Goal: Task Accomplishment & Management: Manage account settings

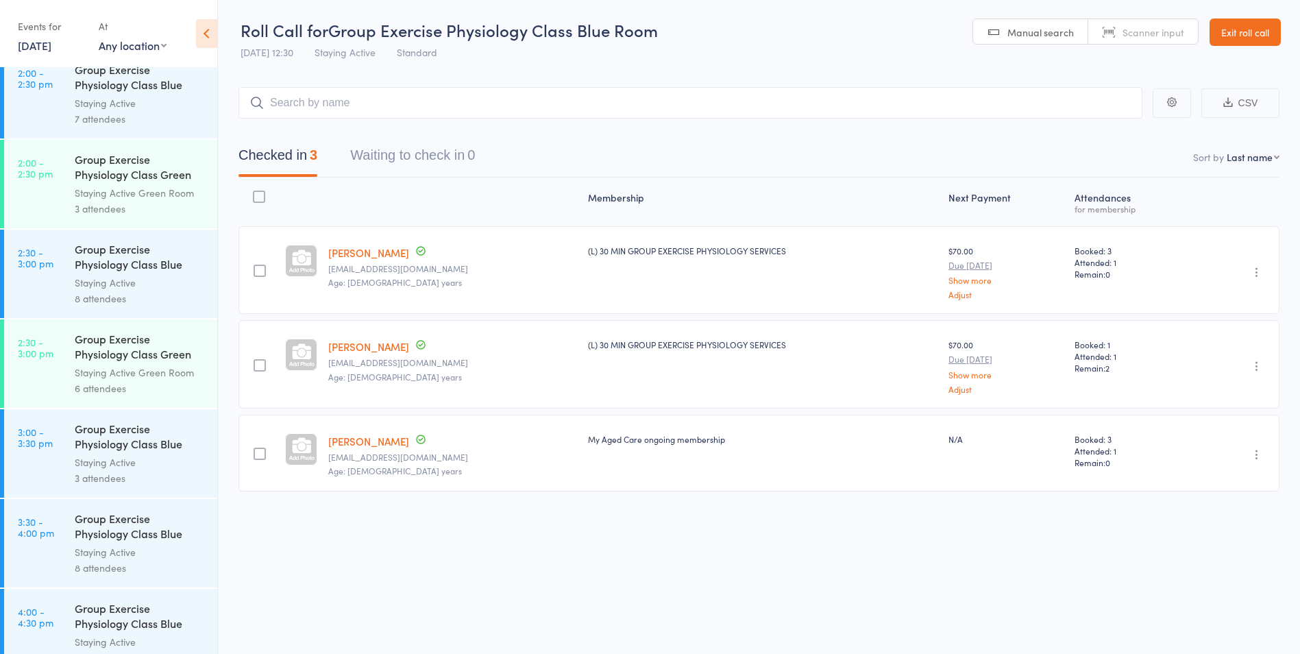
scroll to position [2330, 0]
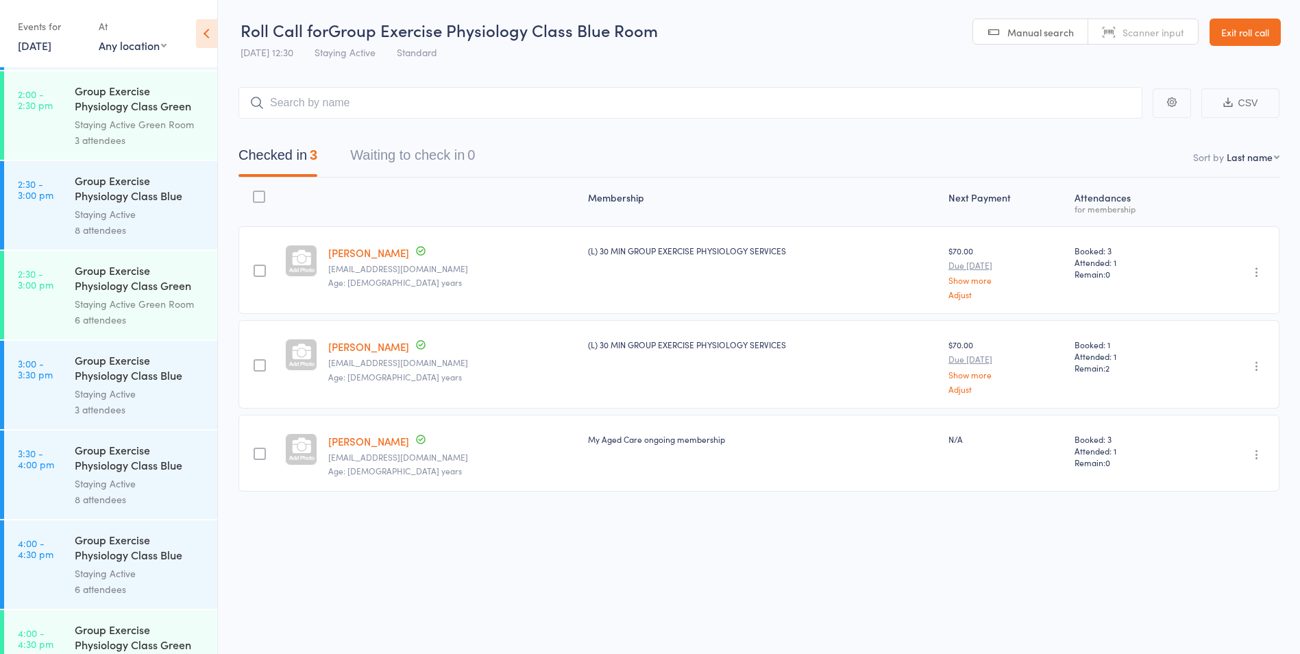
click at [154, 469] on div "Group Exercise Physiology Class Blue Room" at bounding box center [140, 459] width 131 height 34
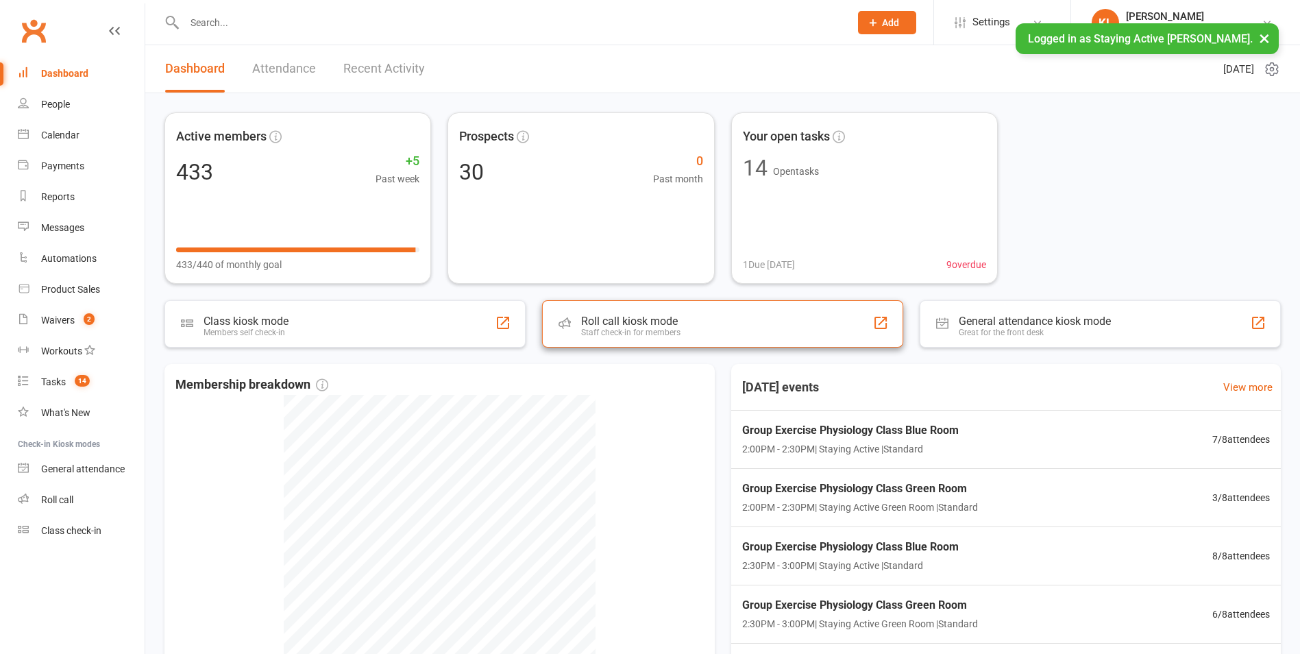
click at [748, 337] on div "Roll call kiosk mode Staff check-in for members" at bounding box center [722, 323] width 361 height 47
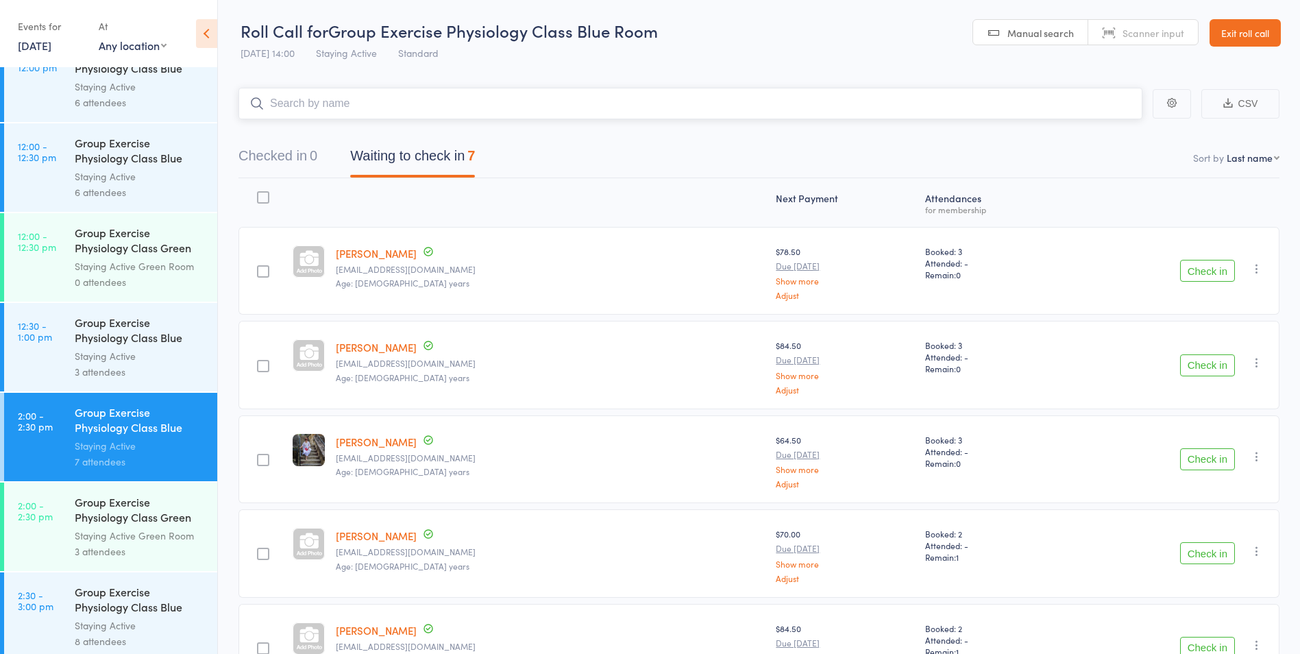
scroll to position [2262, 0]
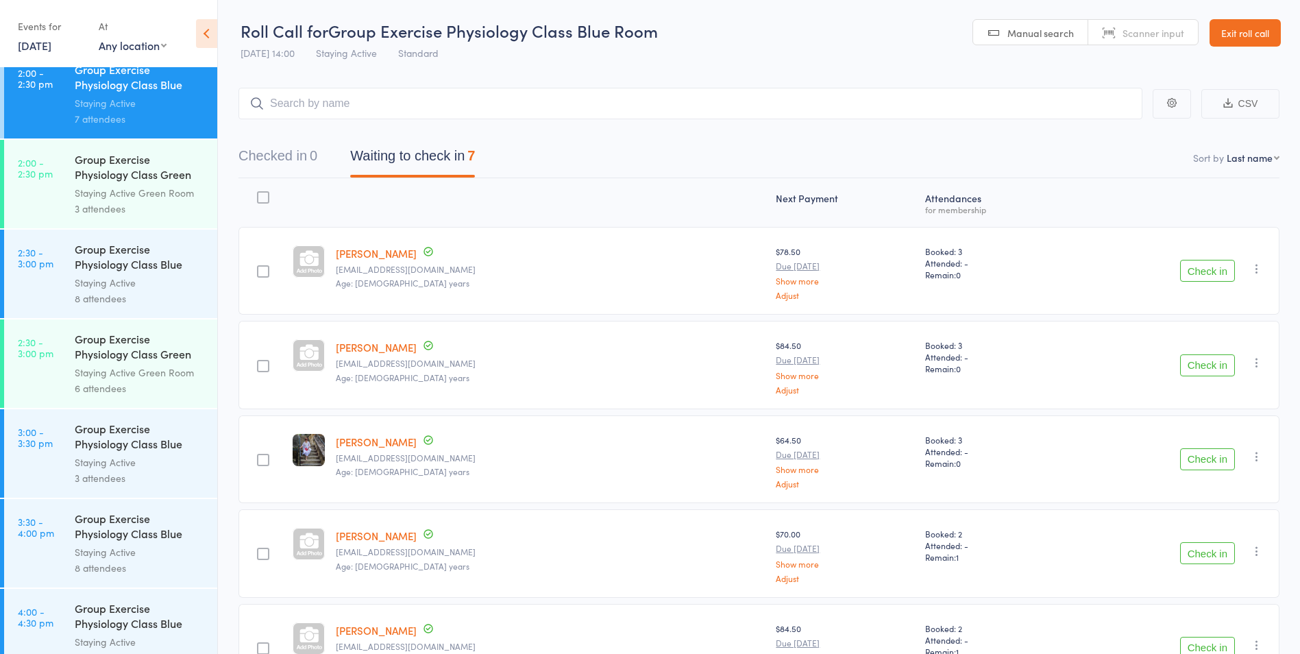
click at [103, 566] on div "8 attendees" at bounding box center [140, 568] width 131 height 16
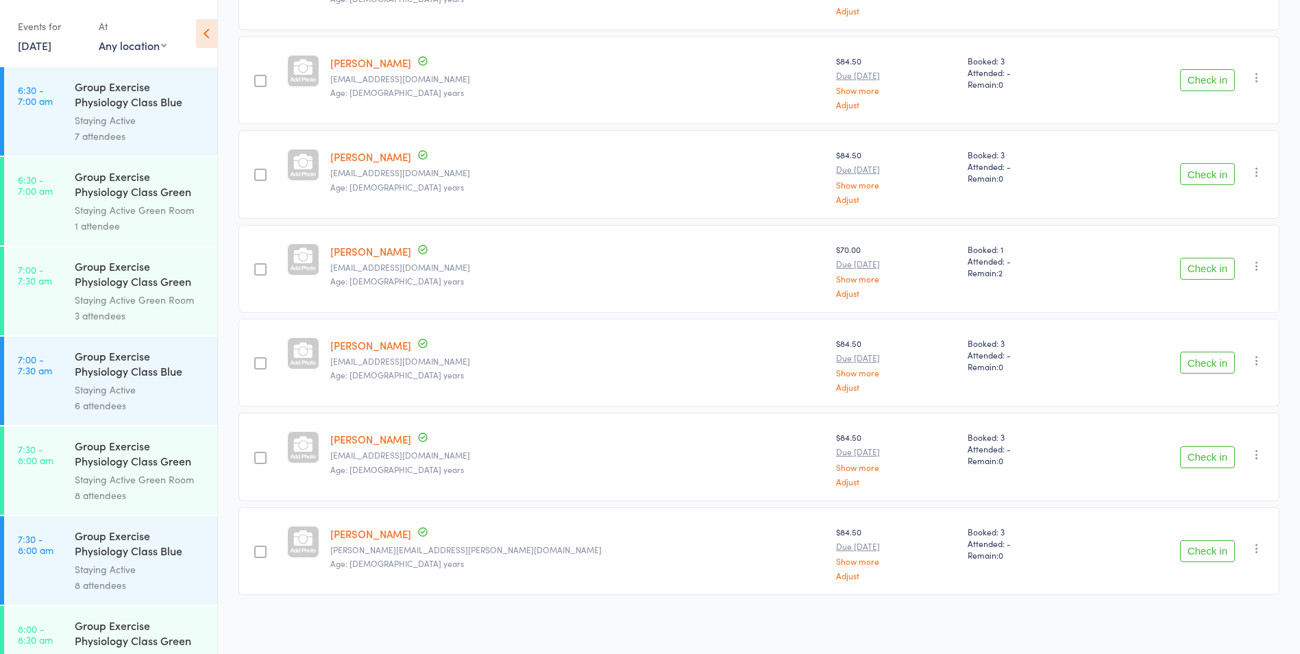
scroll to position [381, 0]
click at [1261, 361] on icon "button" at bounding box center [1257, 359] width 14 height 14
click at [1222, 484] on li "Remove" at bounding box center [1207, 477] width 113 height 19
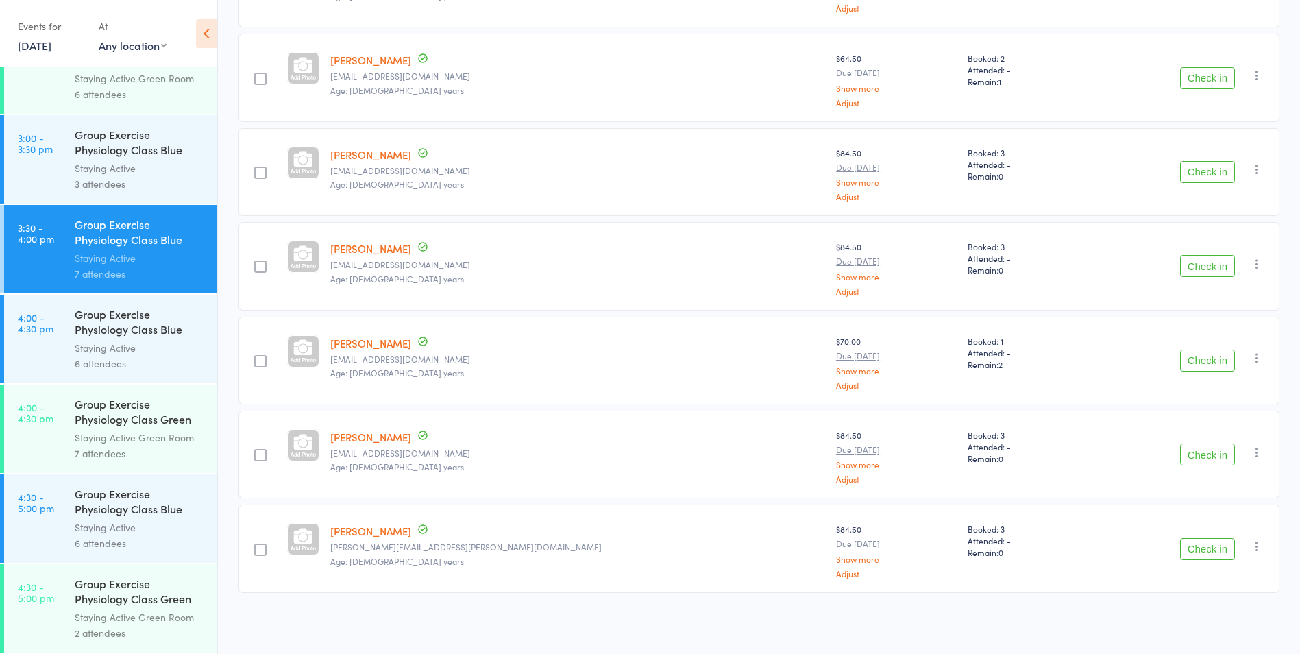
scroll to position [0, 0]
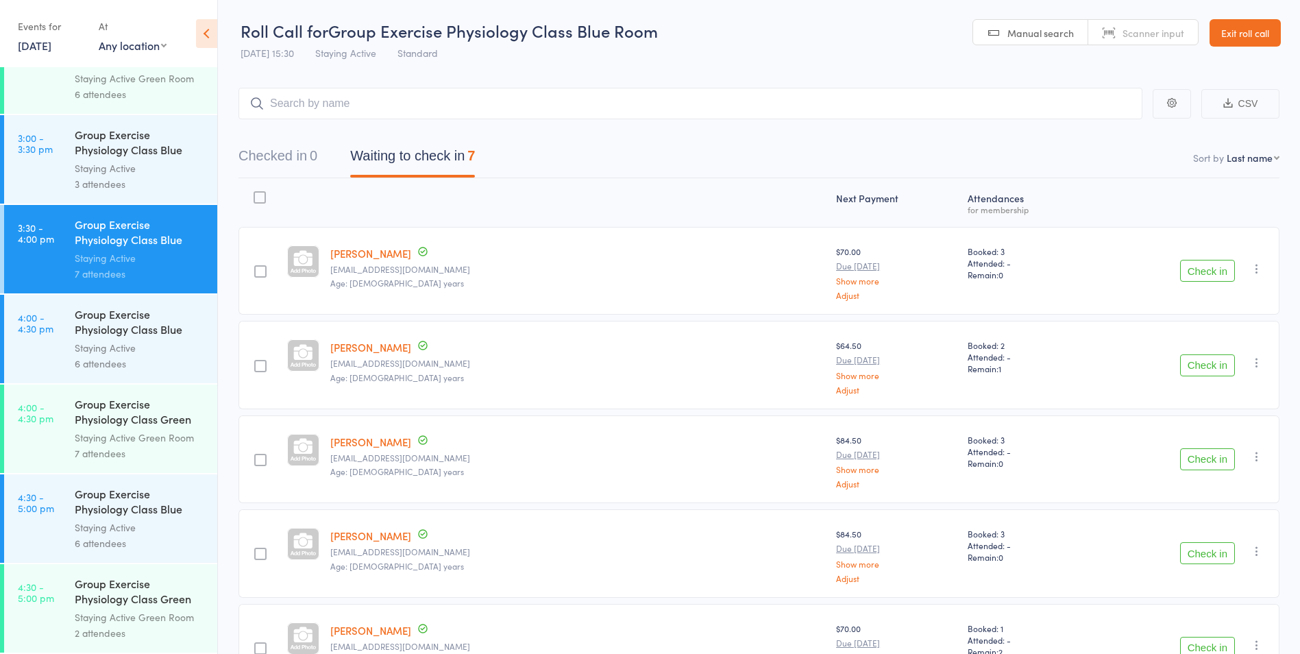
click at [1241, 40] on link "Exit roll call" at bounding box center [1245, 32] width 71 height 27
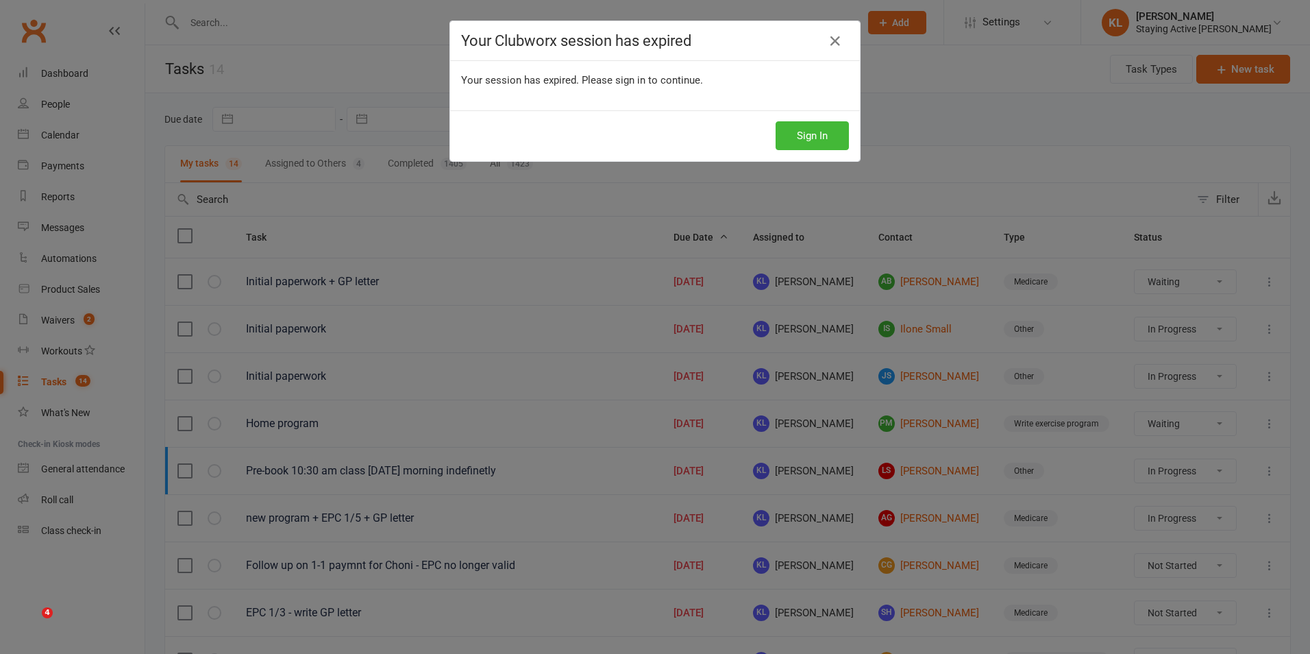
select select "waiting"
select select "started"
select select "waiting"
select select "started"
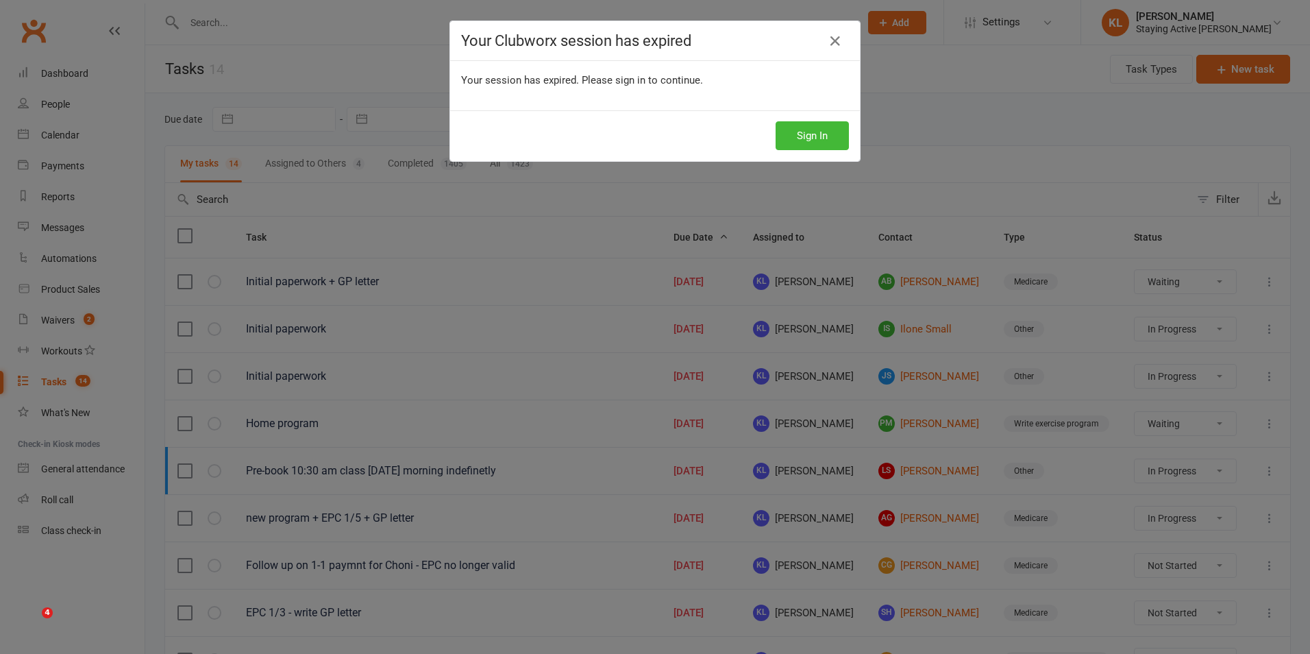
select select "started"
select select "waiting"
select select "started"
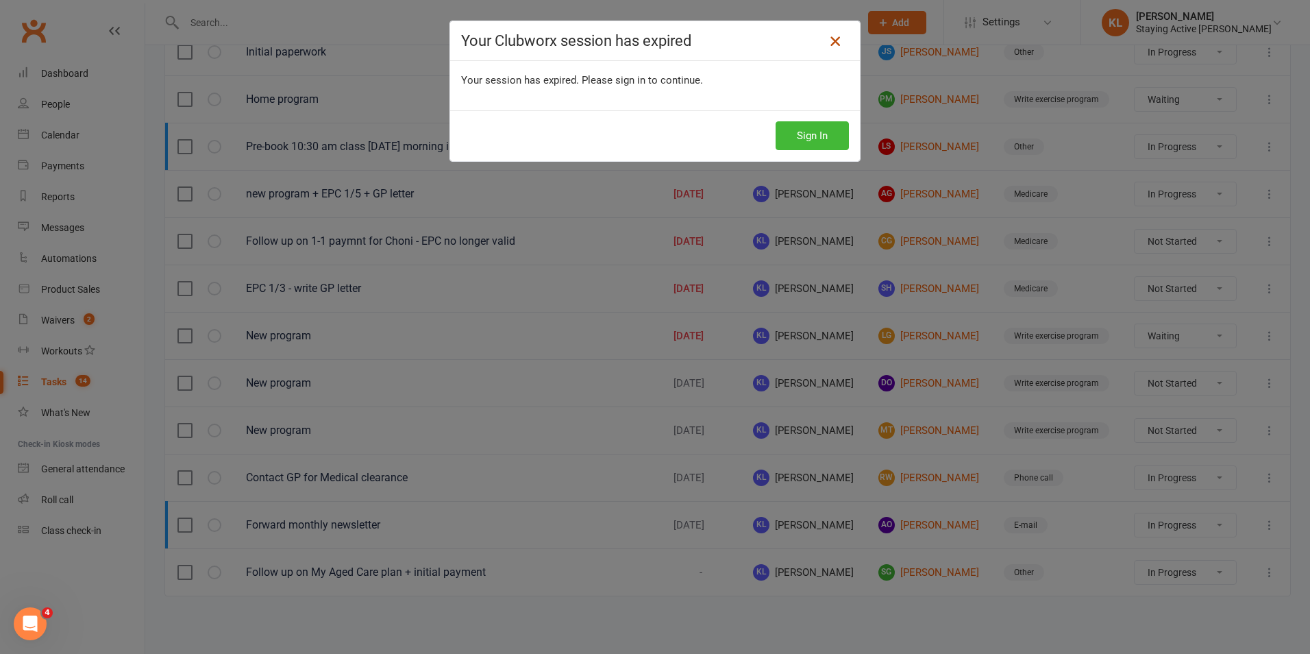
click at [831, 43] on icon at bounding box center [835, 41] width 16 height 16
click at [831, 44] on icon at bounding box center [835, 41] width 16 height 16
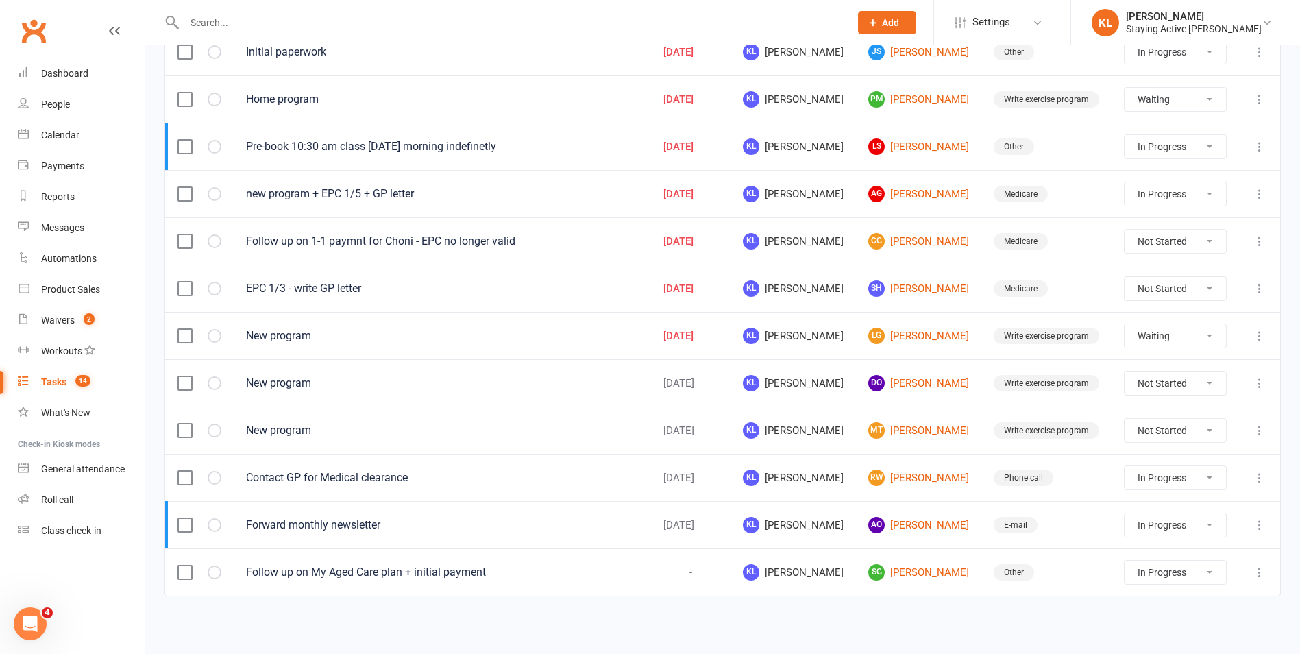
click at [254, 28] on input "text" at bounding box center [510, 22] width 660 height 19
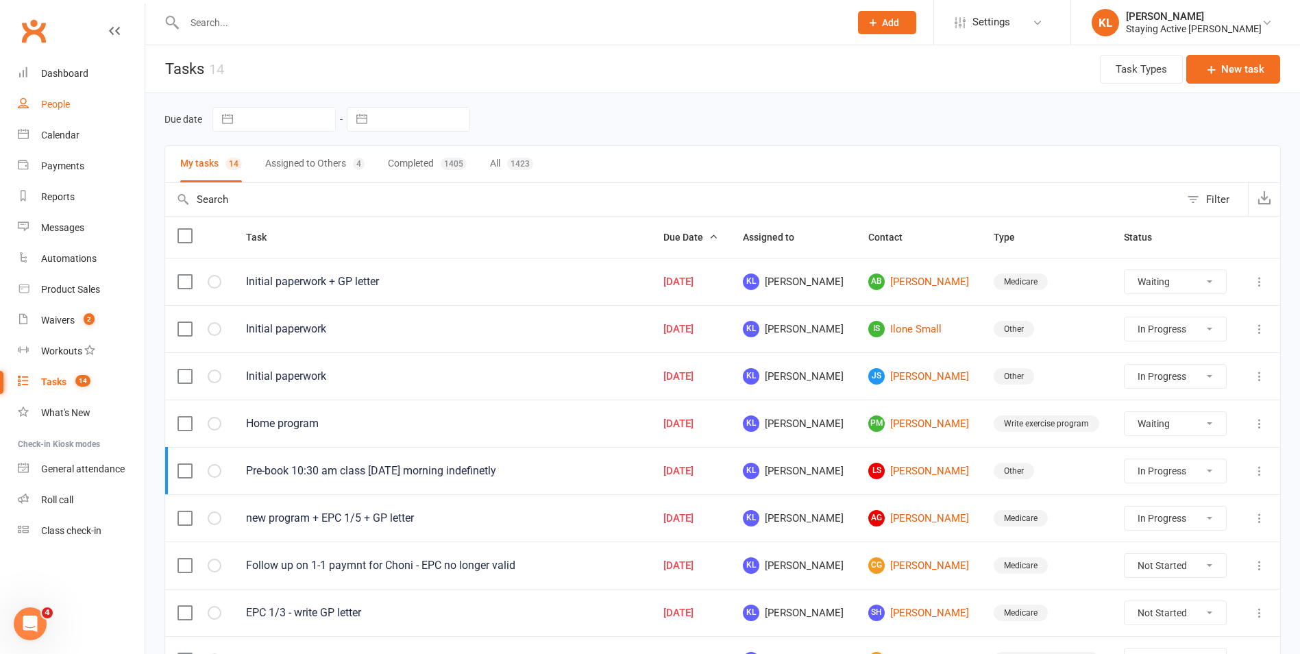
click at [70, 114] on link "People" at bounding box center [81, 104] width 127 height 31
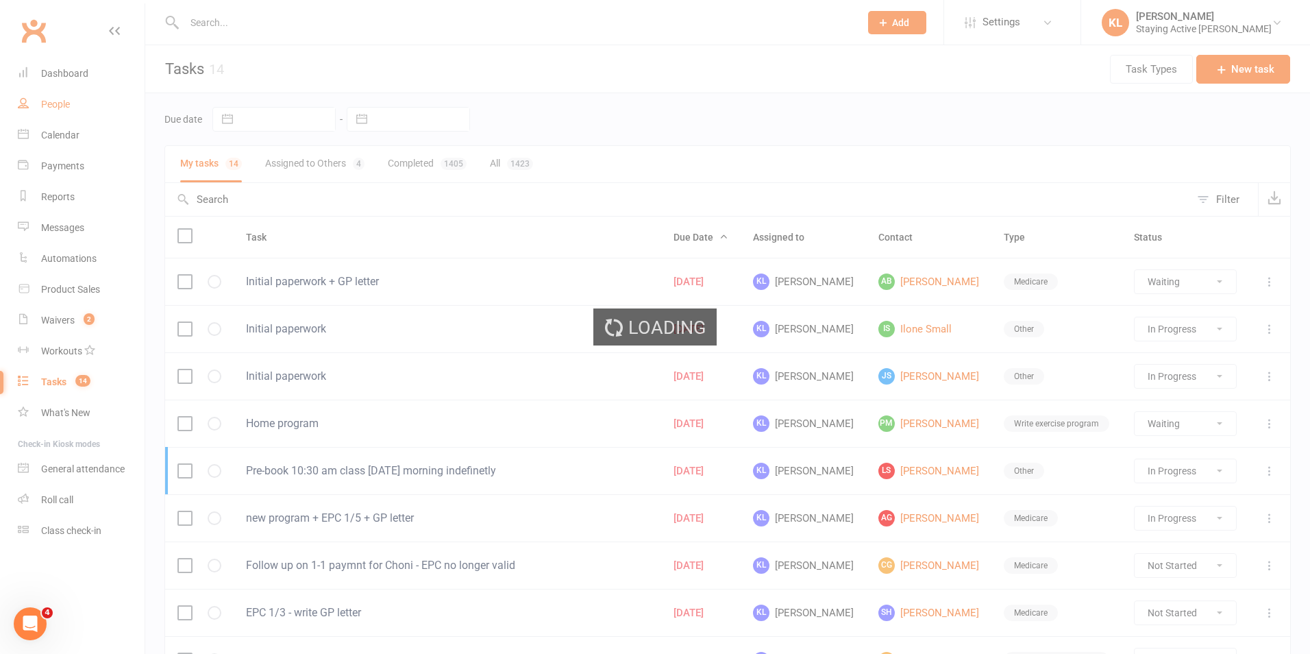
select select "100"
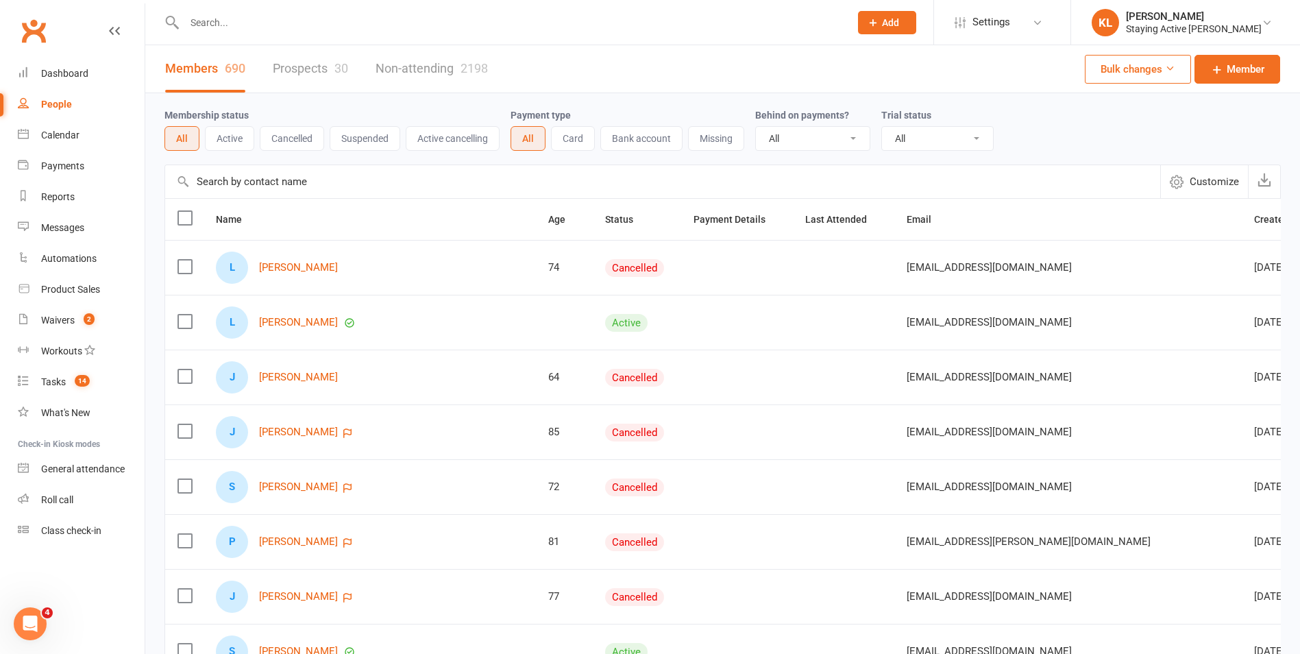
click at [286, 21] on input "text" at bounding box center [510, 22] width 660 height 19
type input "b"
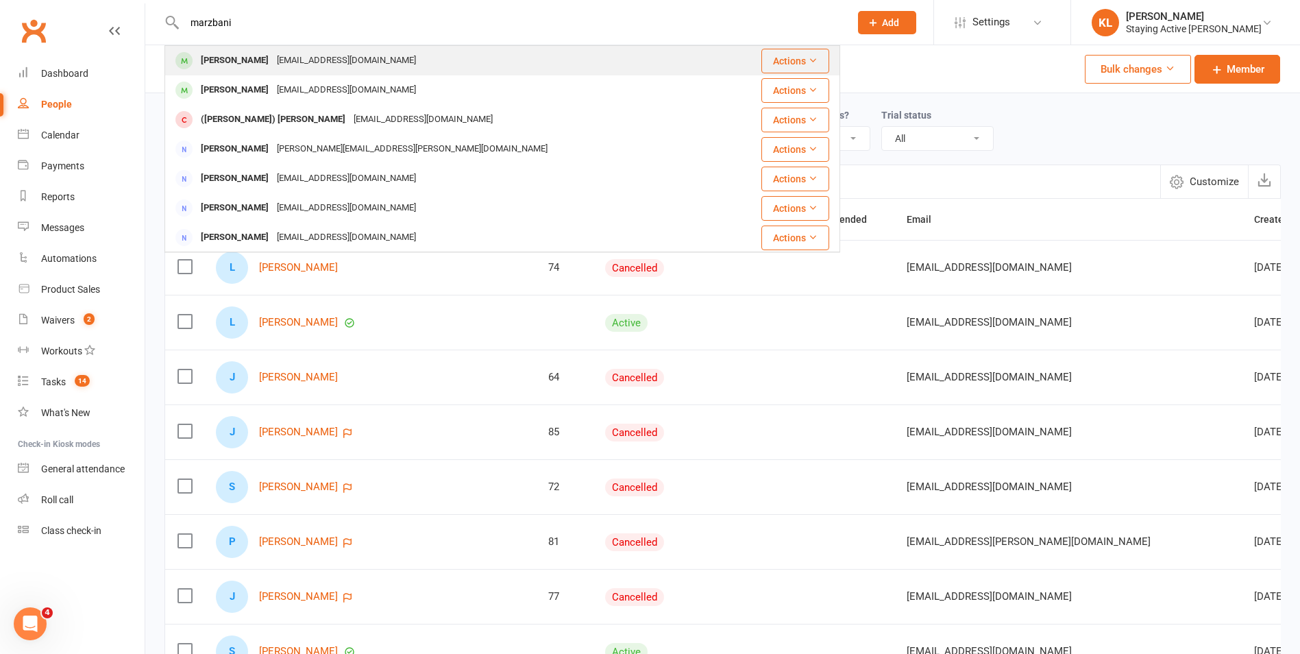
type input "marzbani"
click at [284, 69] on div "[EMAIL_ADDRESS][DOMAIN_NAME]" at bounding box center [346, 61] width 147 height 20
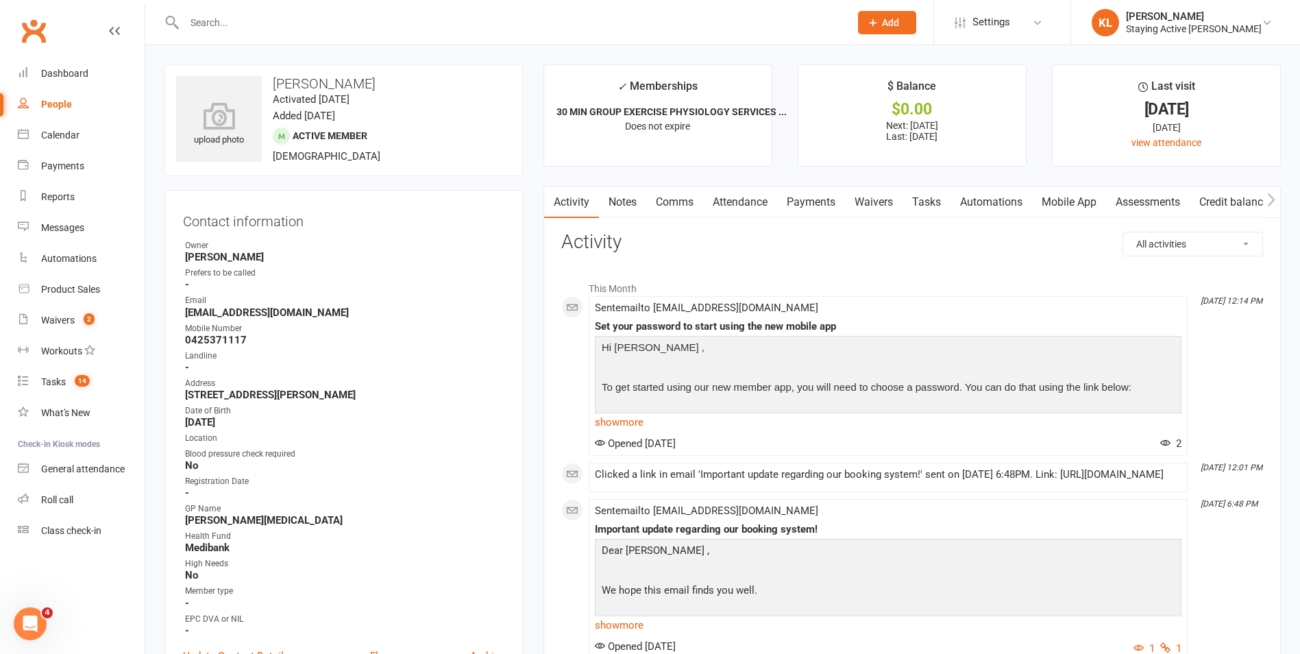
click at [754, 274] on li "This Month" at bounding box center [912, 285] width 702 height 22
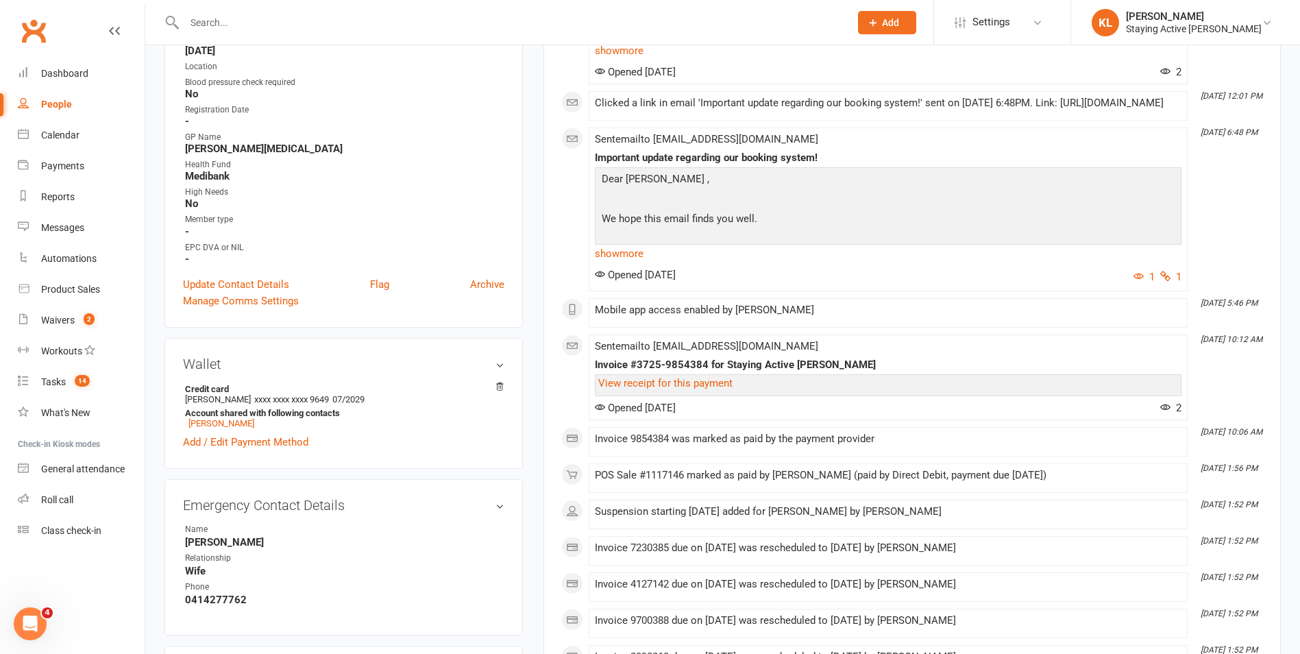
scroll to position [480, 0]
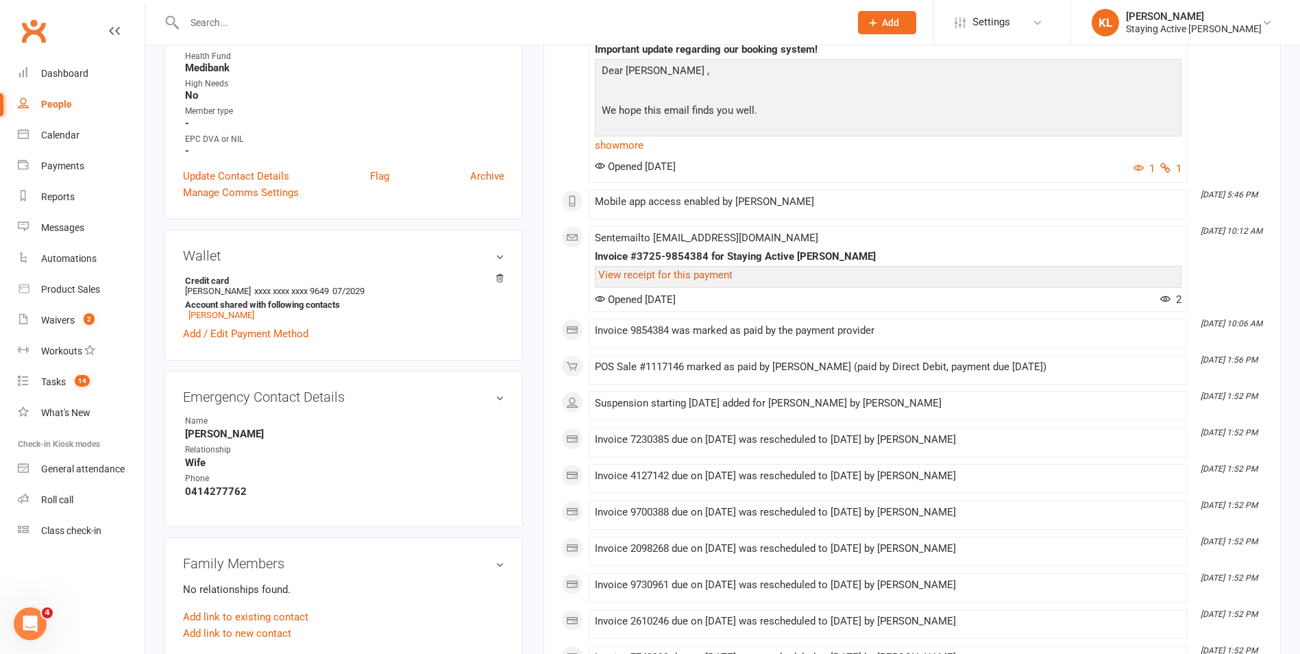
click at [531, 301] on div "upload photo Bahman Marzbani Activated 11 March, 2025 Added 15 January, 2025 Ac…" at bounding box center [343, 561] width 379 height 1952
click at [546, 297] on div "Activity Notes Comms Attendance Payments Waivers Tasks Automations Mobile App A…" at bounding box center [911, 388] width 737 height 1364
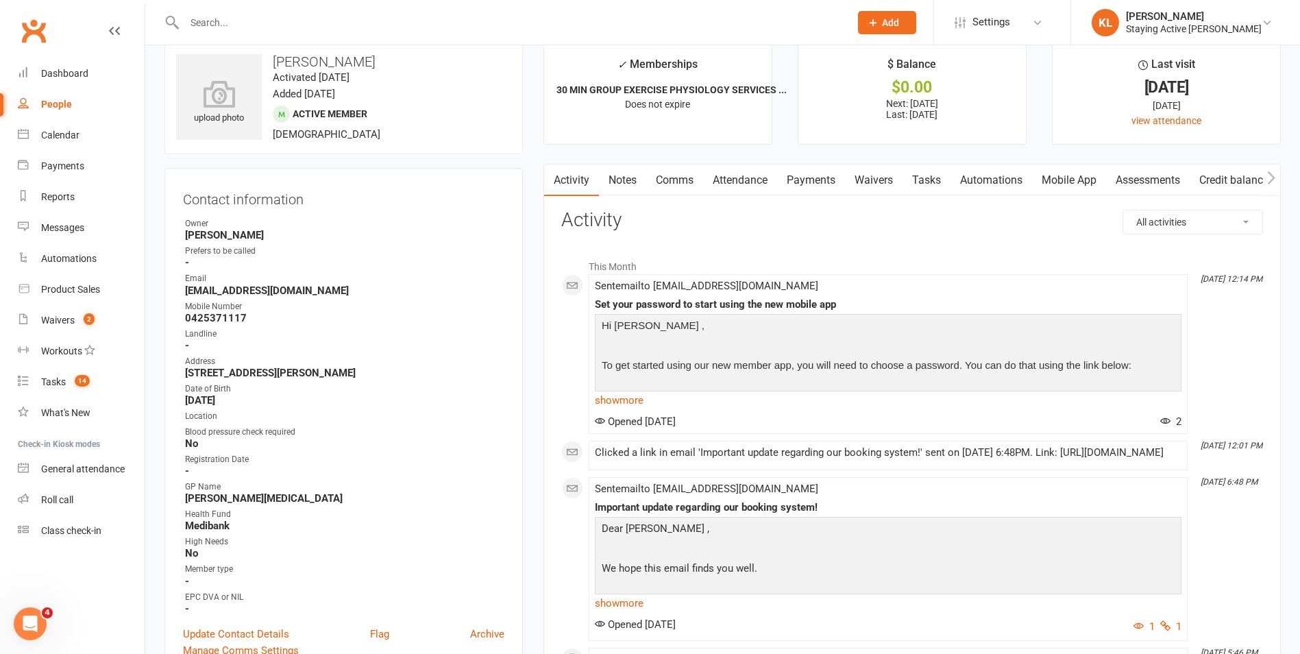
scroll to position [0, 0]
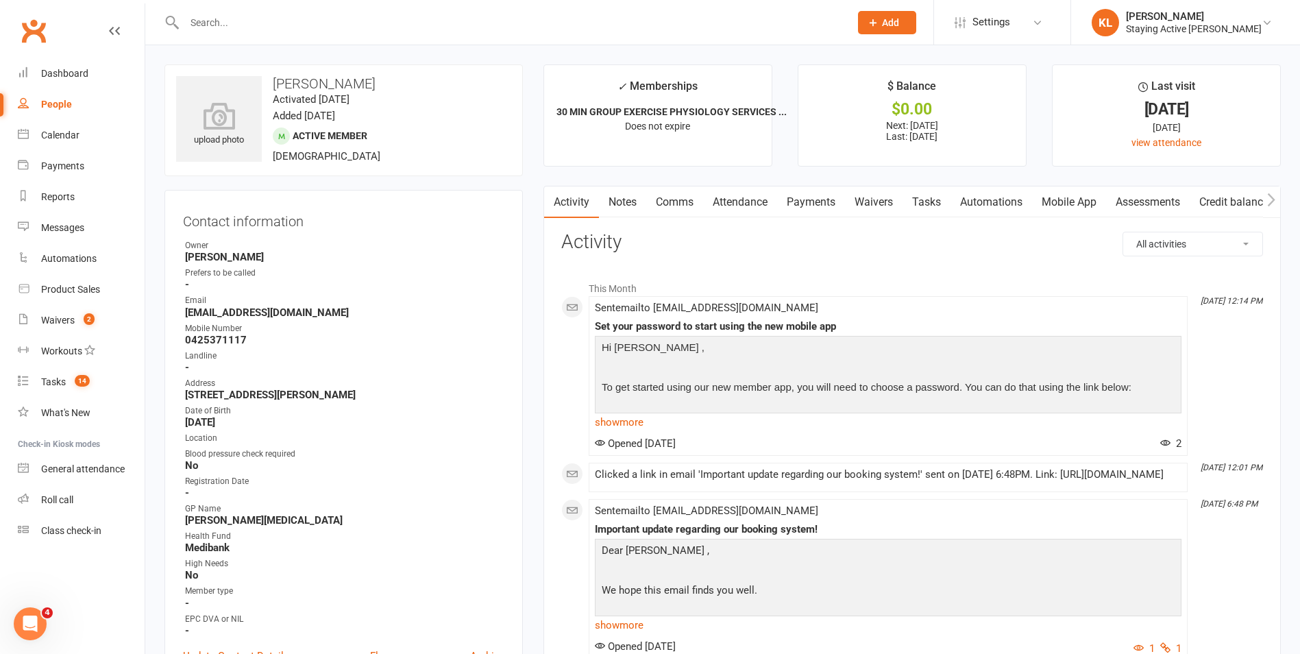
click at [202, 20] on input "text" at bounding box center [510, 22] width 660 height 19
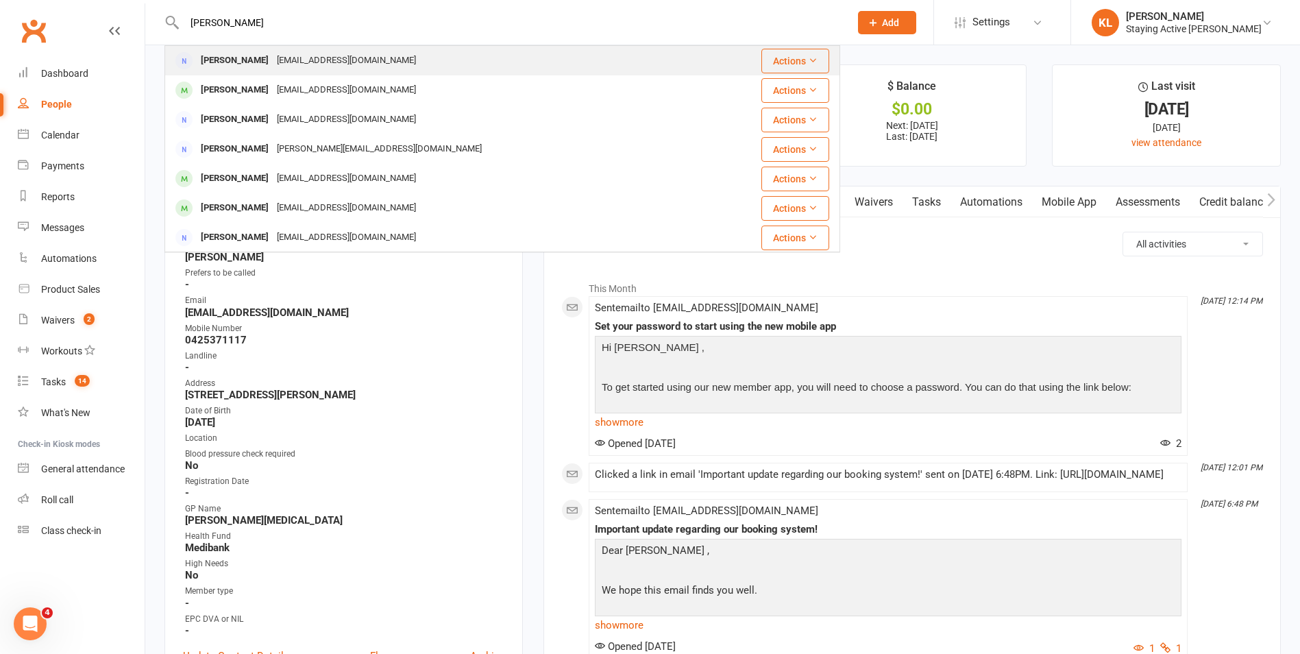
type input "handerson"
click at [262, 56] on div "Helen Sanderson" at bounding box center [235, 61] width 76 height 20
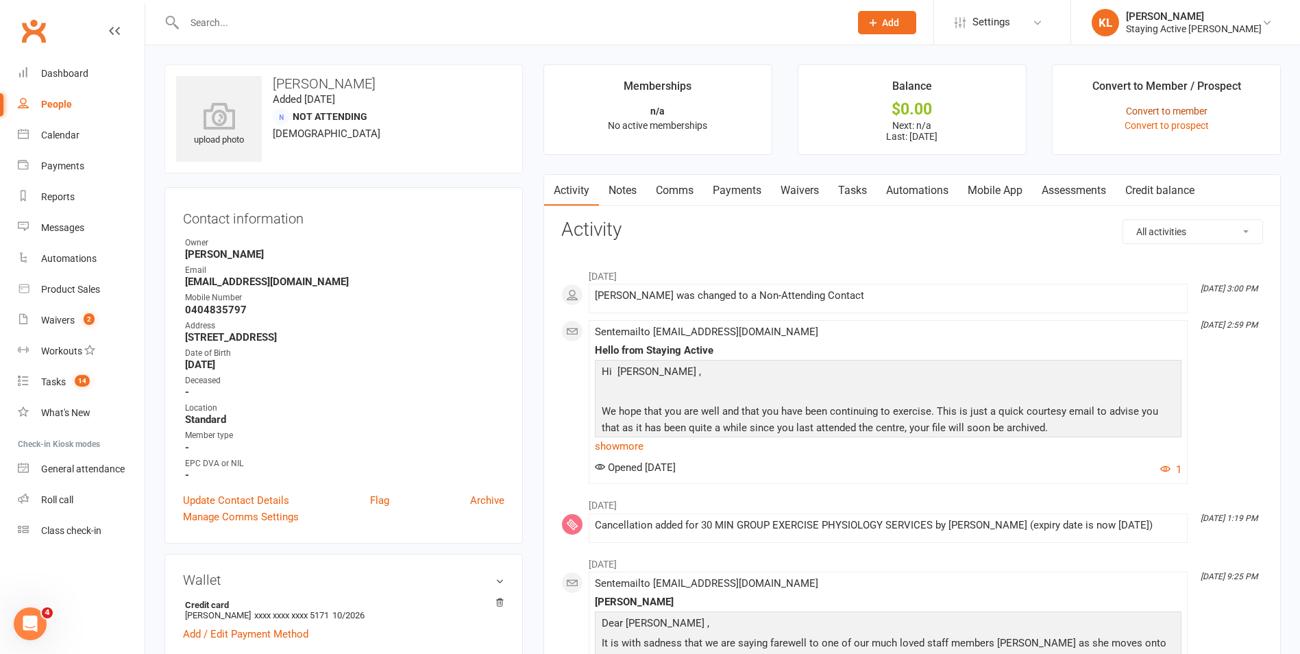
click at [1197, 112] on link "Convert to member" at bounding box center [1167, 111] width 82 height 11
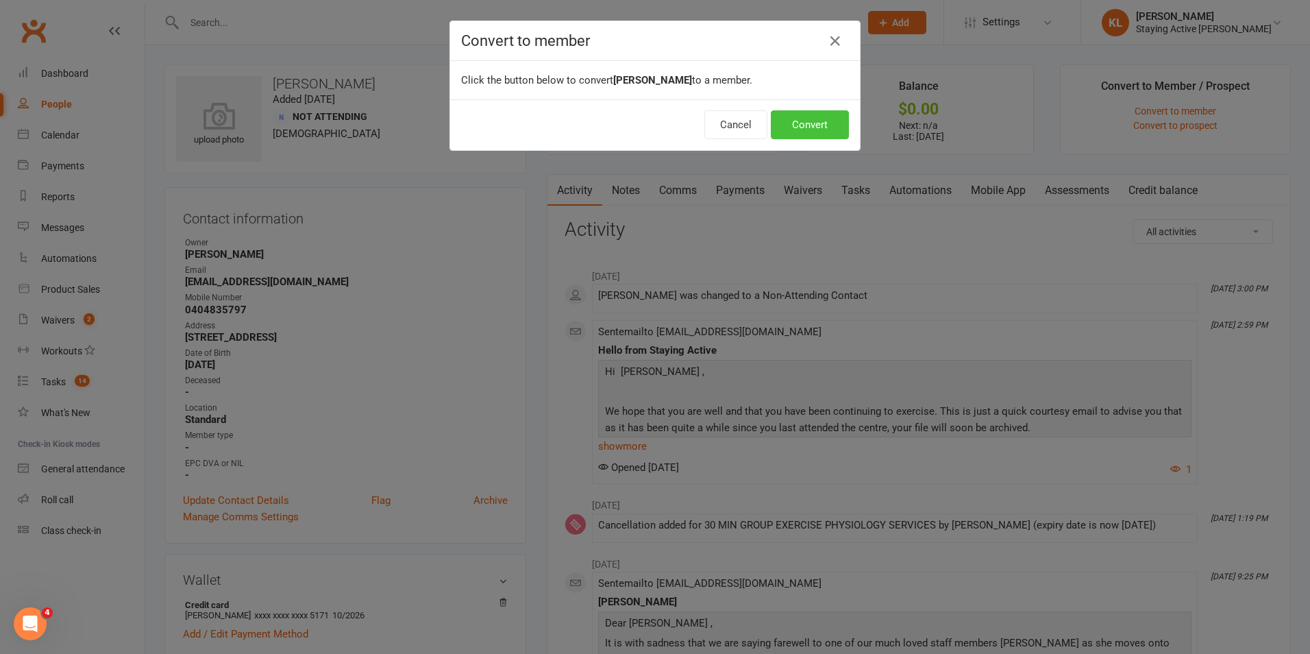
click at [776, 129] on button "Convert" at bounding box center [810, 124] width 78 height 29
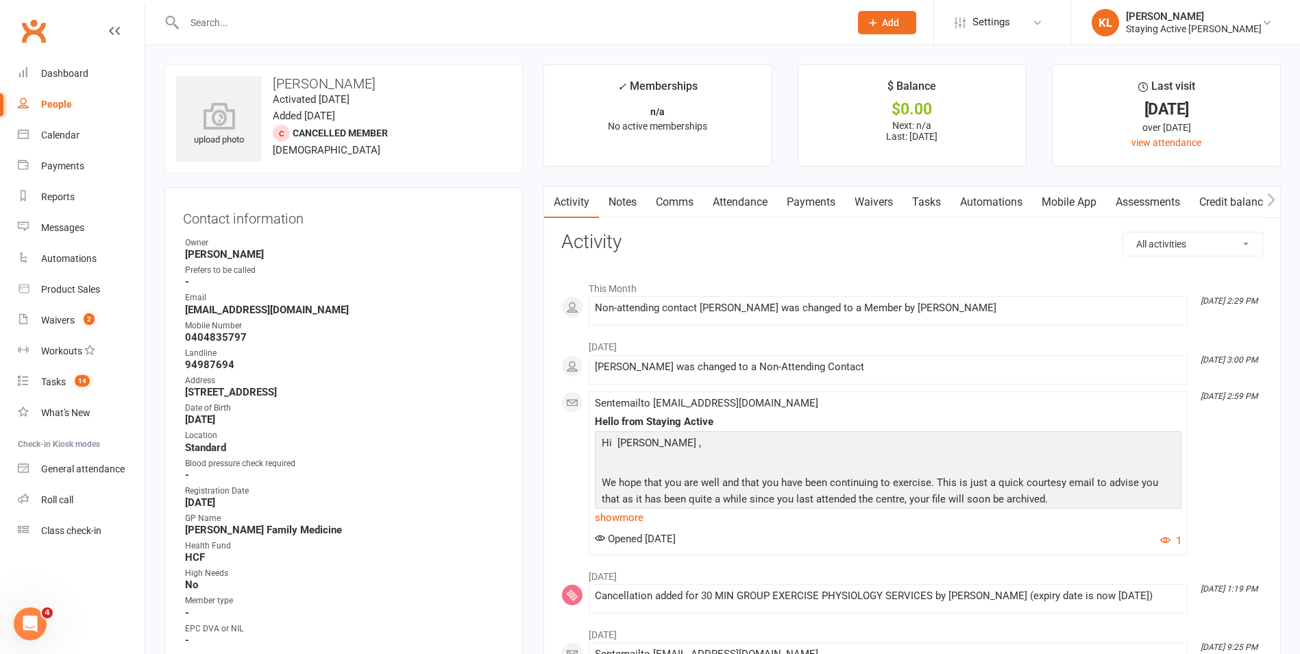
click at [289, 25] on input "text" at bounding box center [510, 22] width 660 height 19
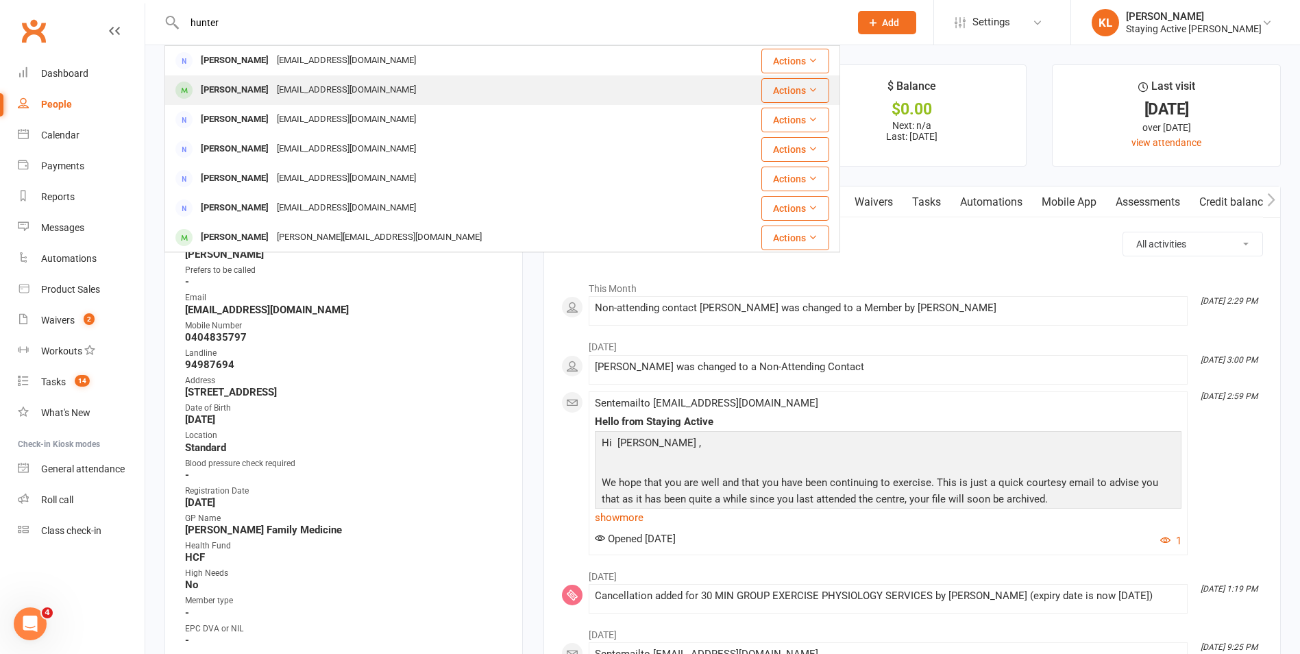
type input "hunter"
click at [221, 99] on div "Geoffrey Hunter" at bounding box center [235, 90] width 76 height 20
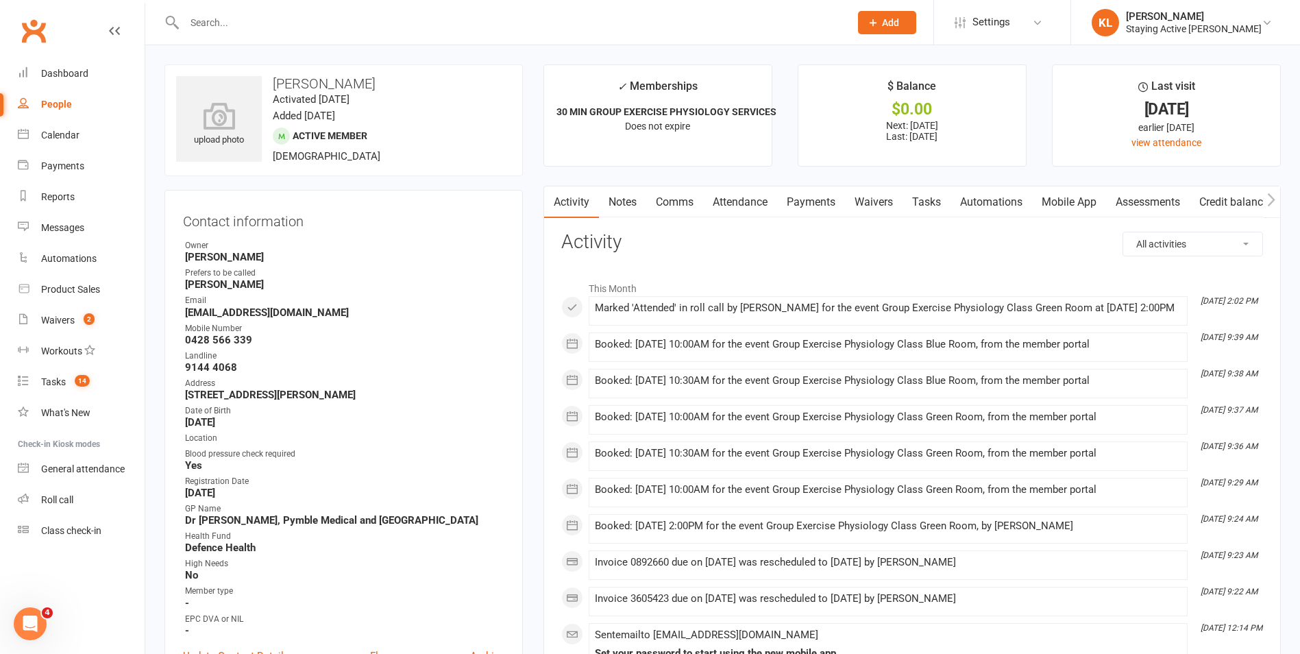
click at [814, 207] on link "Payments" at bounding box center [811, 202] width 68 height 32
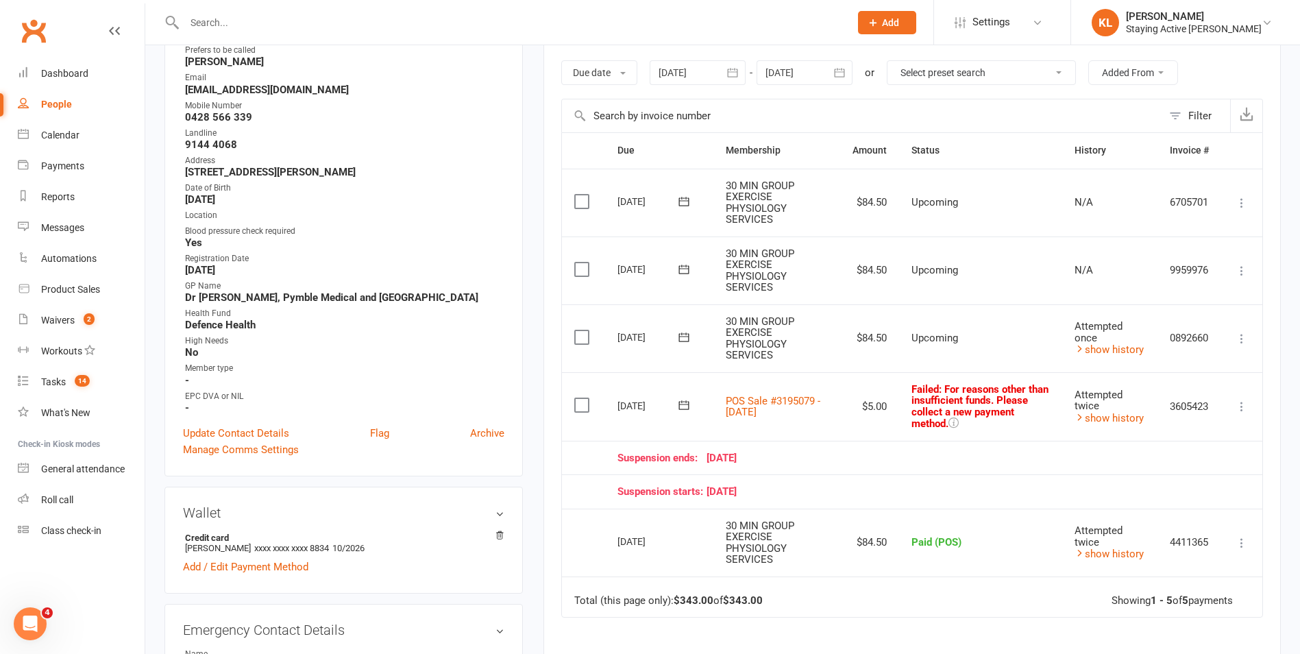
scroll to position [274, 0]
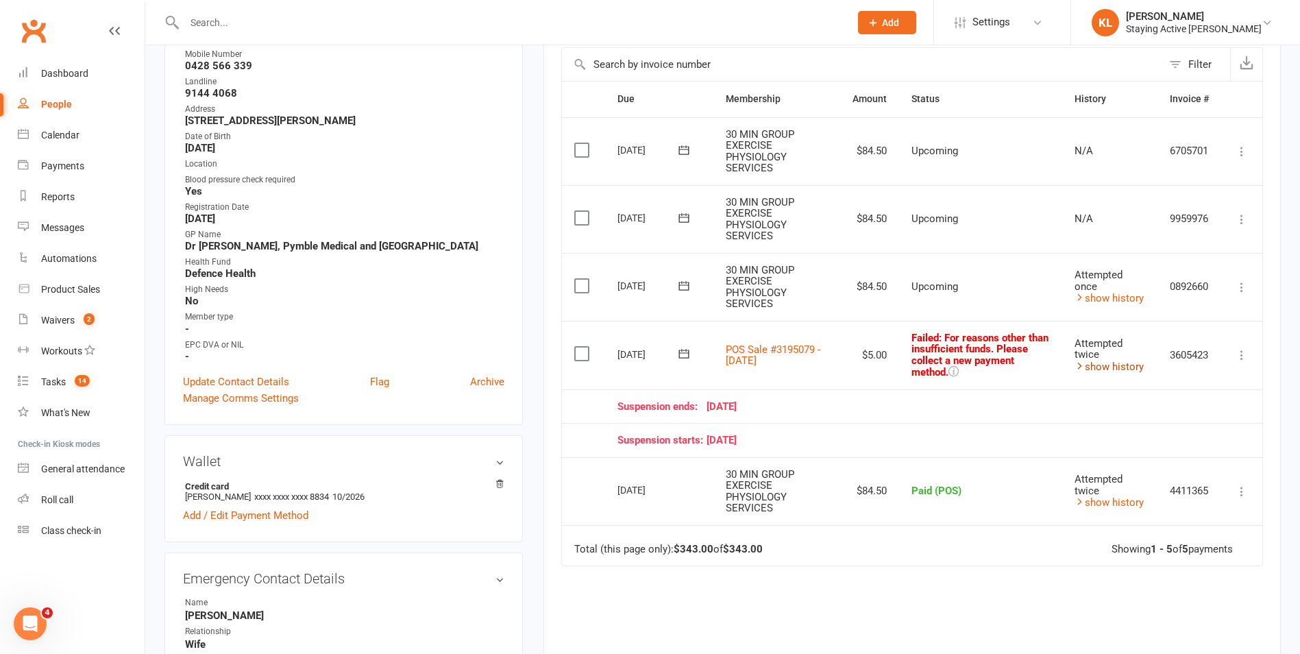
click at [1131, 365] on link "show history" at bounding box center [1109, 366] width 69 height 12
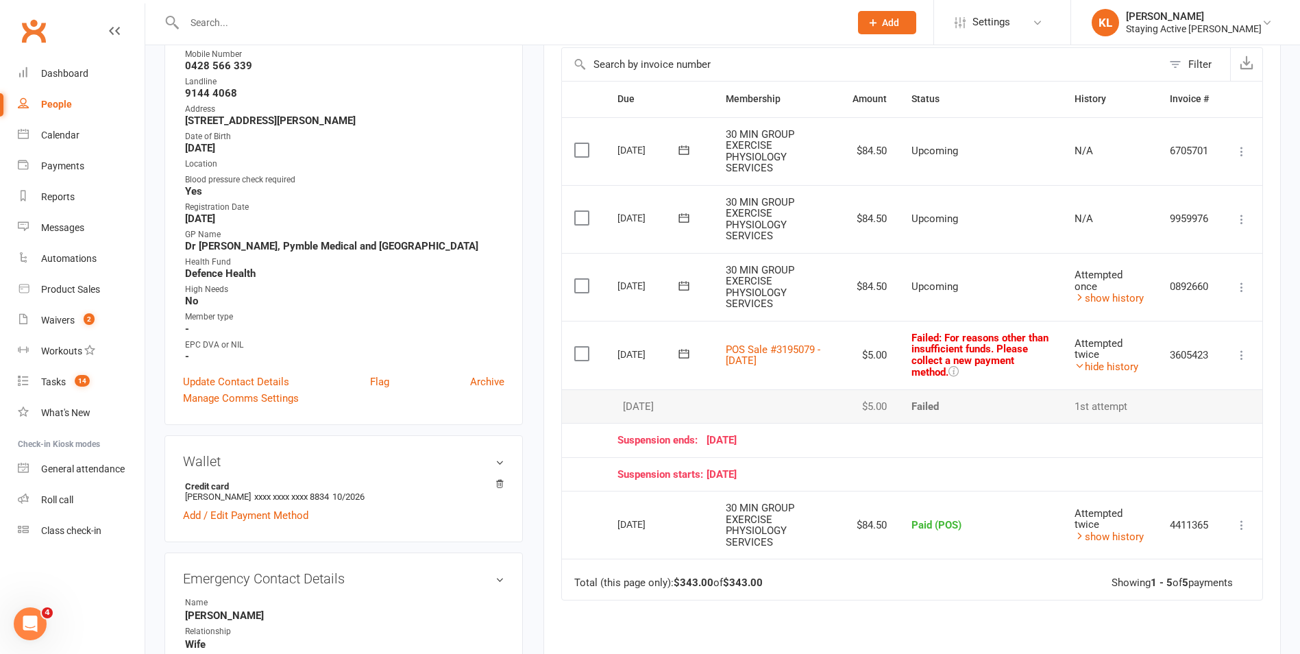
click at [1177, 339] on td "3605423" at bounding box center [1190, 355] width 64 height 69
click at [1067, 308] on td "Attempted once show history" at bounding box center [1109, 287] width 95 height 68
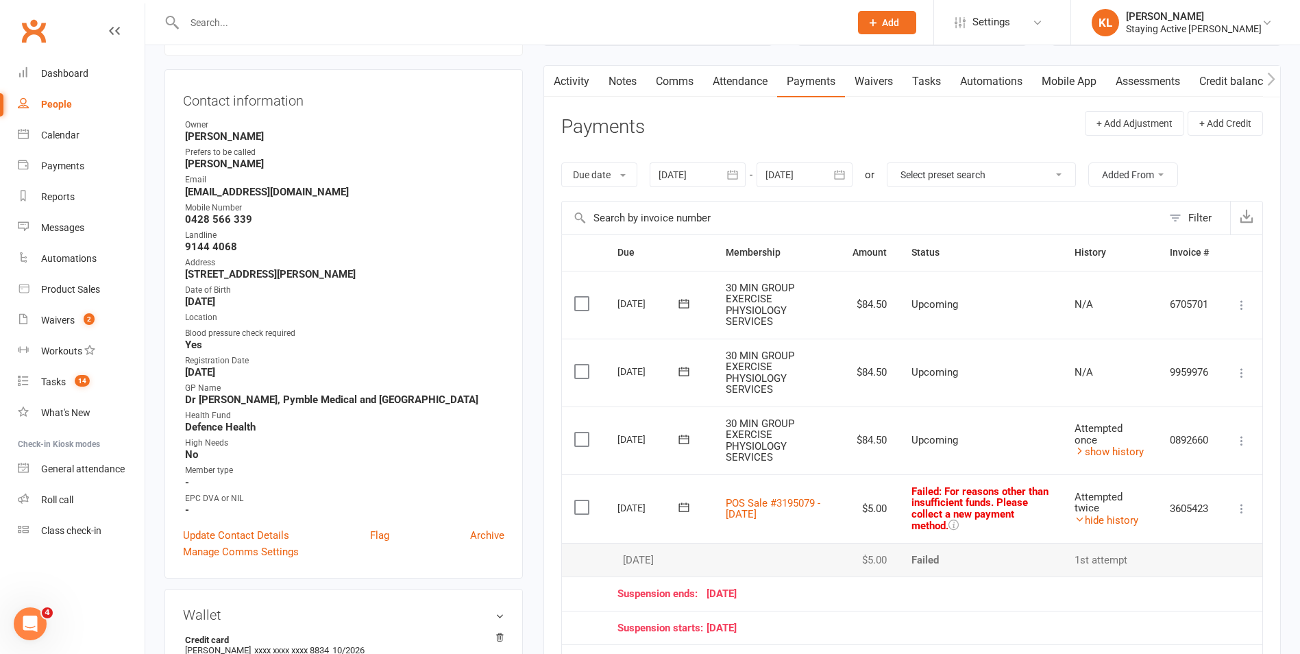
scroll to position [137, 0]
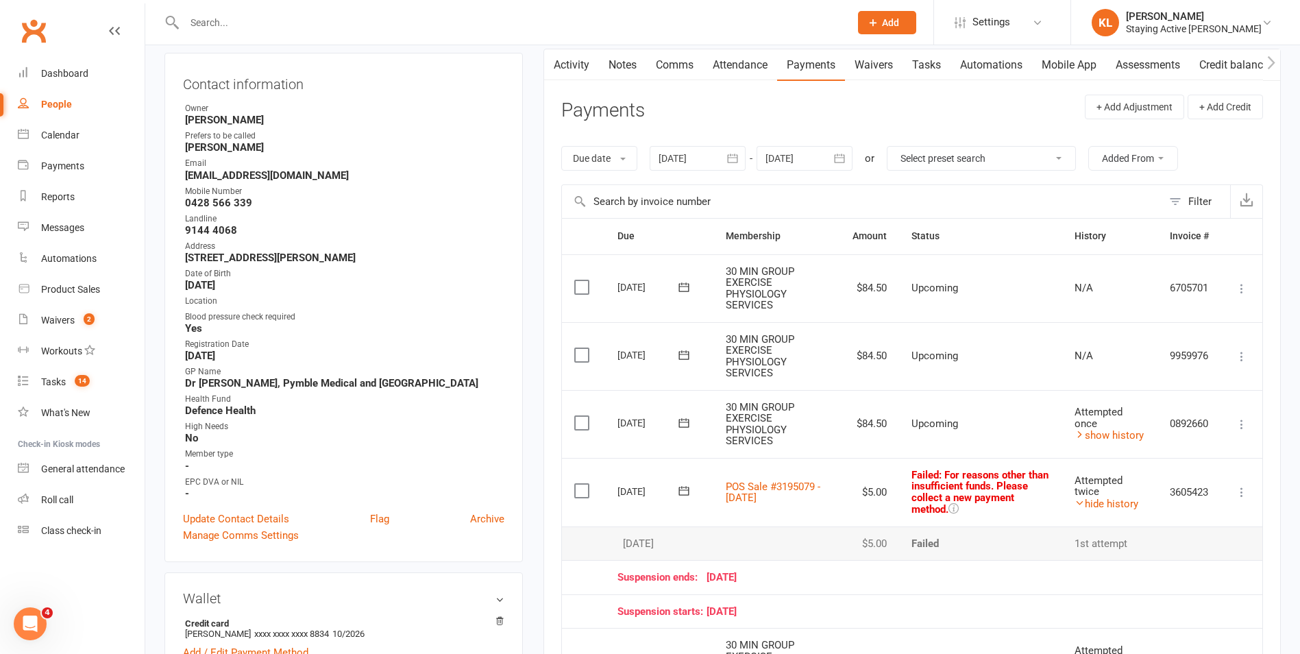
click at [683, 489] on icon at bounding box center [684, 491] width 14 height 14
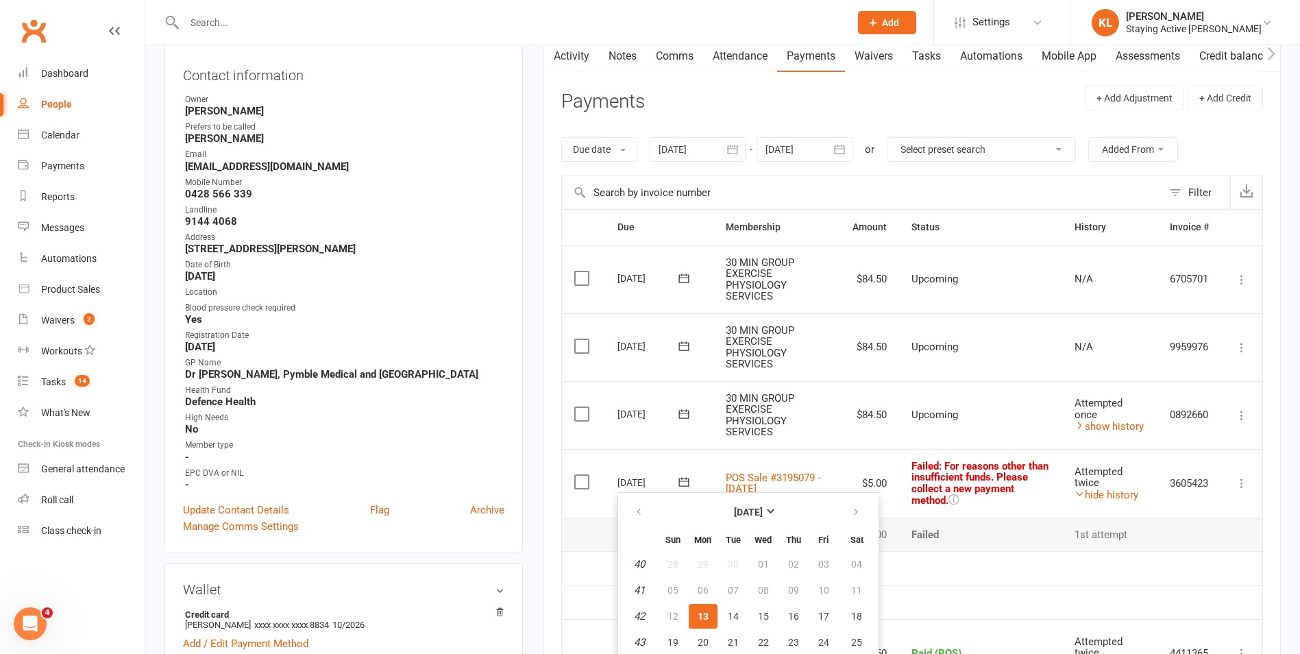
scroll to position [206, 0]
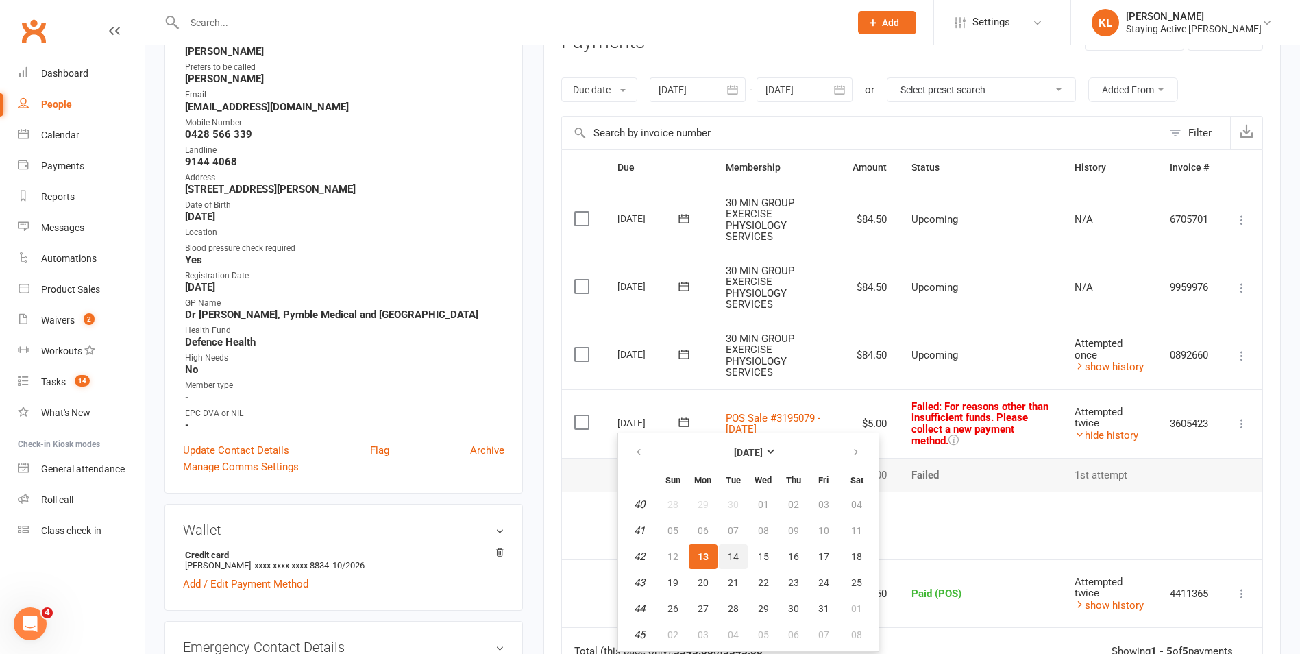
click at [735, 559] on span "14" at bounding box center [733, 556] width 11 height 11
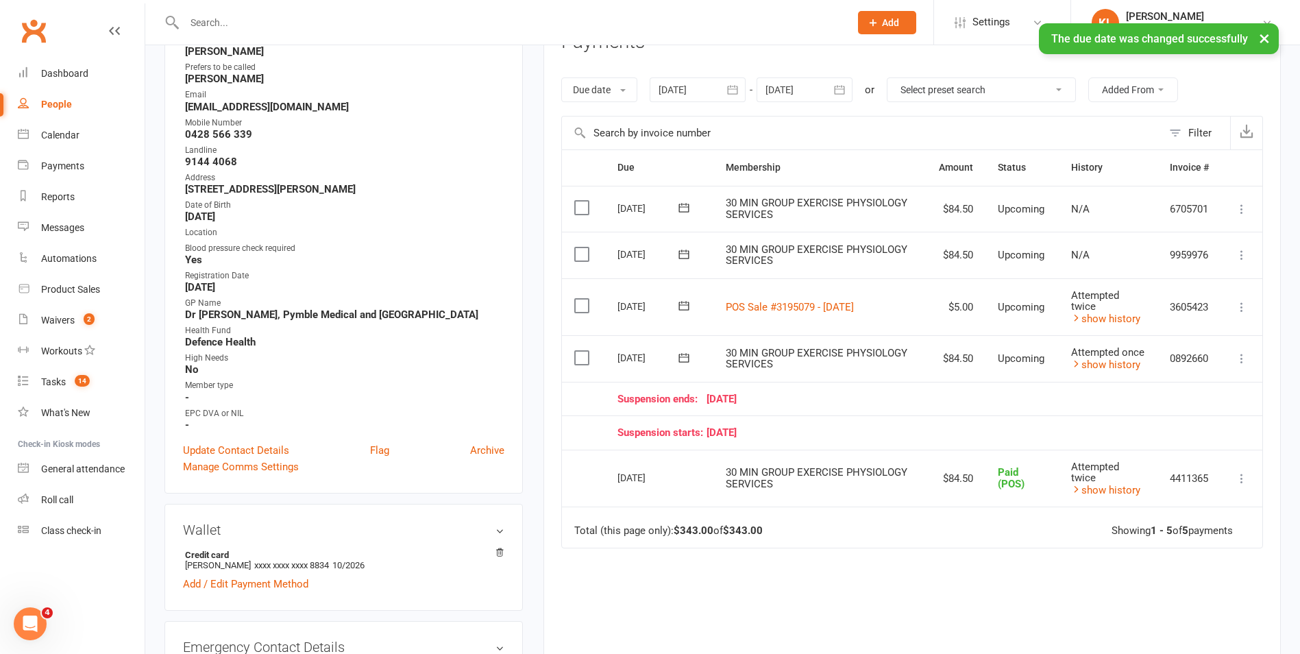
click at [714, 360] on td "30 MIN GROUP EXERCISE PHYSIOLOGY SERVICES" at bounding box center [819, 358] width 213 height 47
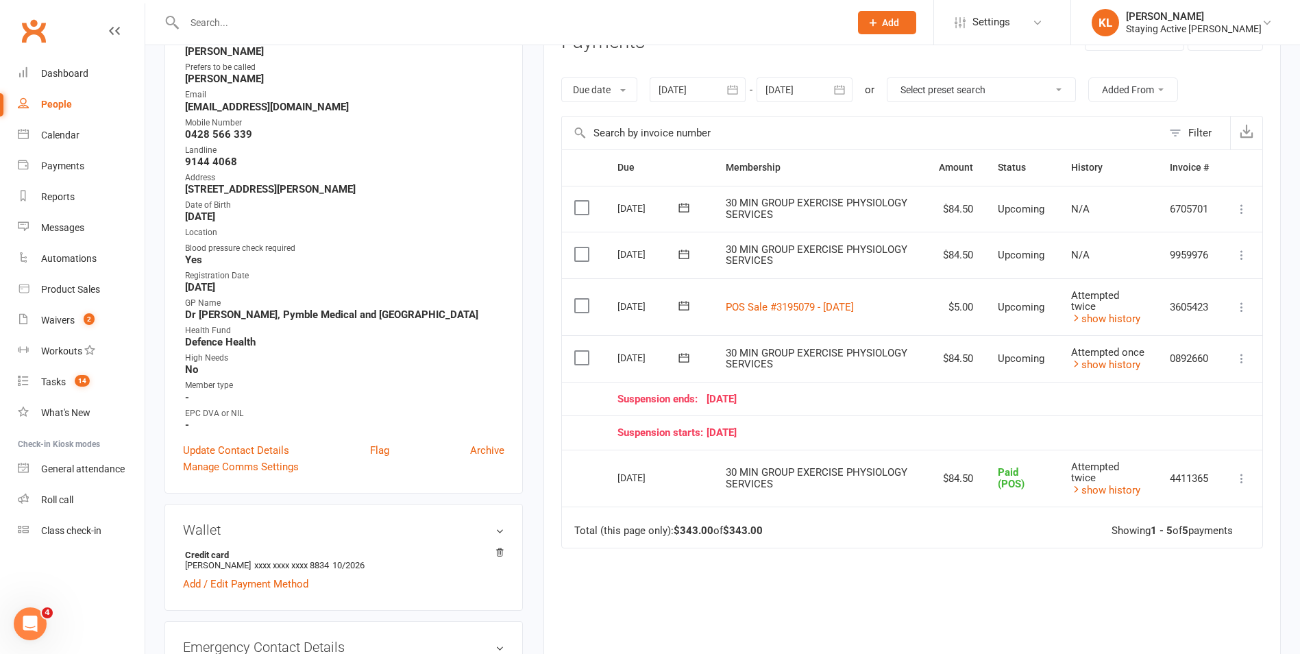
click at [477, 17] on input "text" at bounding box center [510, 22] width 660 height 19
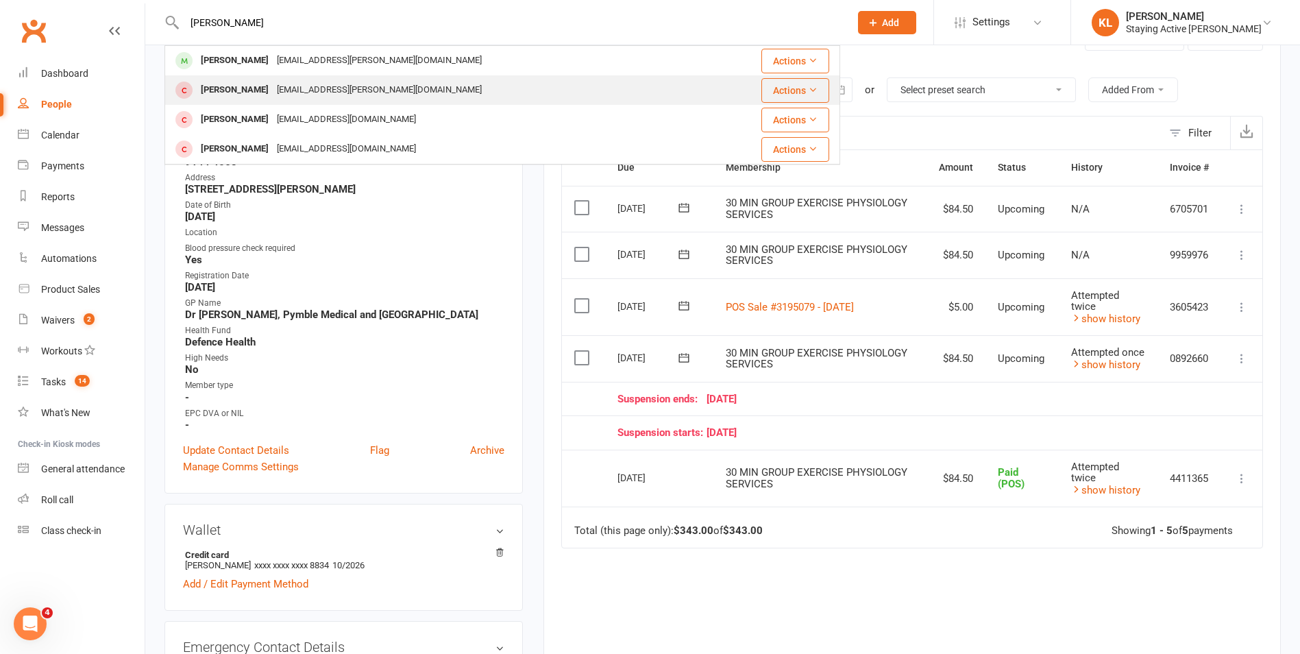
type input "kneeshaw"
click at [272, 79] on div "Peter Kneeshaw jan.kneeshaw@optusnet.com.au" at bounding box center [437, 90] width 542 height 28
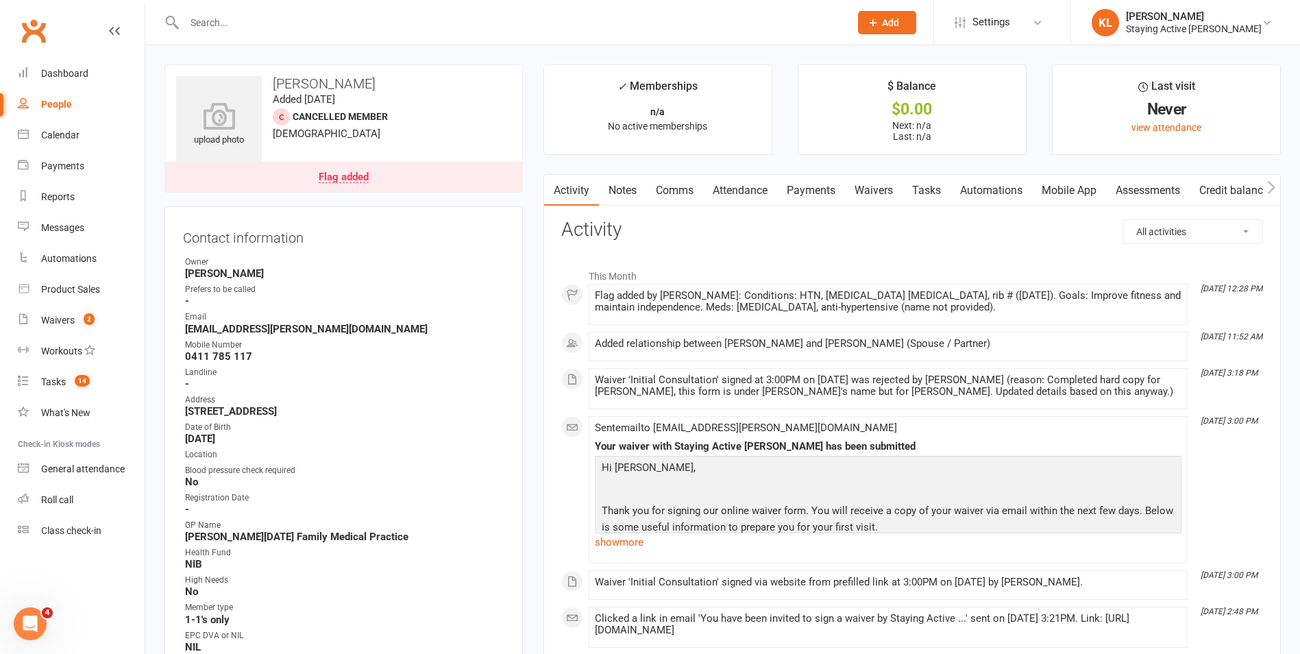
click at [735, 190] on link "Attendance" at bounding box center [740, 191] width 74 height 32
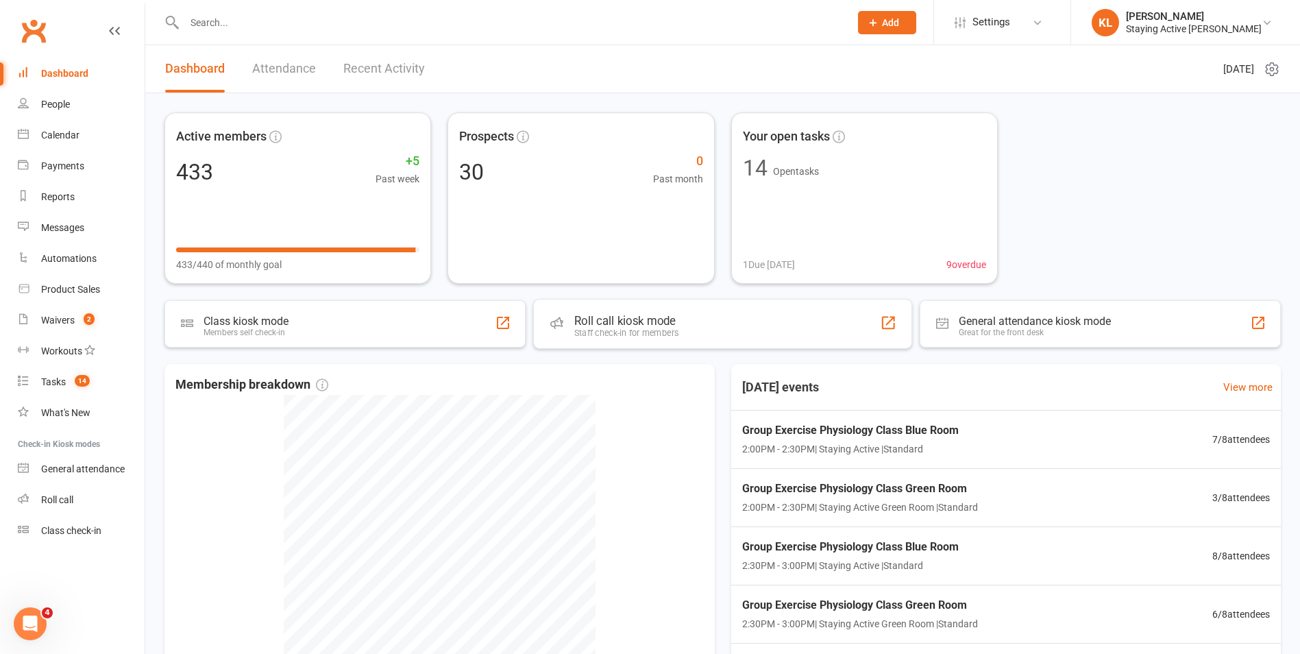
click at [646, 339] on div "Roll call kiosk mode Staff check-in for members" at bounding box center [722, 323] width 379 height 49
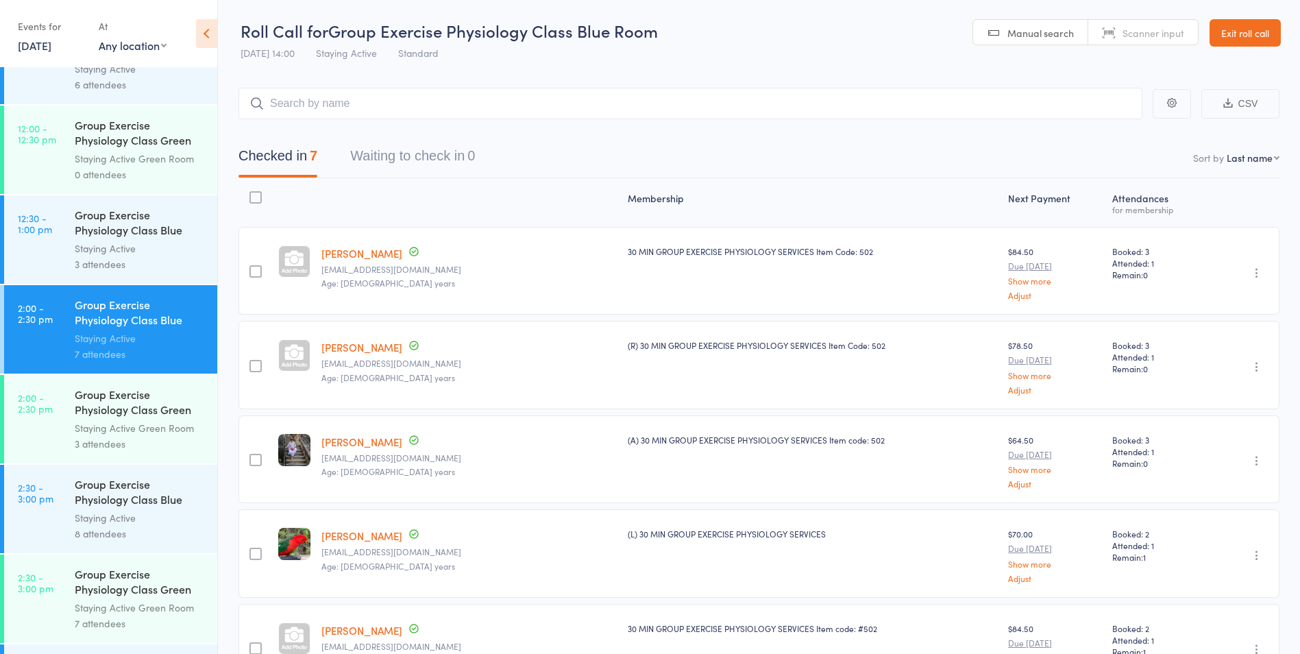
scroll to position [2056, 0]
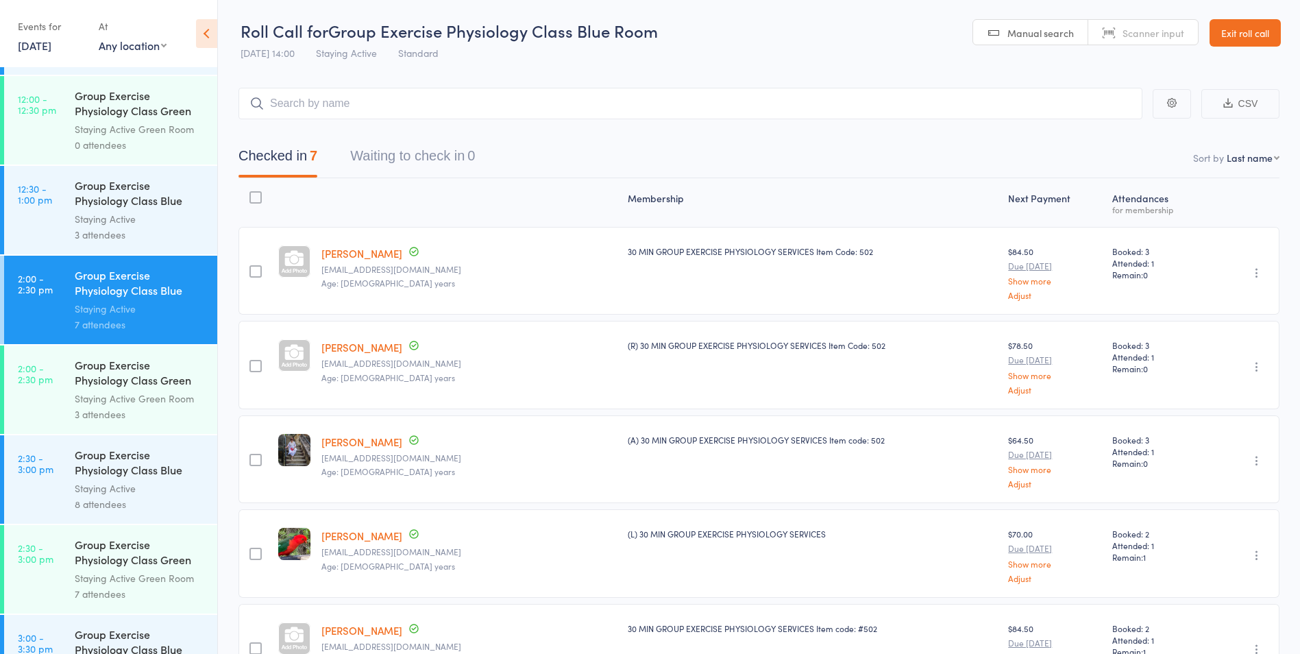
click at [114, 465] on div "Group Exercise Physiology Class Blue Room" at bounding box center [140, 464] width 131 height 34
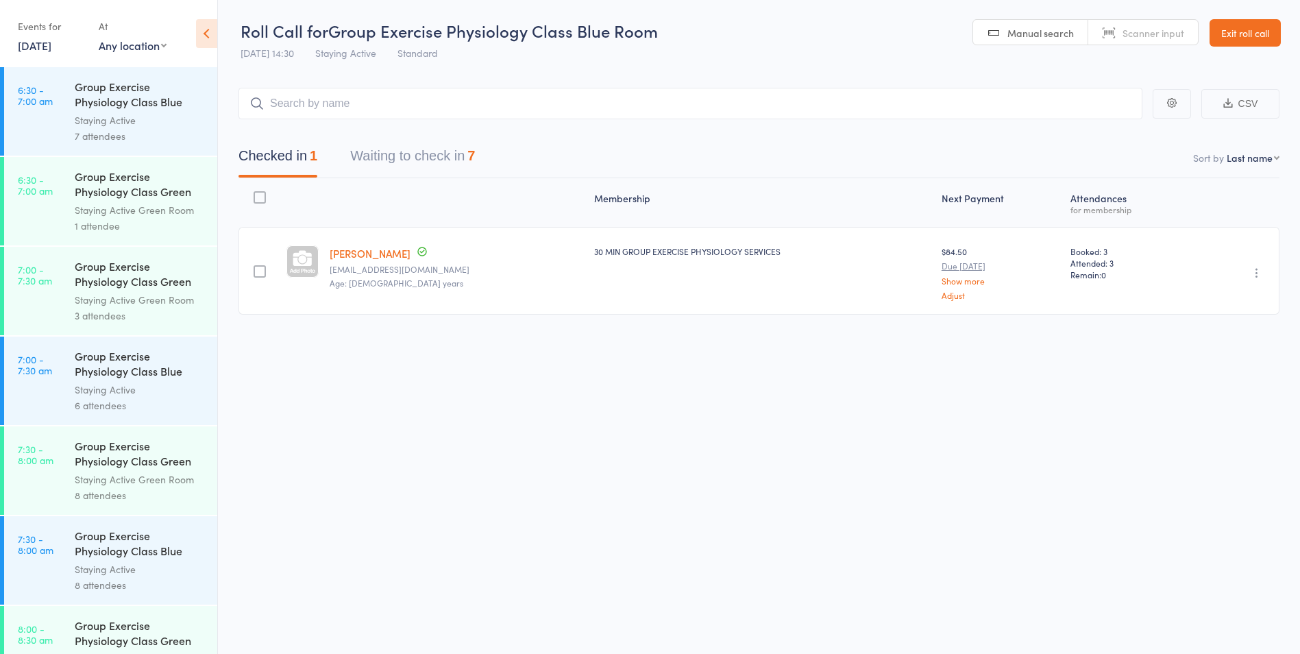
click at [436, 154] on button "Waiting to check in 7" at bounding box center [412, 159] width 125 height 36
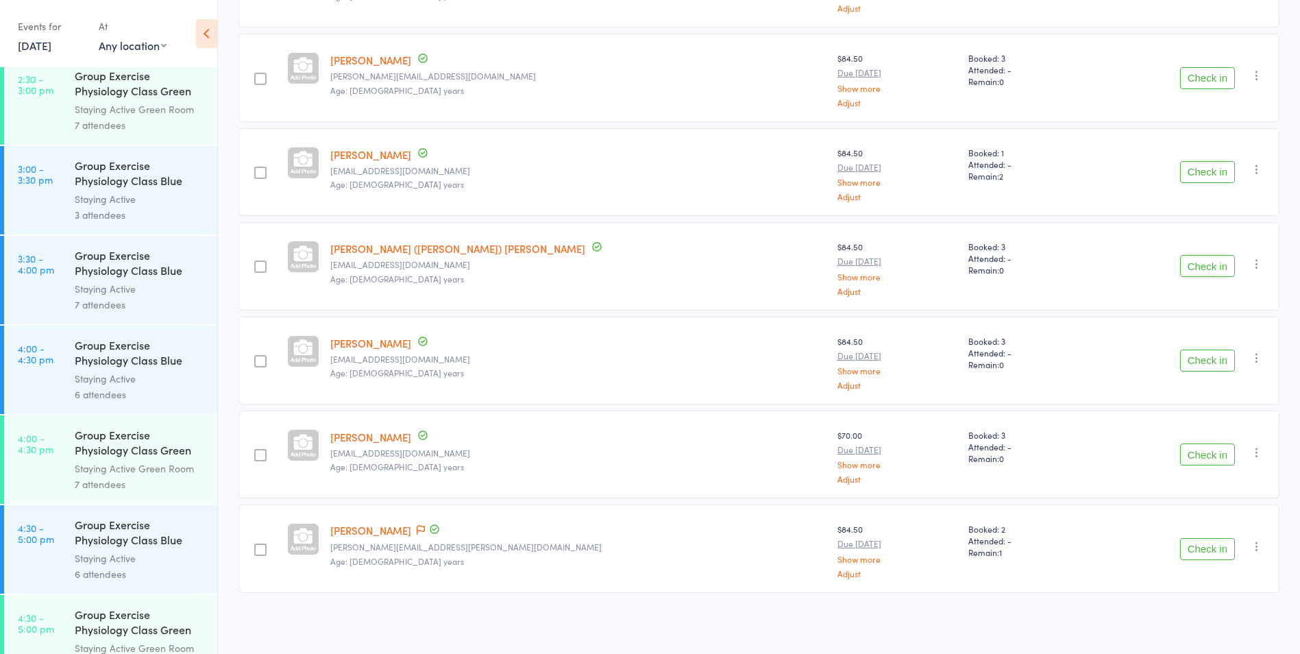
scroll to position [2556, 0]
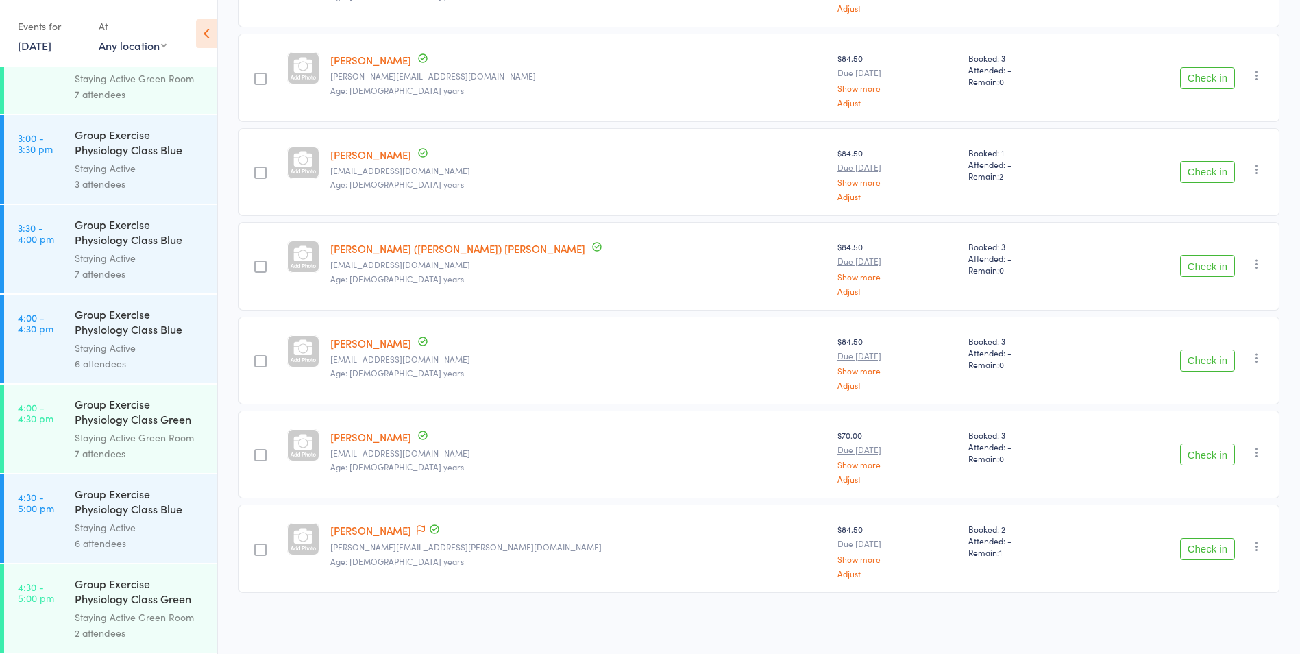
click at [103, 341] on div "Staying Active" at bounding box center [140, 348] width 131 height 16
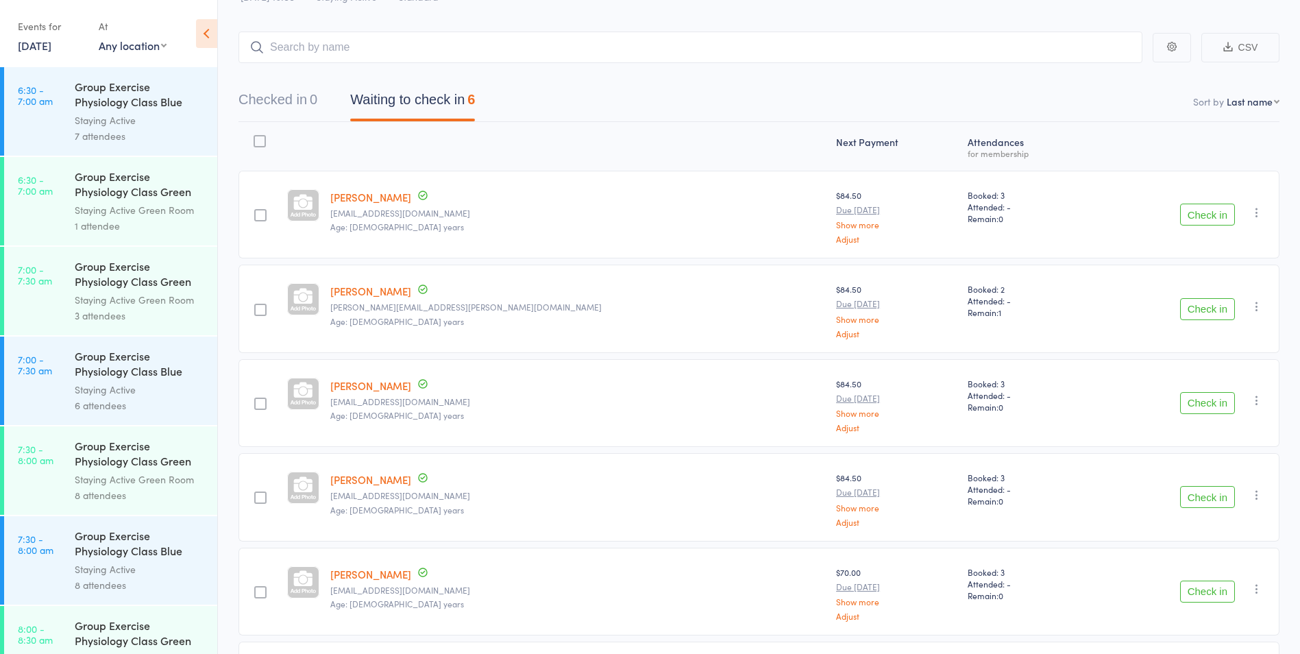
scroll to position [56, 0]
click at [1256, 304] on icon "button" at bounding box center [1257, 307] width 14 height 14
click at [1192, 428] on li "Remove" at bounding box center [1207, 426] width 113 height 19
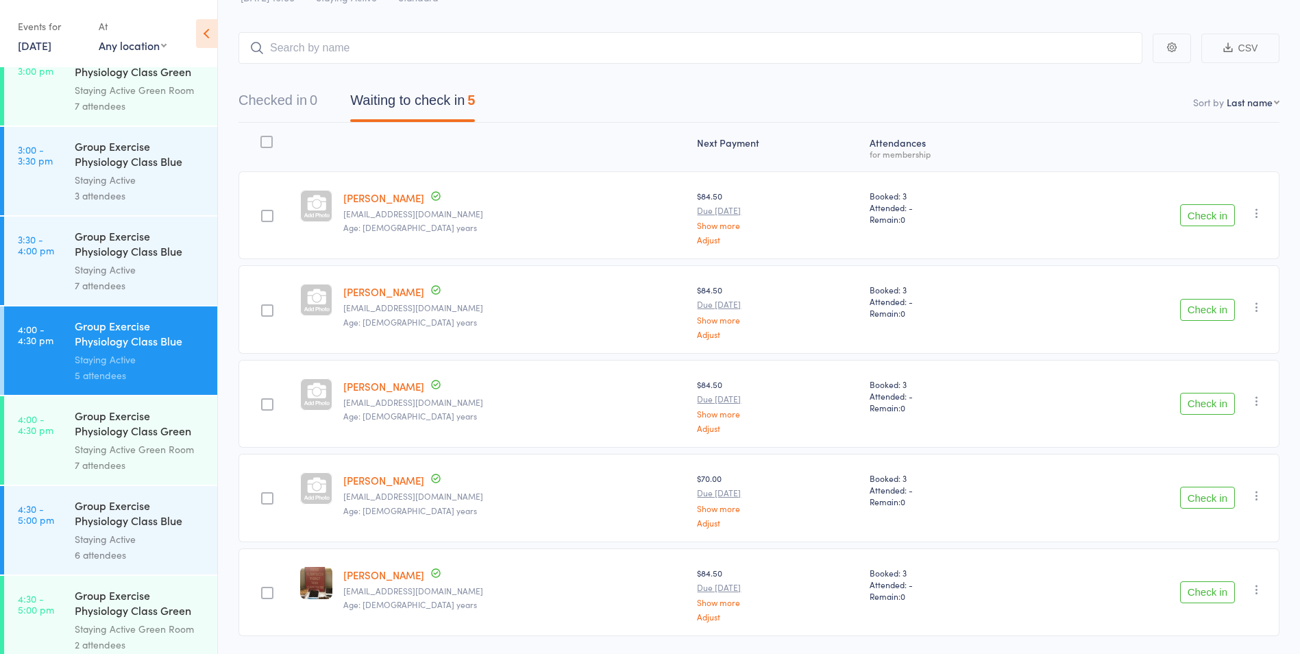
scroll to position [2556, 0]
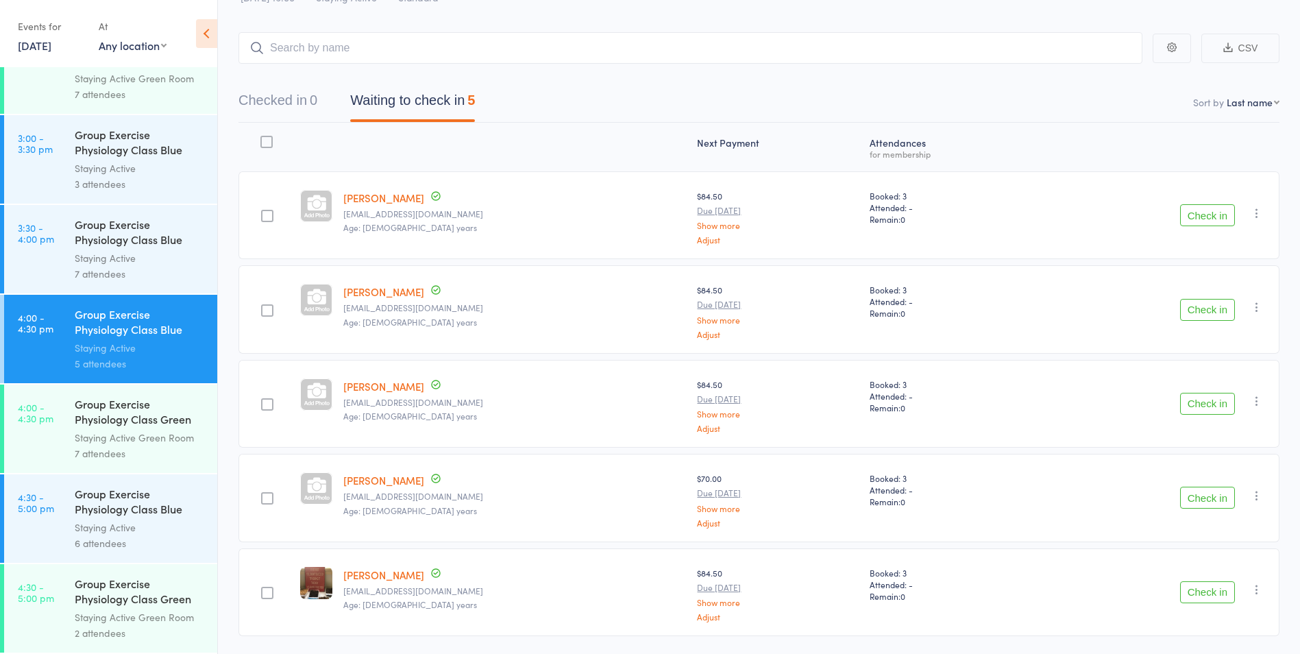
click at [112, 530] on div "Staying Active" at bounding box center [140, 527] width 131 height 16
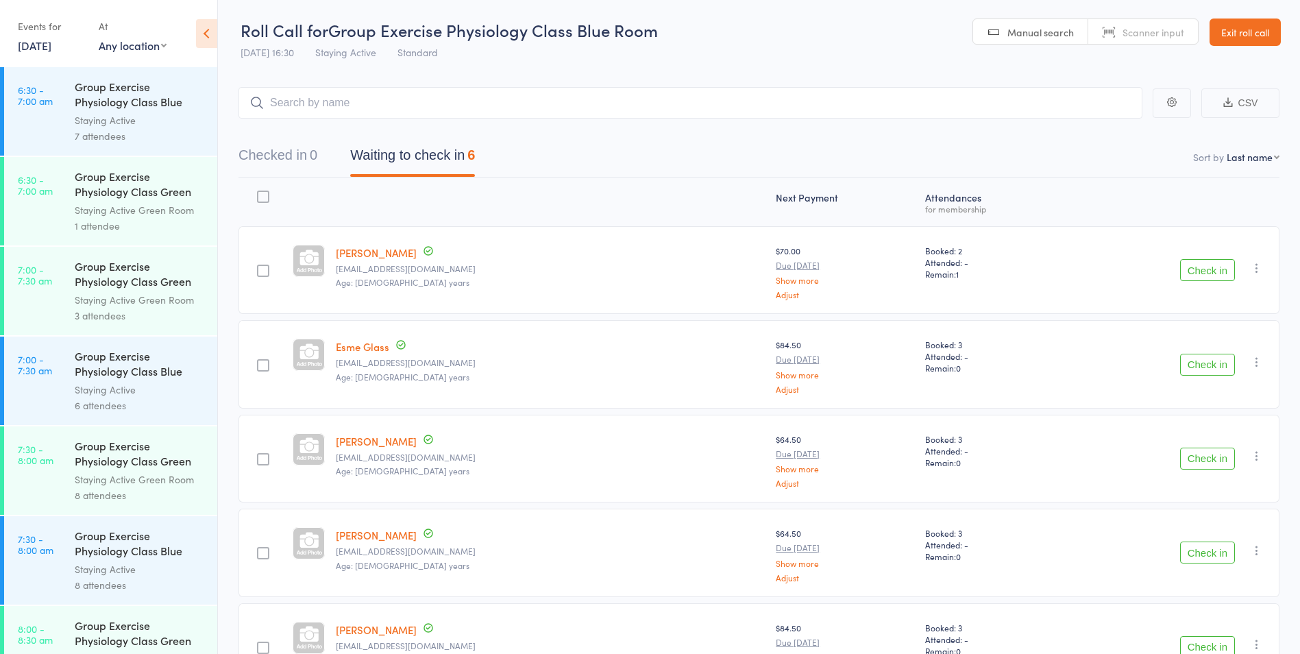
click at [313, 102] on input "search" at bounding box center [690, 103] width 904 height 32
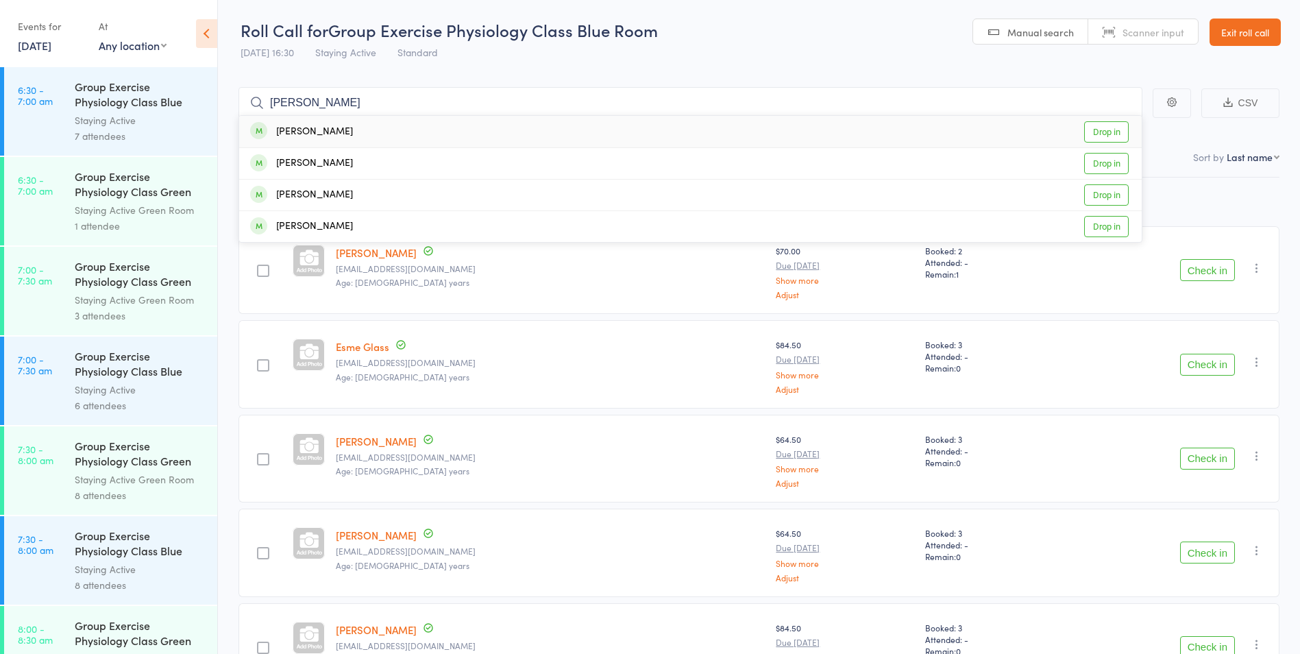
type input "heth"
click at [1117, 135] on link "Drop in" at bounding box center [1106, 131] width 45 height 21
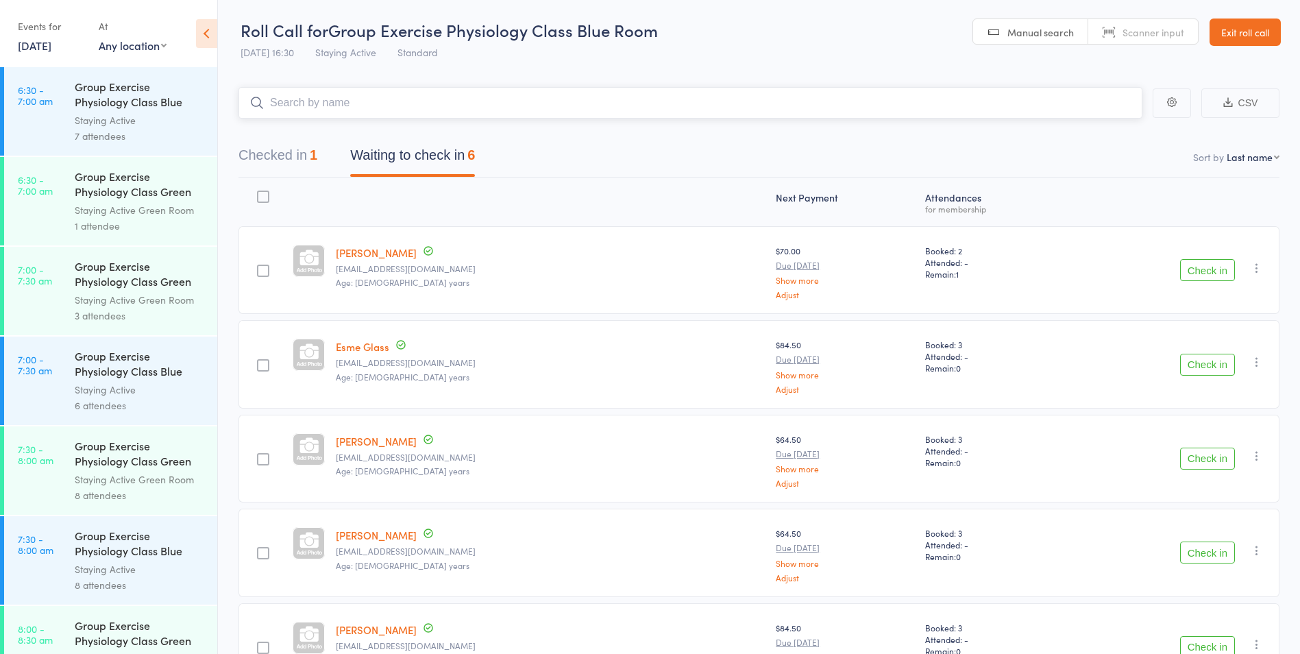
scroll to position [0, 0]
click at [302, 157] on button "Checked in 1" at bounding box center [277, 159] width 79 height 36
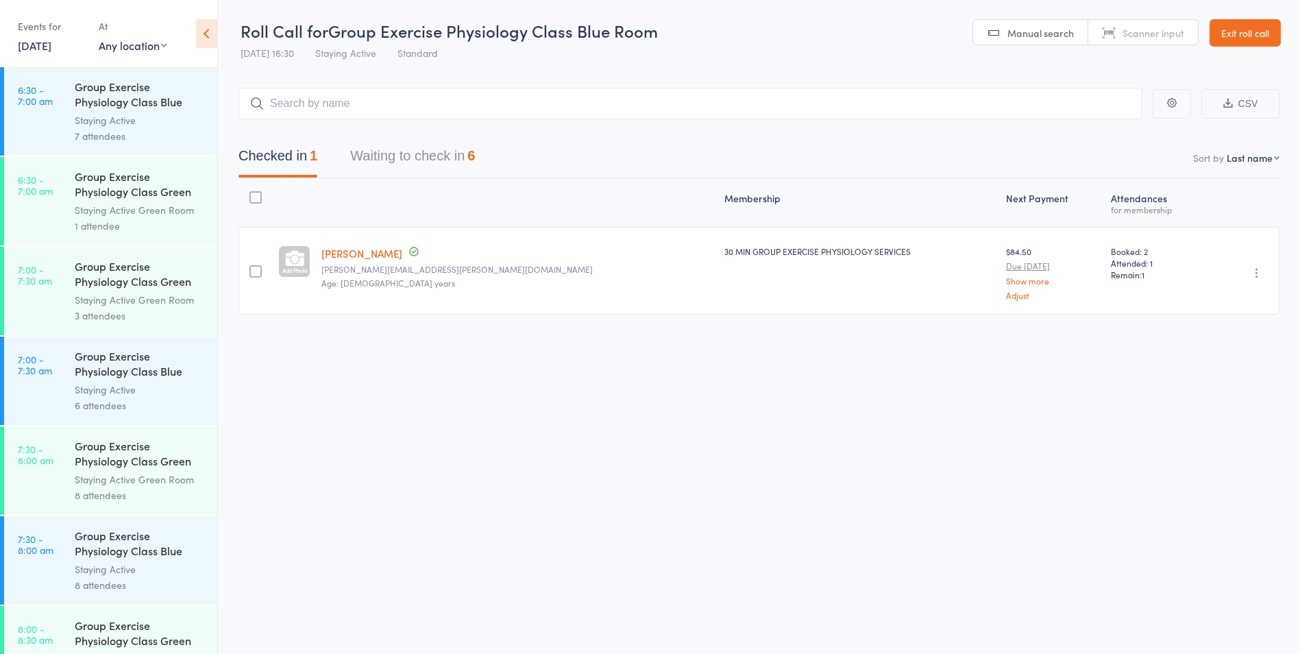
click at [1249, 271] on button "button" at bounding box center [1257, 273] width 16 height 16
click at [1238, 295] on li "Undo check-in" at bounding box center [1207, 299] width 113 height 17
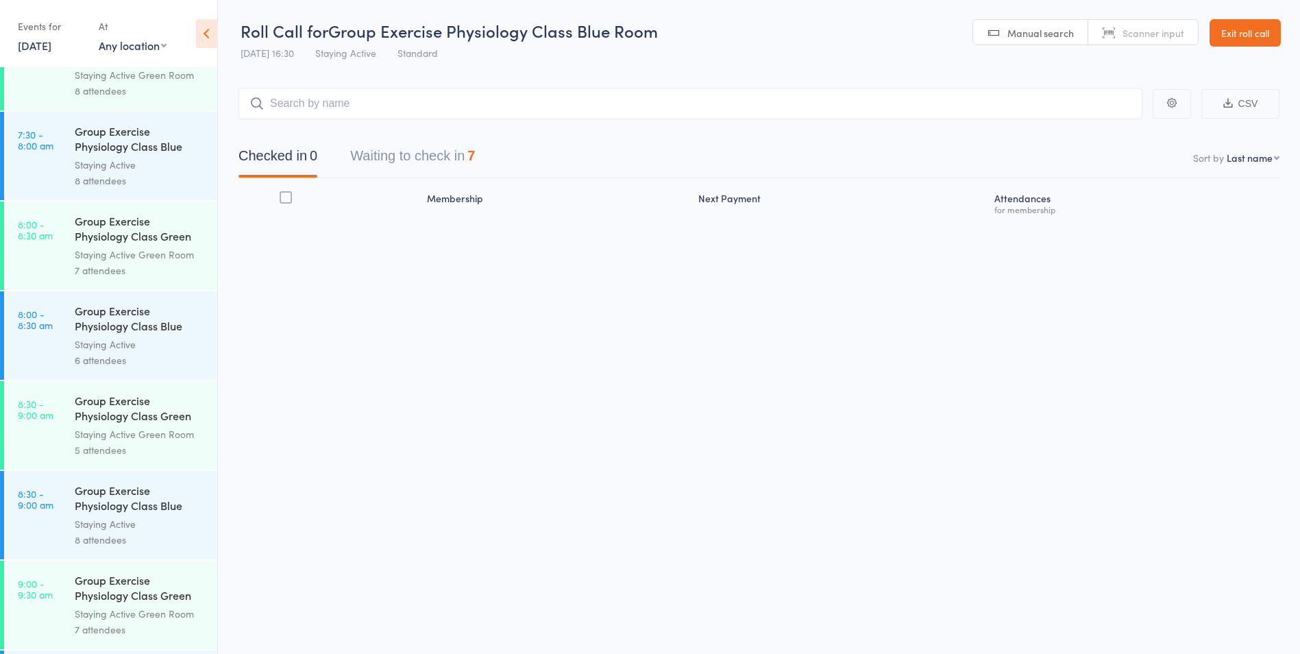
scroll to position [480, 0]
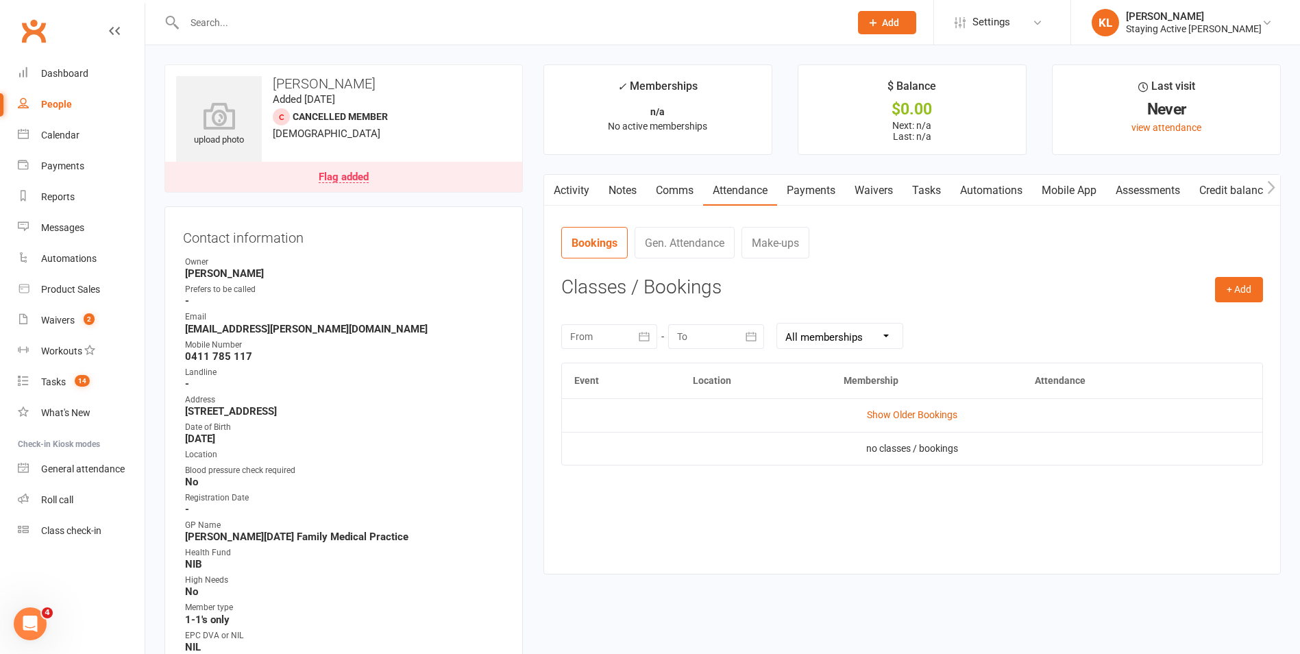
click at [217, 12] on div at bounding box center [502, 22] width 676 height 45
click at [217, 19] on input "text" at bounding box center [510, 22] width 660 height 19
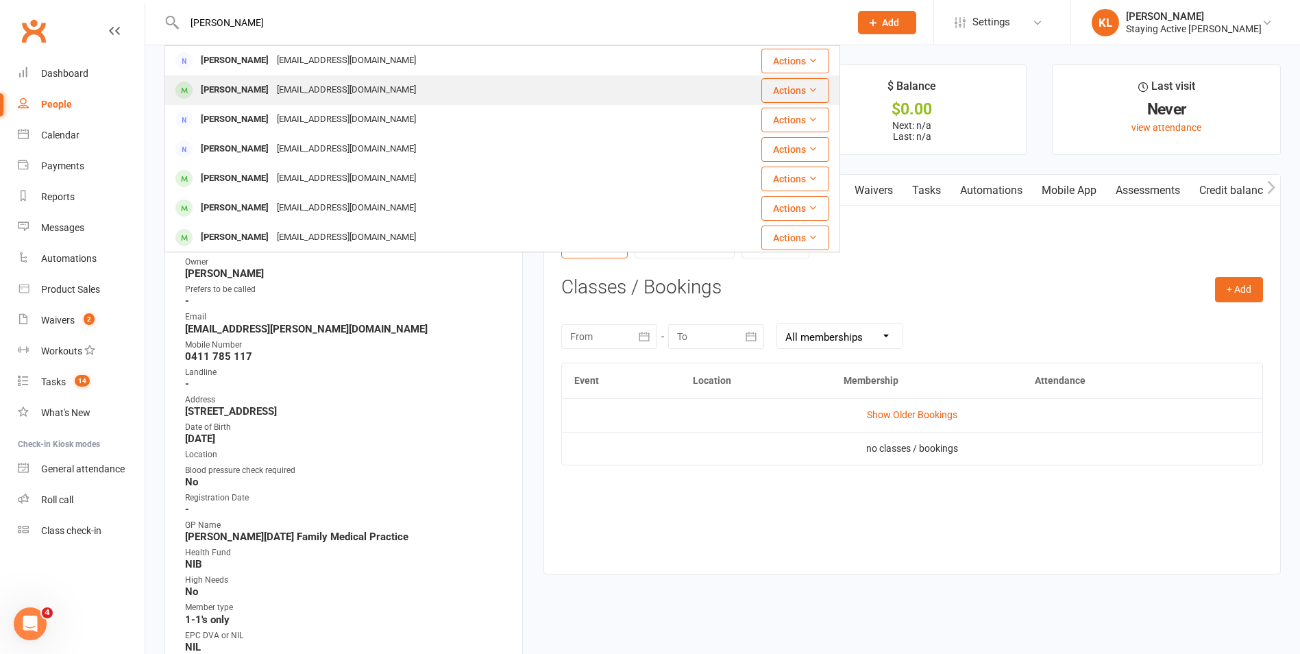
type input "[PERSON_NAME]"
click at [225, 84] on div "[PERSON_NAME]" at bounding box center [235, 90] width 76 height 20
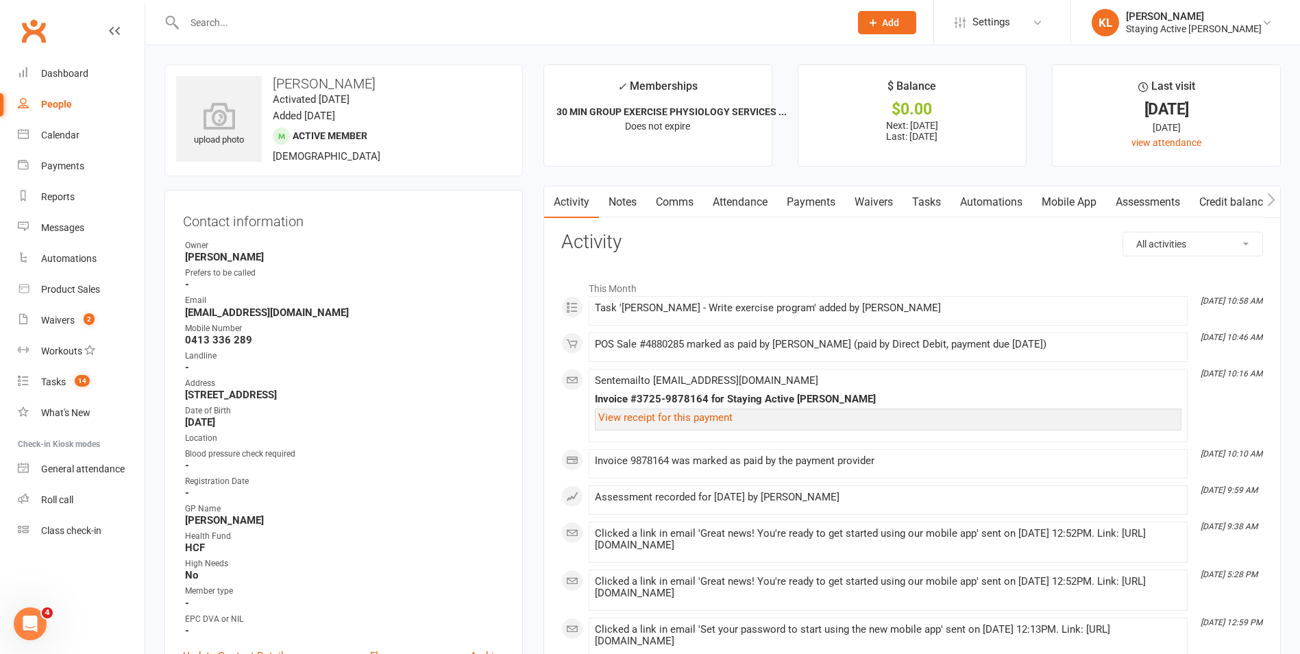
click at [1149, 196] on link "Assessments" at bounding box center [1148, 202] width 84 height 32
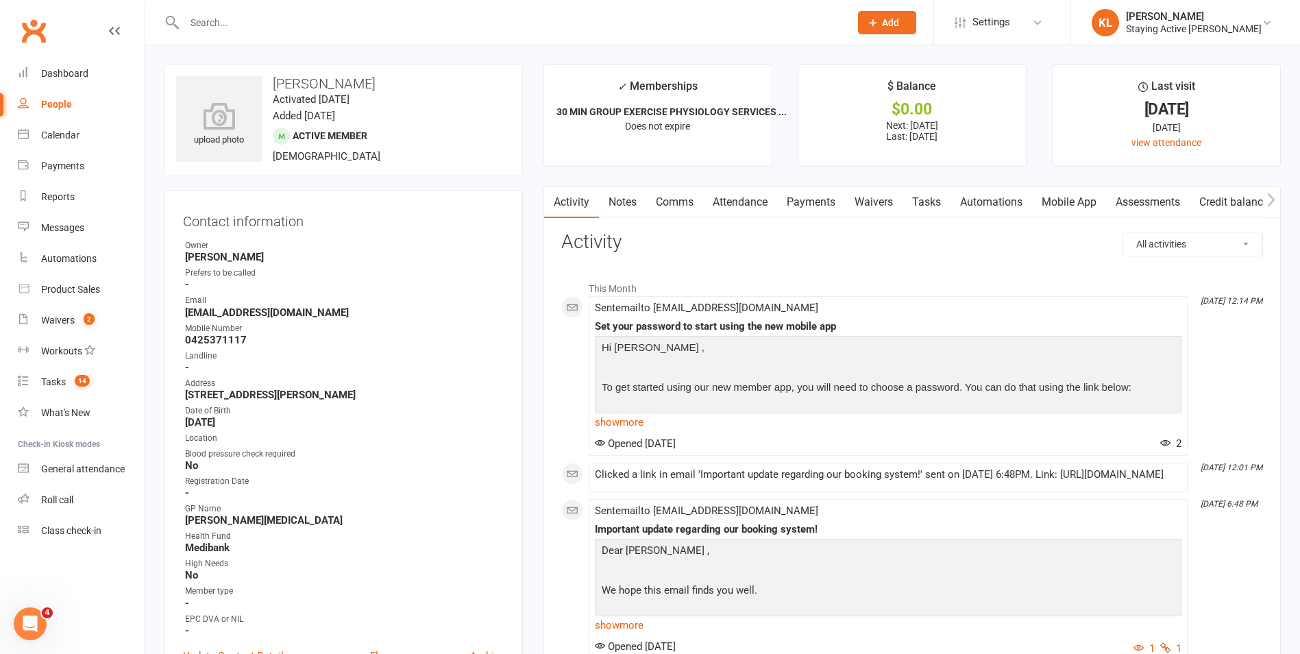
drag, startPoint x: 814, startPoint y: 206, endPoint x: 815, endPoint y: 230, distance: 23.3
click at [814, 206] on link "Payments" at bounding box center [811, 202] width 68 height 32
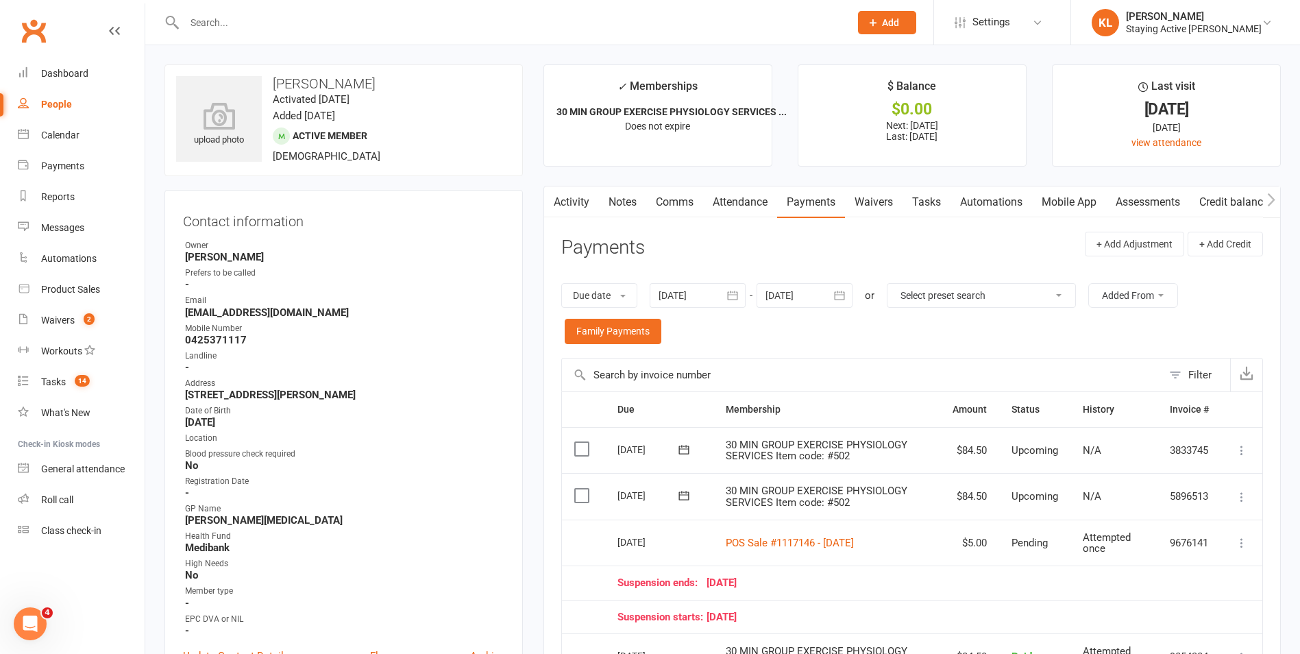
click at [620, 201] on link "Notes" at bounding box center [622, 202] width 47 height 32
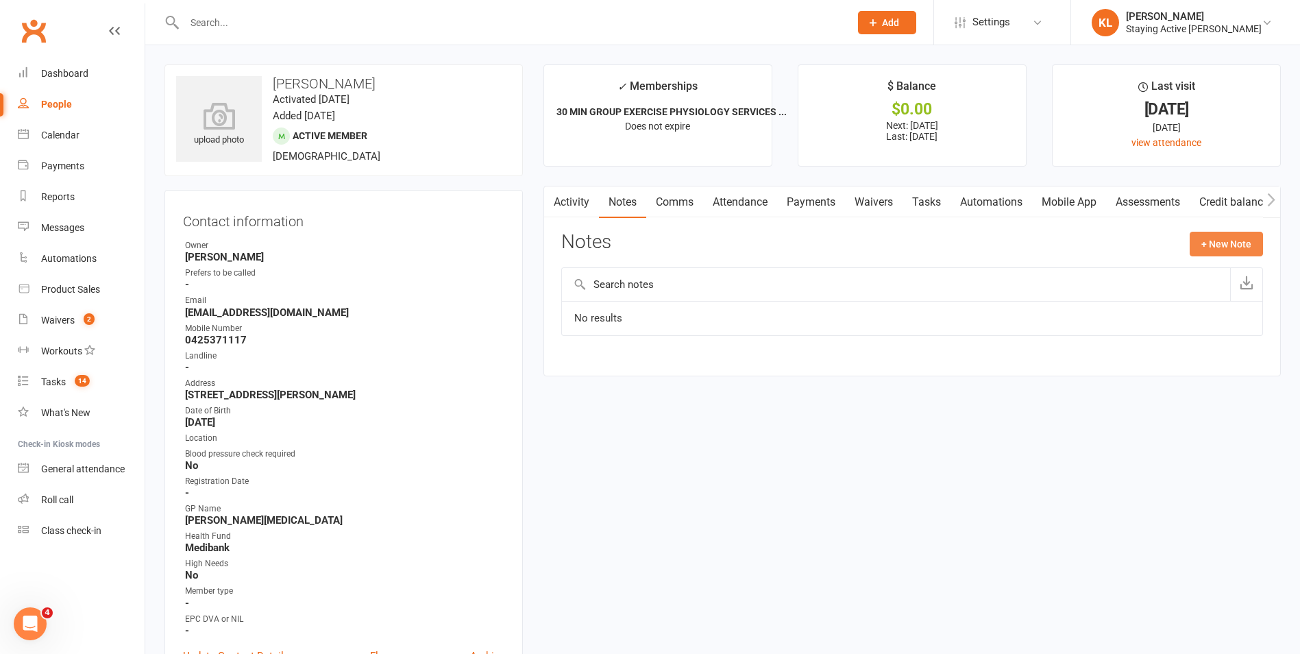
click at [1210, 250] on button "+ New Note" at bounding box center [1226, 244] width 73 height 25
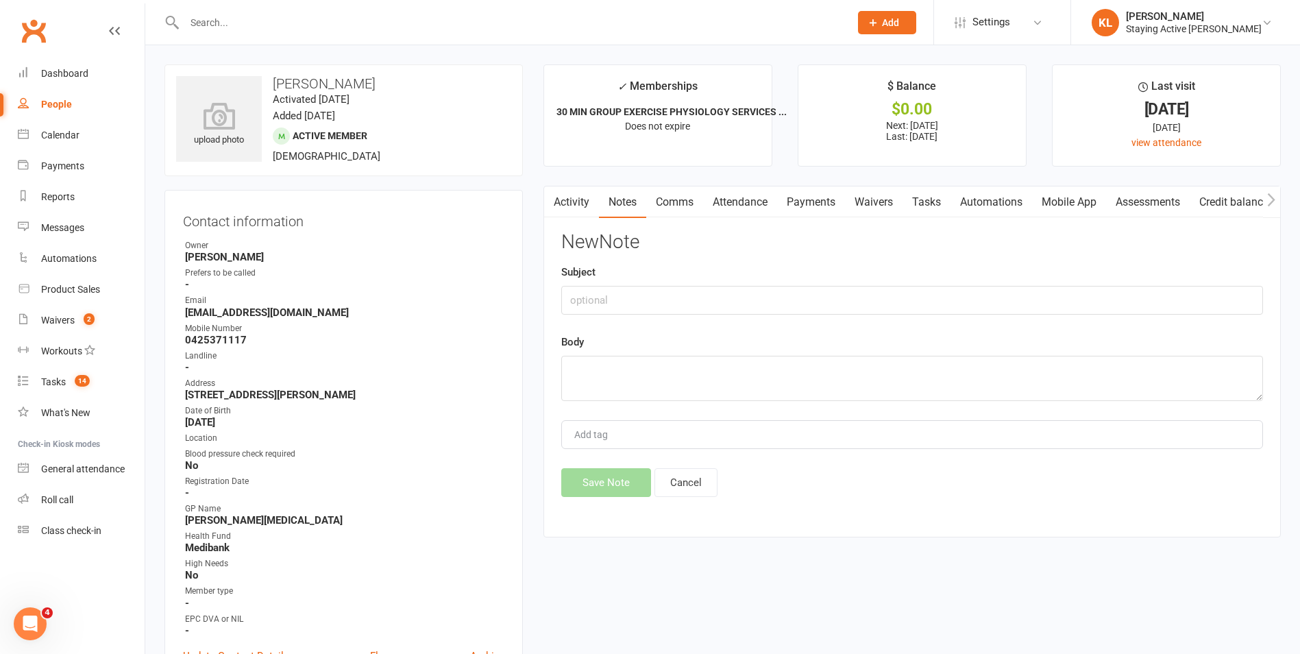
click at [604, 329] on div "New Note Subject Body Add tag Save Note Cancel" at bounding box center [912, 364] width 702 height 265
click at [602, 303] on input "text" at bounding box center [912, 300] width 702 height 29
type input "Fire"
click at [582, 380] on textarea at bounding box center [912, 378] width 702 height 45
click at [567, 373] on textarea "The leave from 7th-11th was not fire related" at bounding box center [912, 378] width 702 height 45
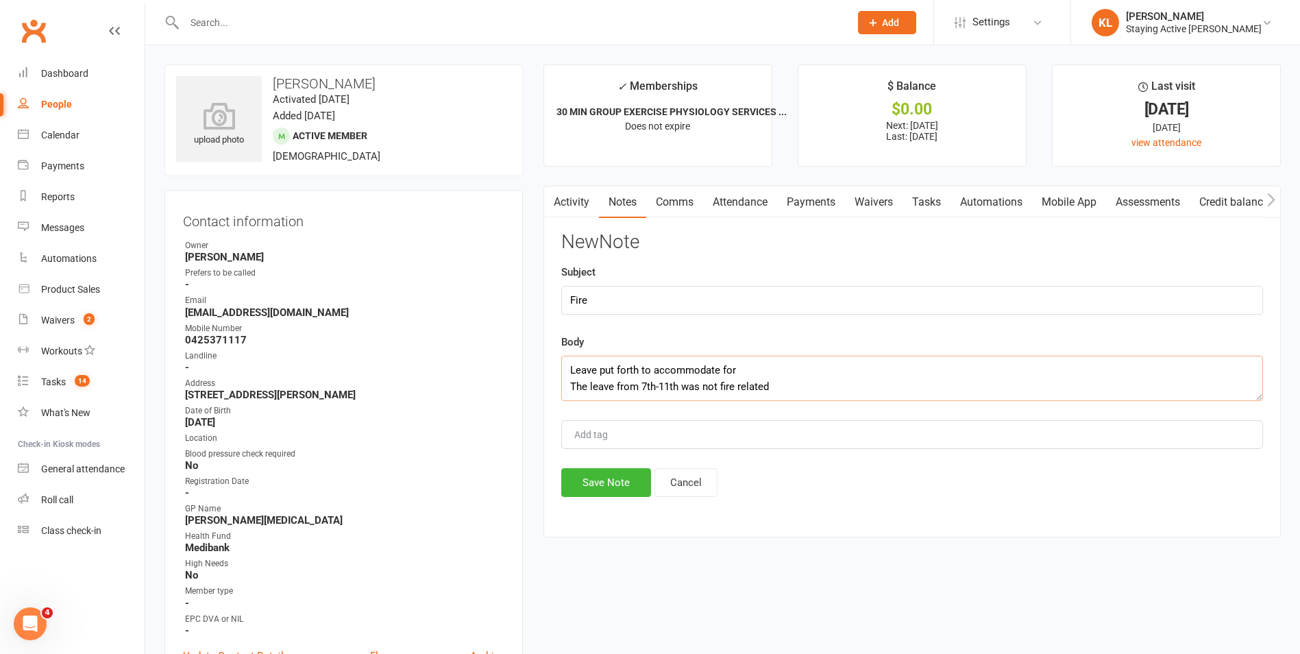
click at [746, 369] on textarea "Leave put forth to accommodate for The leave from 7th-11th was not fire related" at bounding box center [912, 378] width 702 height 45
drag, startPoint x: 753, startPoint y: 371, endPoint x: 566, endPoint y: 373, distance: 187.1
click at [566, 373] on textarea "Leave put forth to accommodate for The leave from 7th-11th was not fire related" at bounding box center [912, 378] width 702 height 45
drag, startPoint x: 810, startPoint y: 371, endPoint x: 559, endPoint y: 368, distance: 251.5
click at [559, 368] on div "Activity Notes Comms Attendance Payments Waivers Tasks Automations Mobile App A…" at bounding box center [911, 362] width 737 height 352
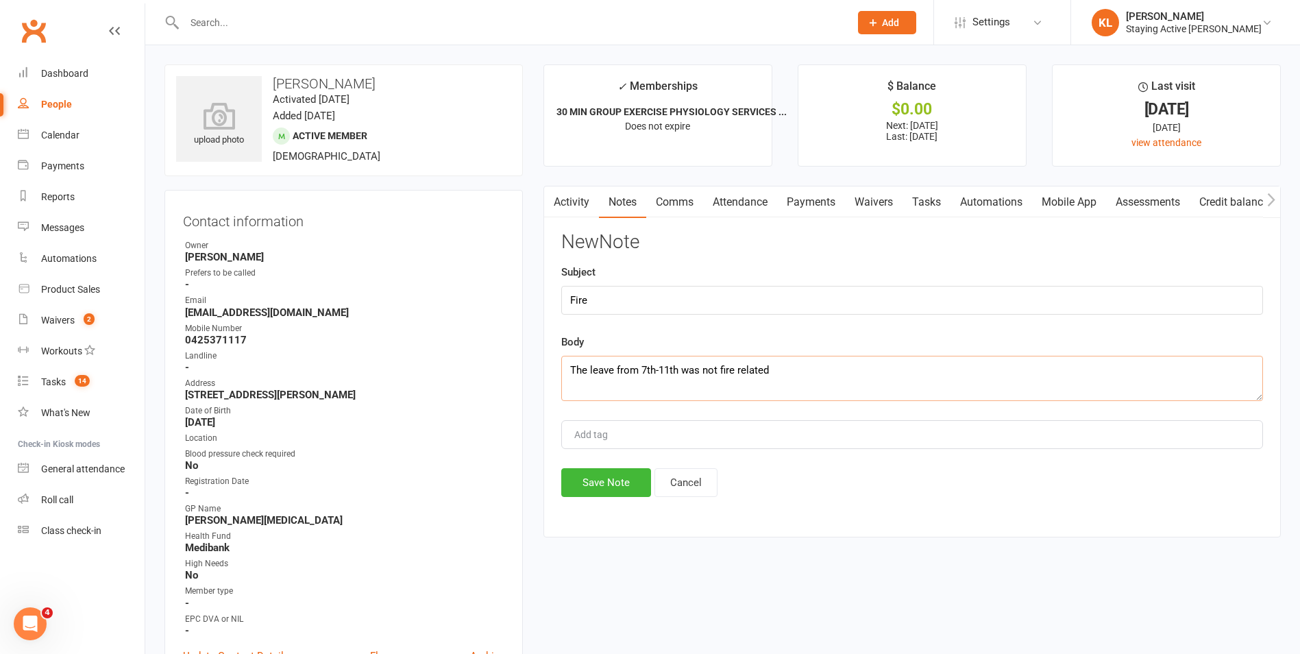
type textarea "The leave from 7th-11th was not fire related"
click at [610, 299] on input "Fire" at bounding box center [912, 300] width 702 height 29
type input "Fire"
click at [605, 476] on button "Save Note" at bounding box center [606, 482] width 90 height 29
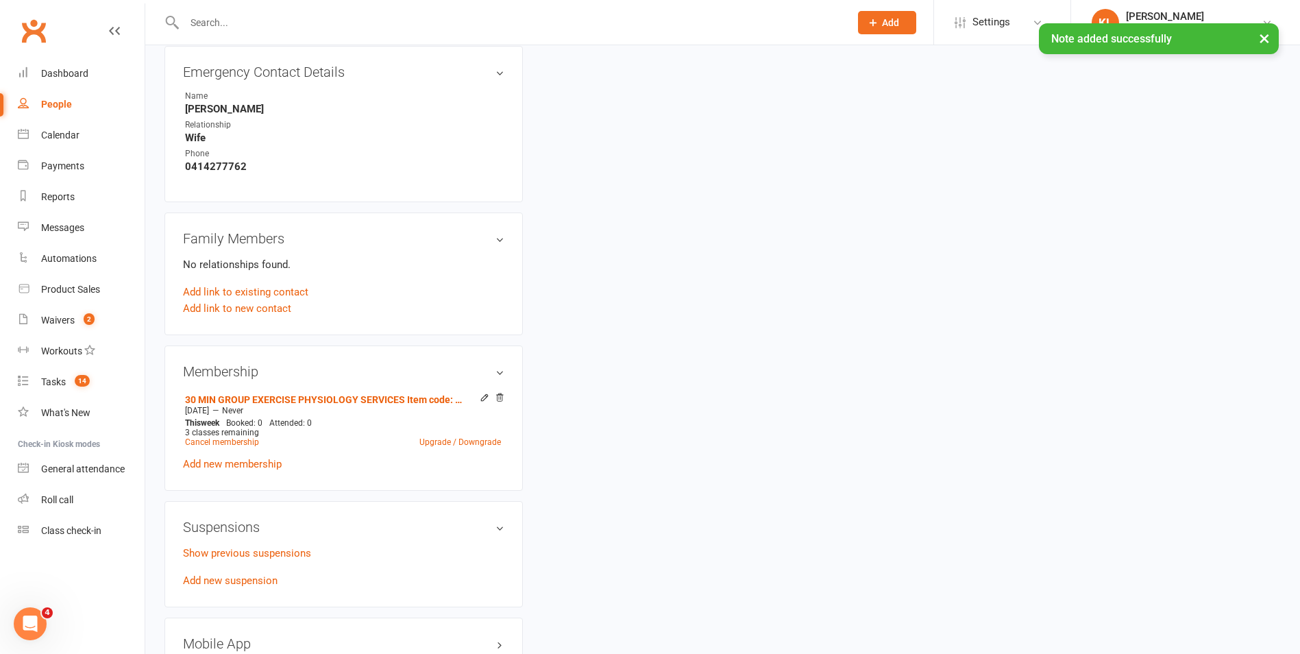
scroll to position [959, 0]
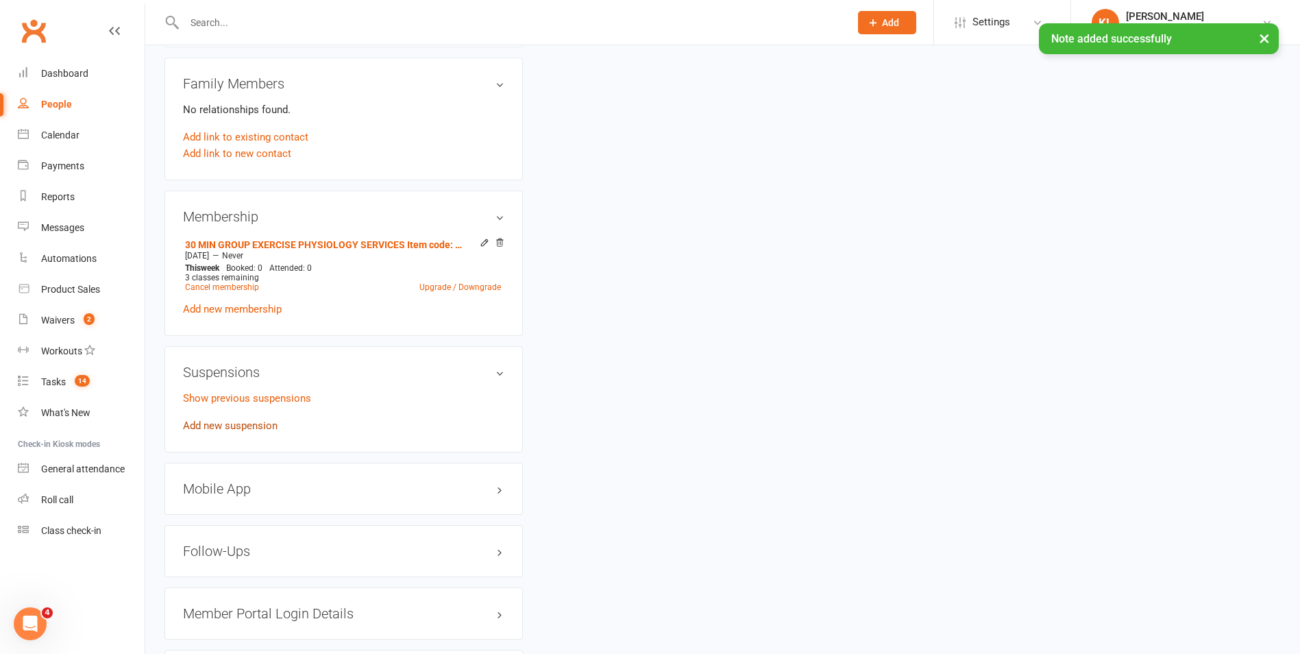
click at [217, 427] on link "Add new suspension" at bounding box center [230, 425] width 95 height 12
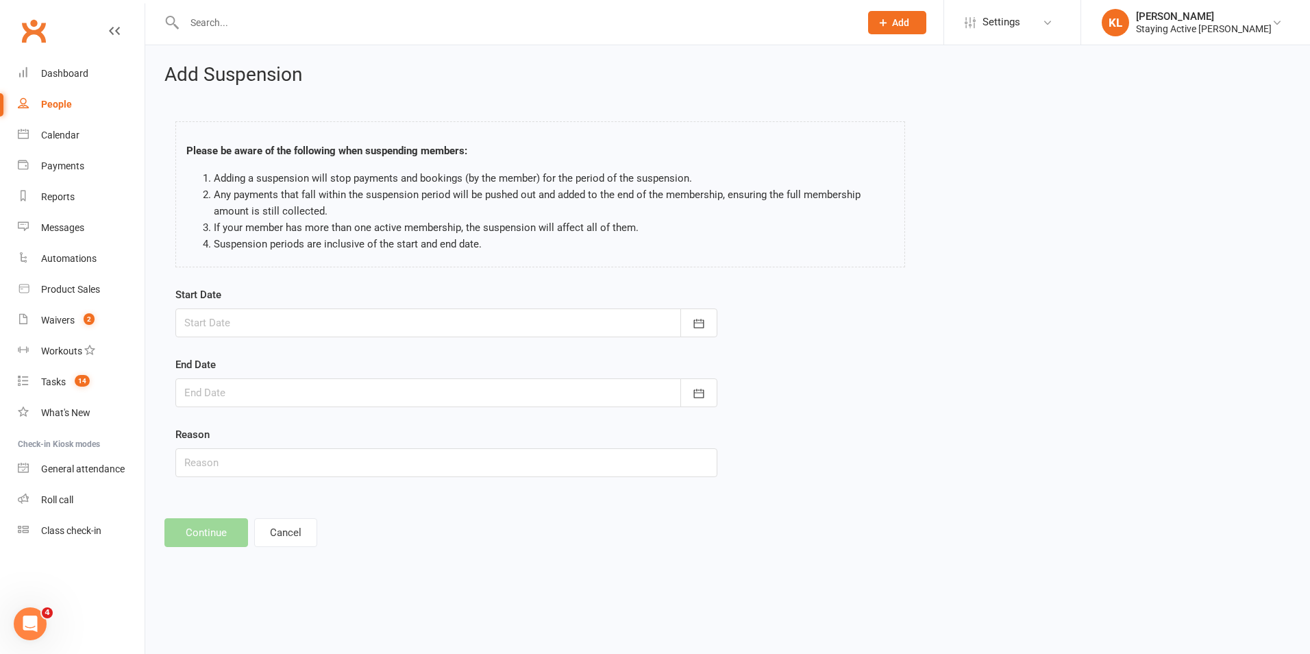
click at [427, 332] on div at bounding box center [446, 322] width 542 height 29
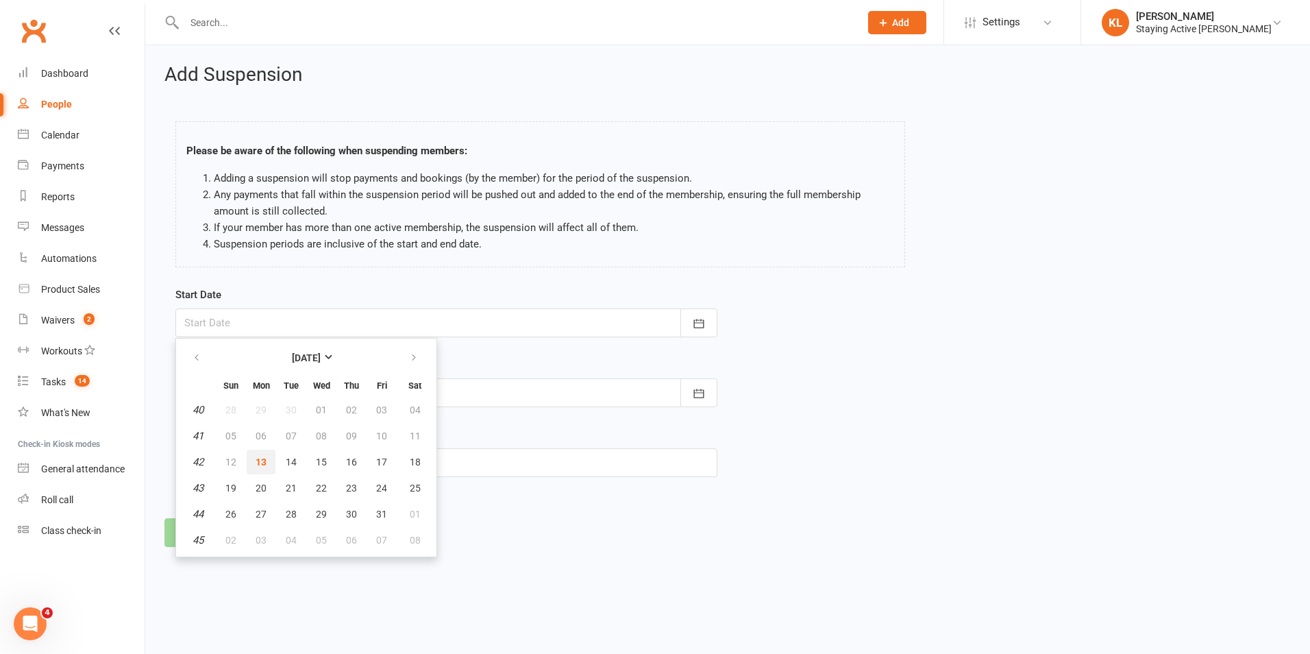
click at [260, 469] on button "13" at bounding box center [261, 462] width 29 height 25
type input "[DATE]"
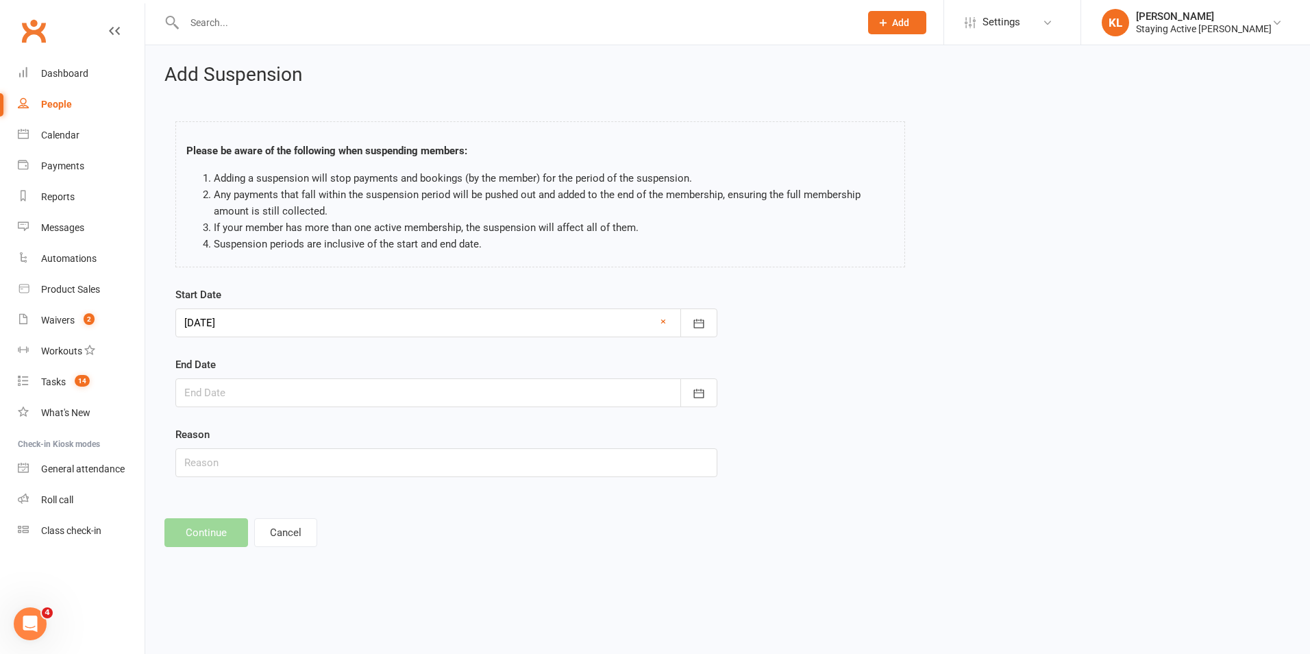
click at [295, 396] on div at bounding box center [446, 392] width 542 height 29
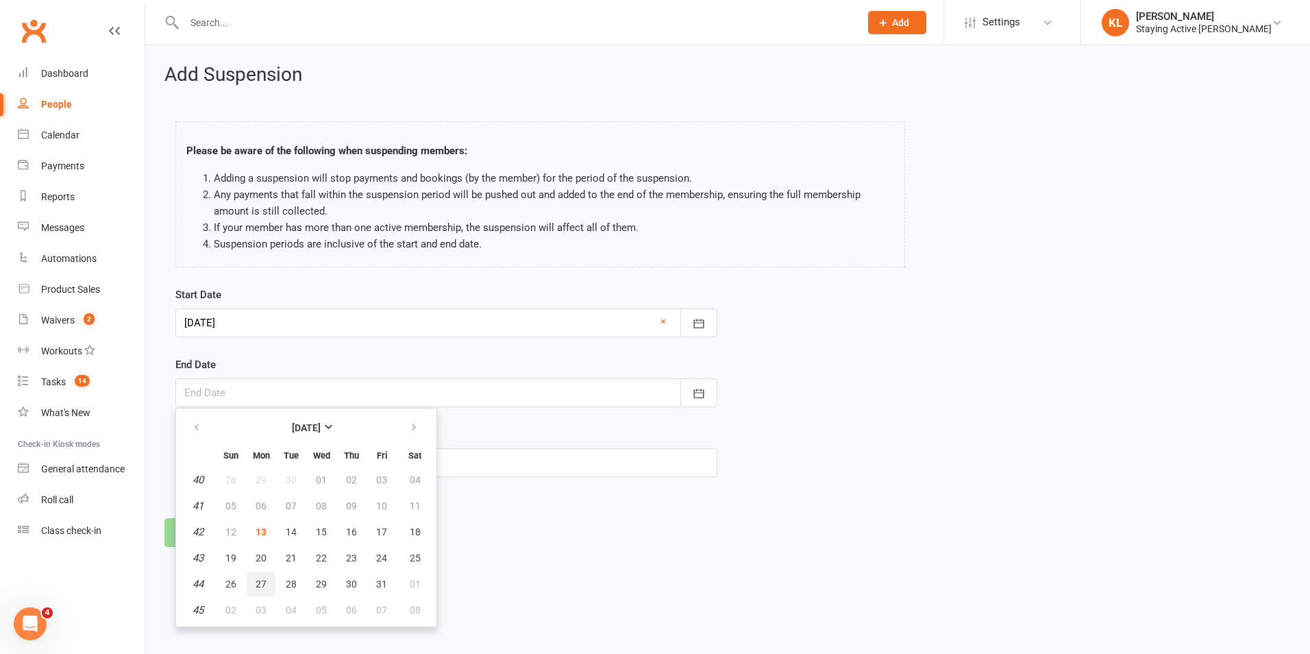
click at [256, 574] on button "27" at bounding box center [261, 584] width 29 height 25
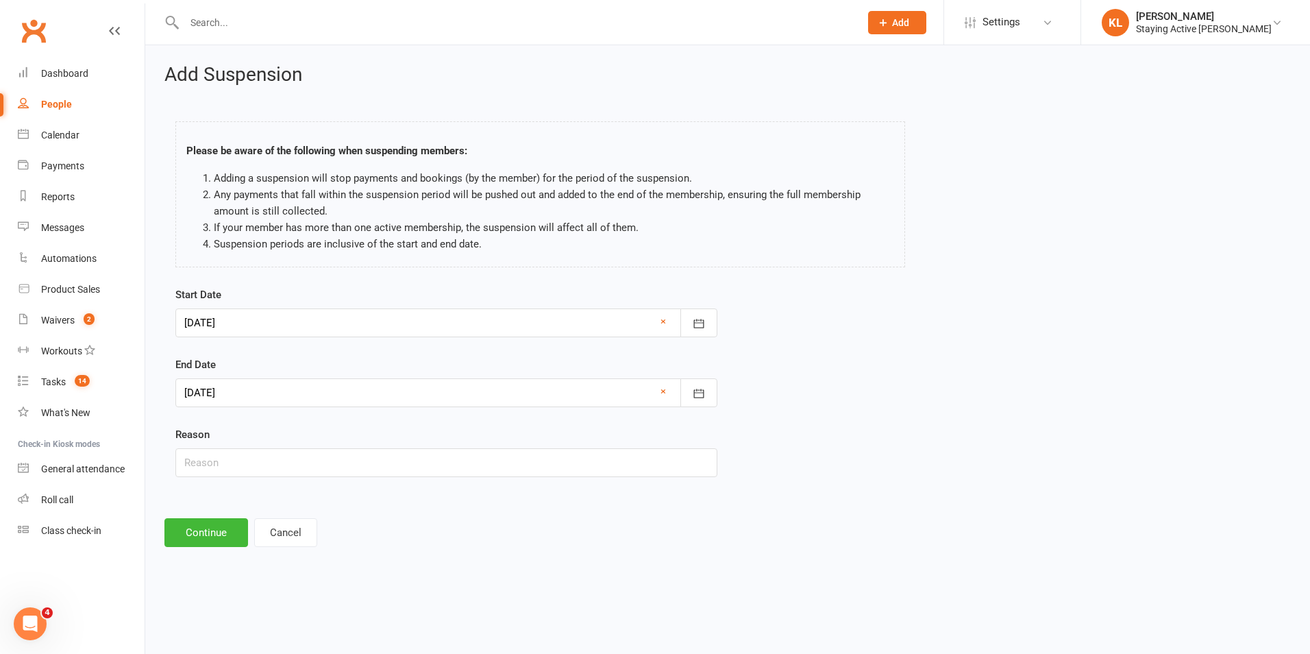
click at [260, 400] on div at bounding box center [446, 392] width 542 height 29
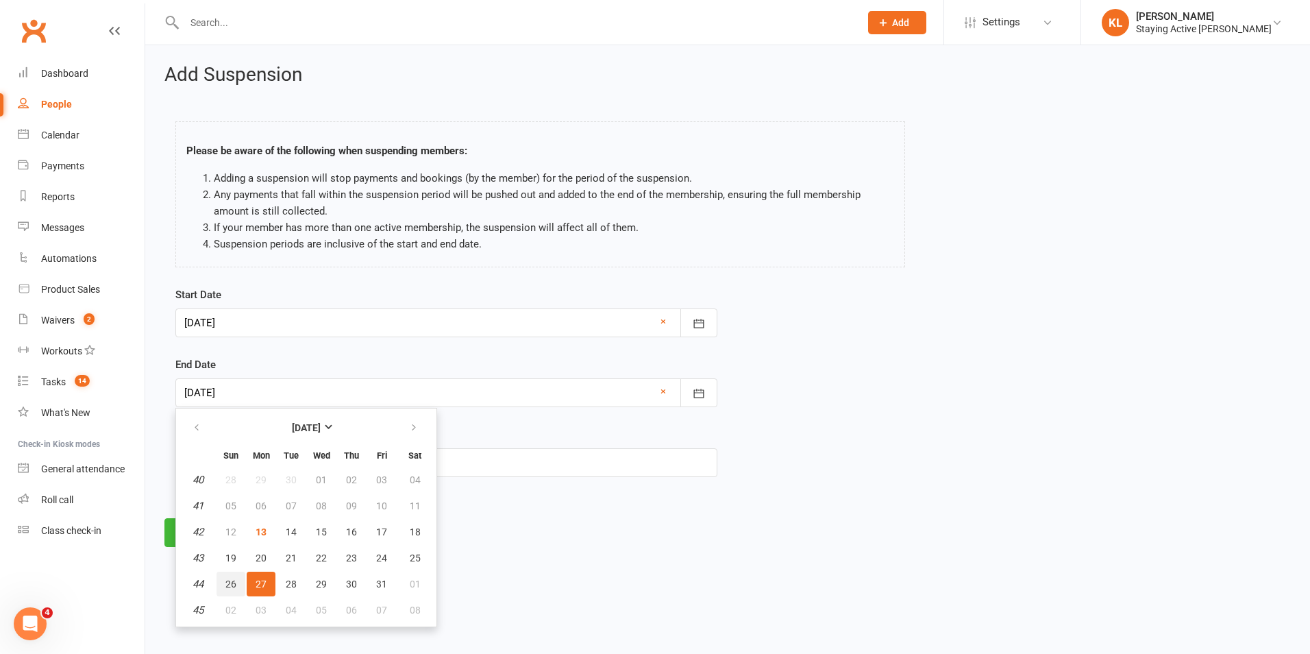
click at [233, 578] on span "26" at bounding box center [230, 583] width 11 height 11
type input "[DATE]"
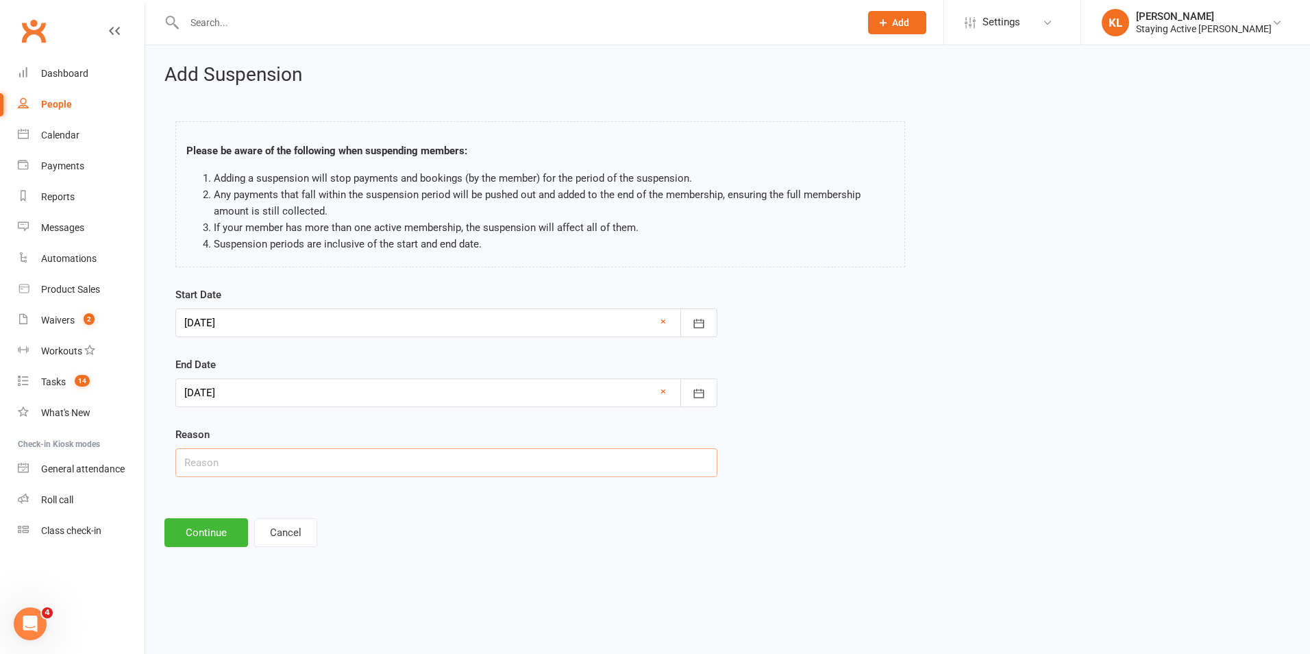
click at [238, 467] on input "text" at bounding box center [446, 462] width 542 height 29
type input "See notes"
click at [200, 538] on button "Continue" at bounding box center [206, 532] width 84 height 29
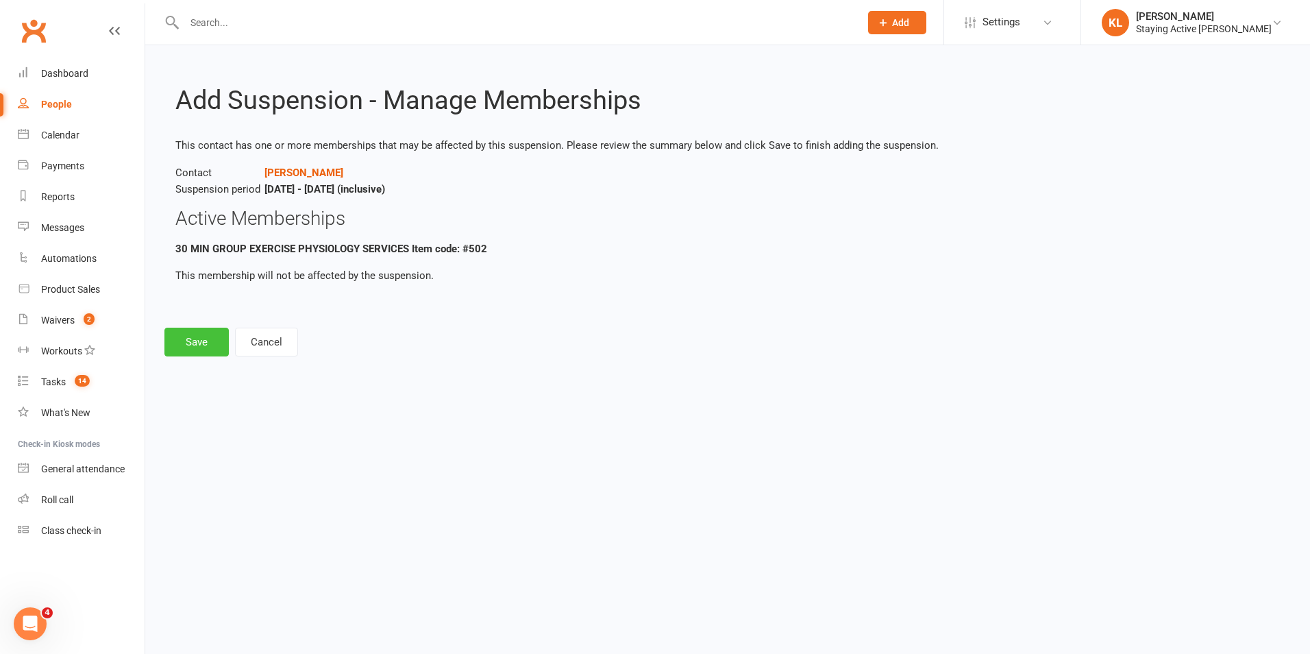
click at [182, 346] on button "Save" at bounding box center [196, 342] width 64 height 29
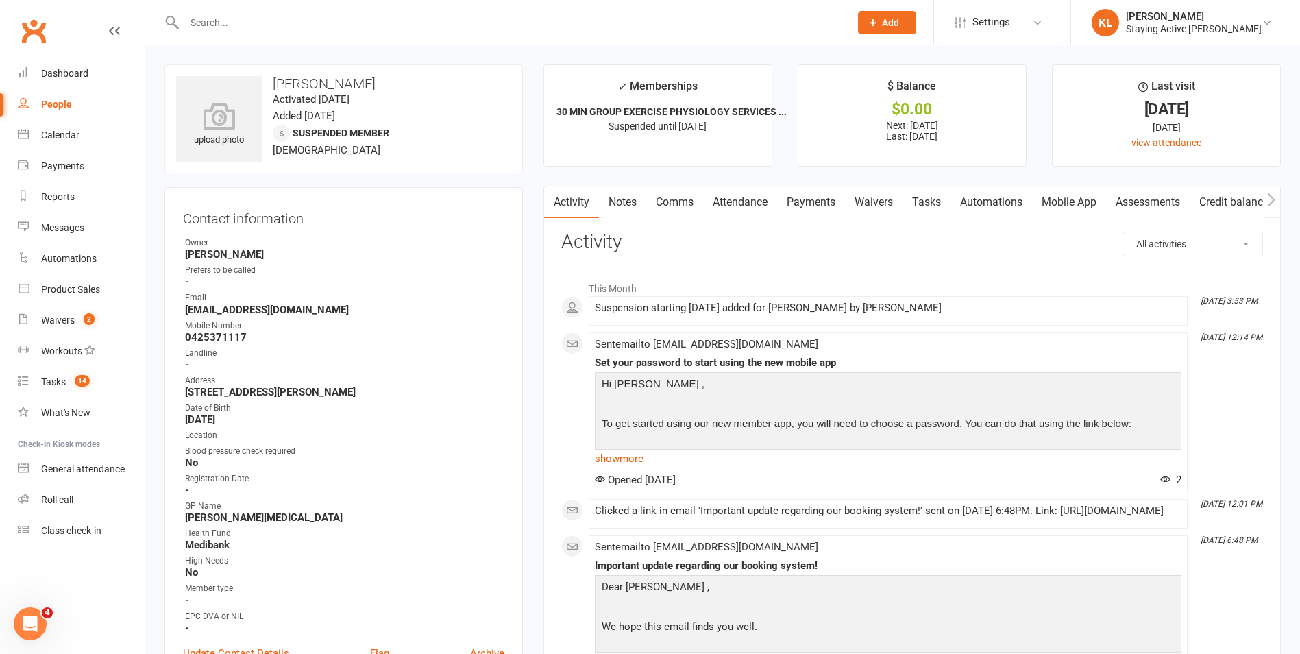
click at [619, 202] on link "Notes" at bounding box center [622, 202] width 47 height 32
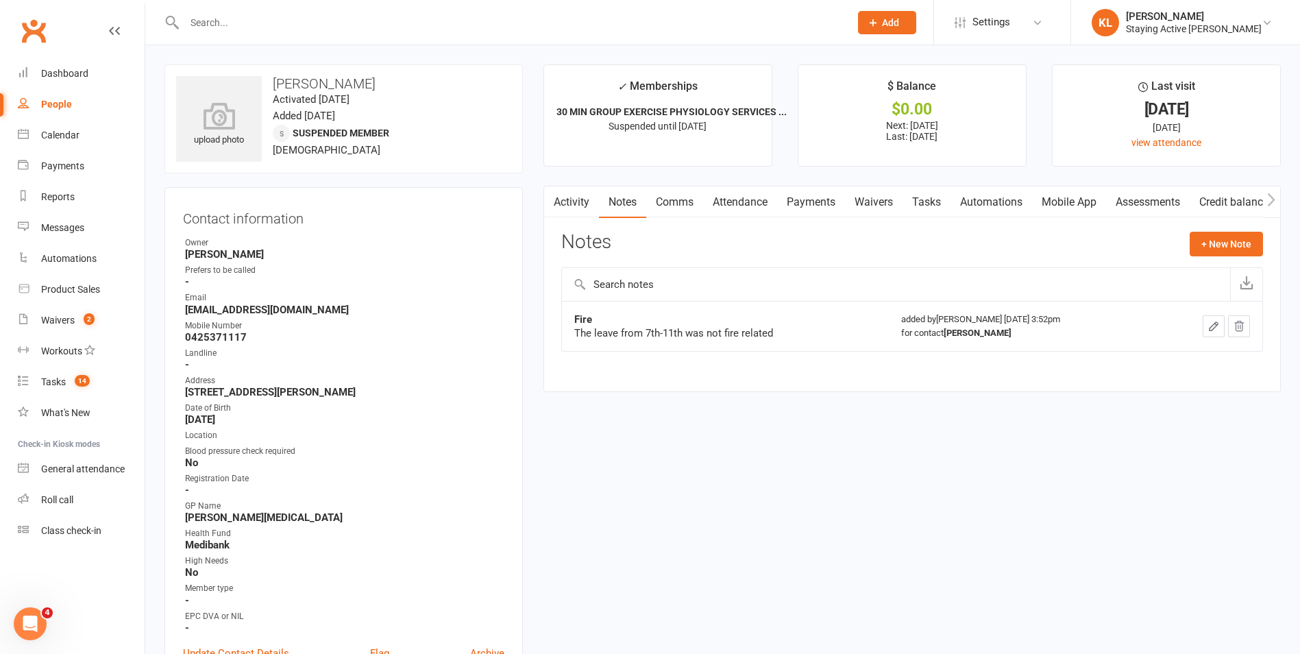
click at [1216, 323] on icon "button" at bounding box center [1214, 326] width 12 height 12
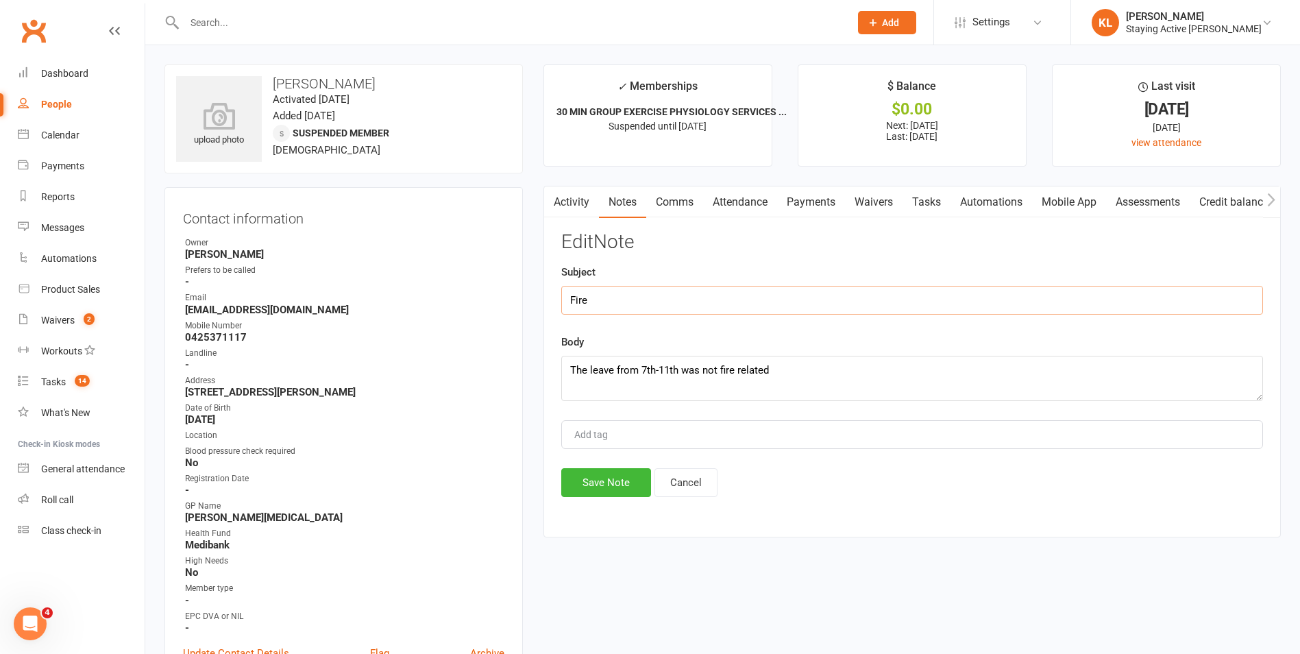
click at [595, 302] on input "Fire" at bounding box center [912, 300] width 702 height 29
type input "Fire"
click at [687, 495] on button "Cancel" at bounding box center [685, 482] width 63 height 29
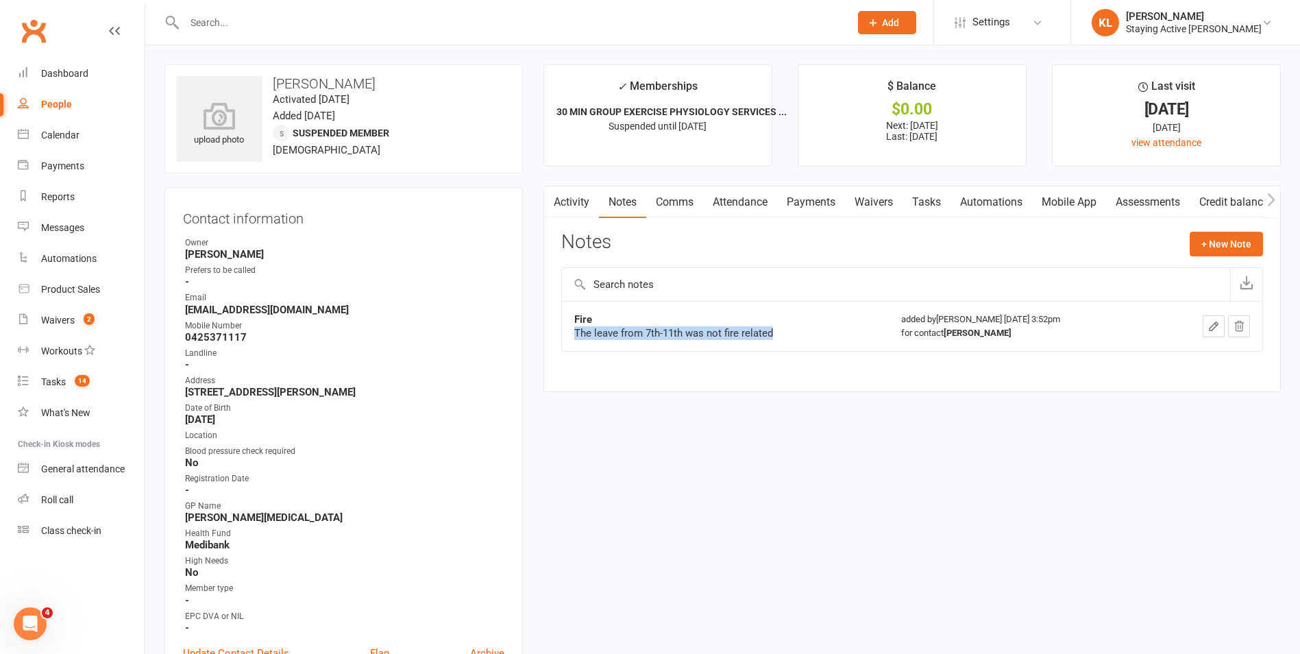
drag, startPoint x: 572, startPoint y: 330, endPoint x: 774, endPoint y: 336, distance: 202.3
click at [774, 336] on td "Fire The leave from 7th-11th was not fire related" at bounding box center [725, 326] width 327 height 50
copy div "The leave from 7th-11th was not fire related"
click at [212, 9] on div at bounding box center [502, 22] width 676 height 45
click at [213, 23] on input "text" at bounding box center [510, 22] width 660 height 19
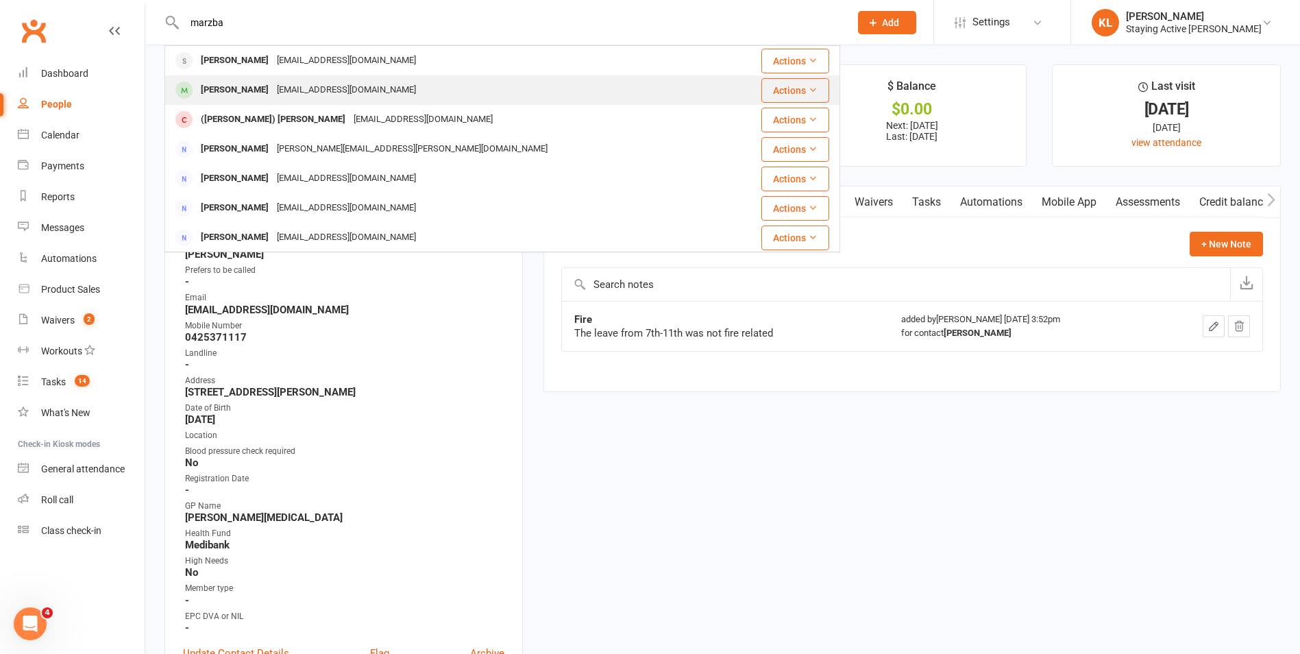
type input "marzba"
click at [218, 84] on div "[PERSON_NAME]" at bounding box center [235, 90] width 76 height 20
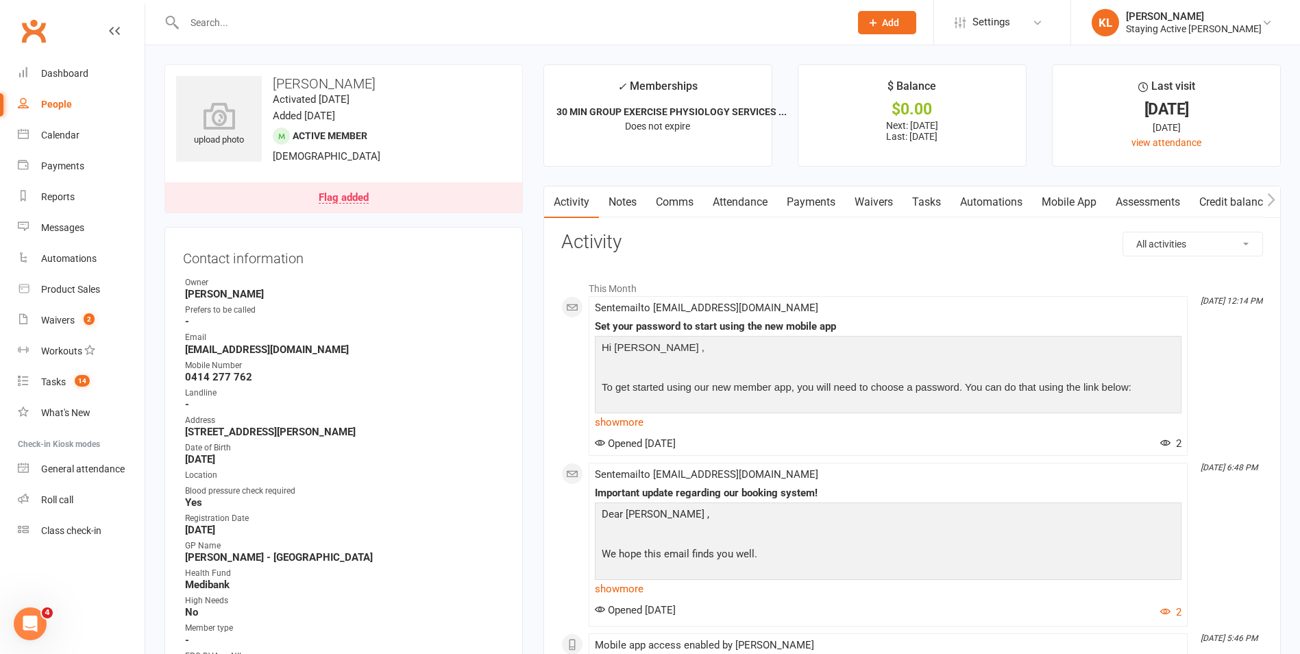
click at [626, 211] on link "Notes" at bounding box center [622, 202] width 47 height 32
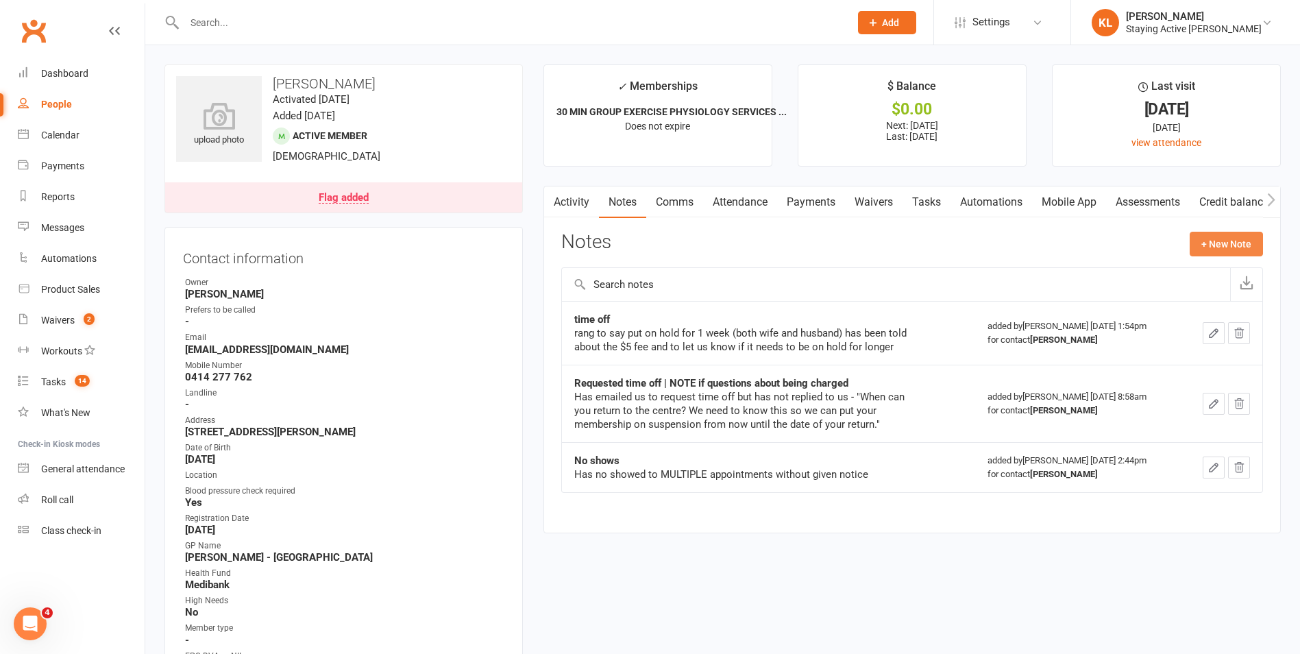
click at [1214, 238] on button "+ New Note" at bounding box center [1226, 244] width 73 height 25
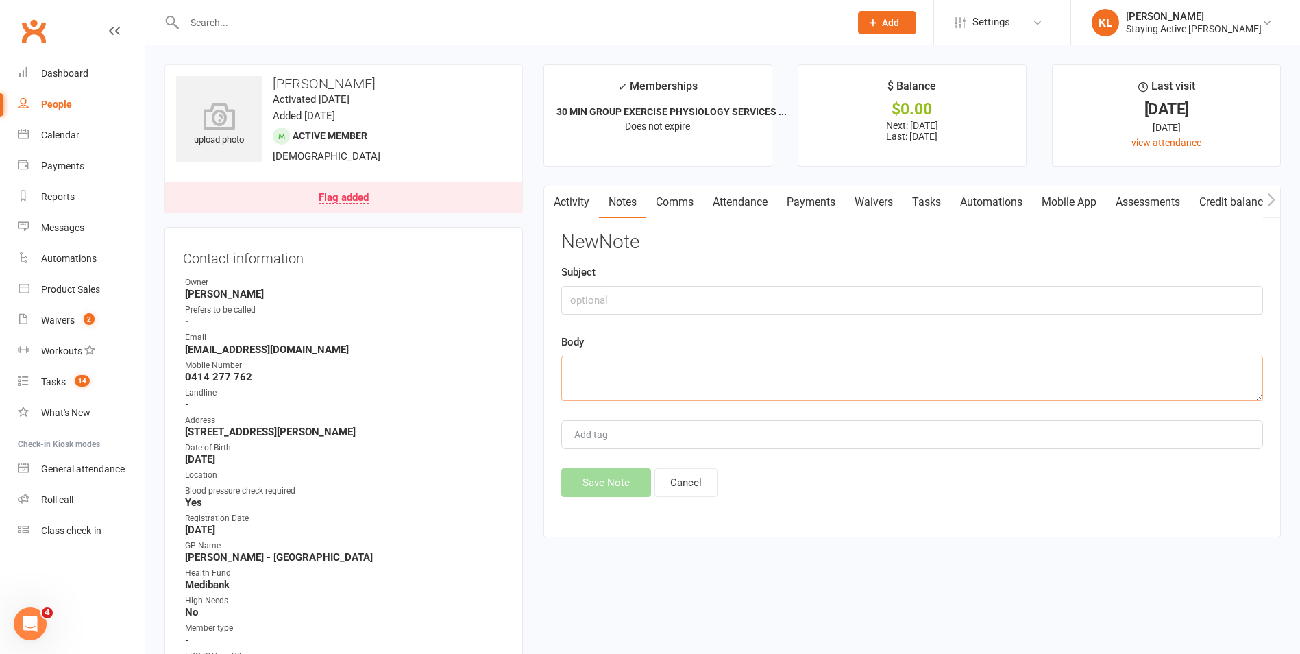
click at [641, 386] on textarea at bounding box center [912, 378] width 702 height 45
paste textarea "The leave from 7th-11th was not fire related"
type textarea "The leave from 7th-11th was not fire related"
click at [576, 286] on input "text" at bounding box center [912, 300] width 702 height 29
type input "Fire"
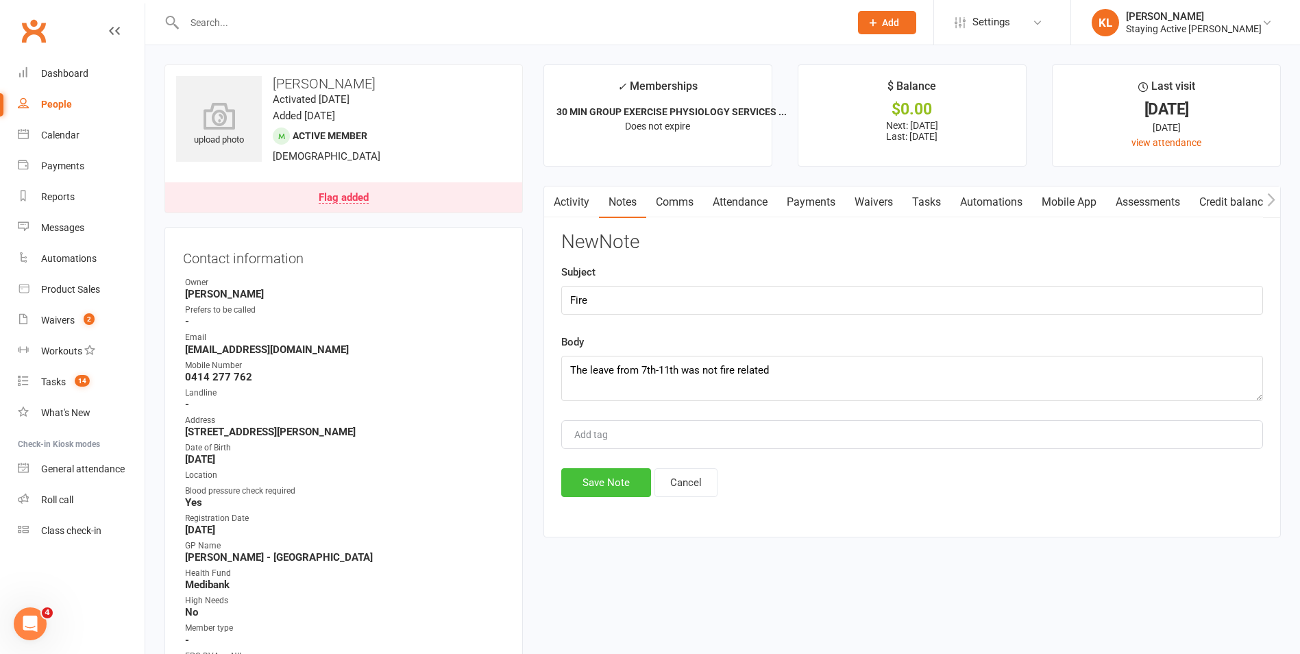
click at [584, 489] on button "Save Note" at bounding box center [606, 482] width 90 height 29
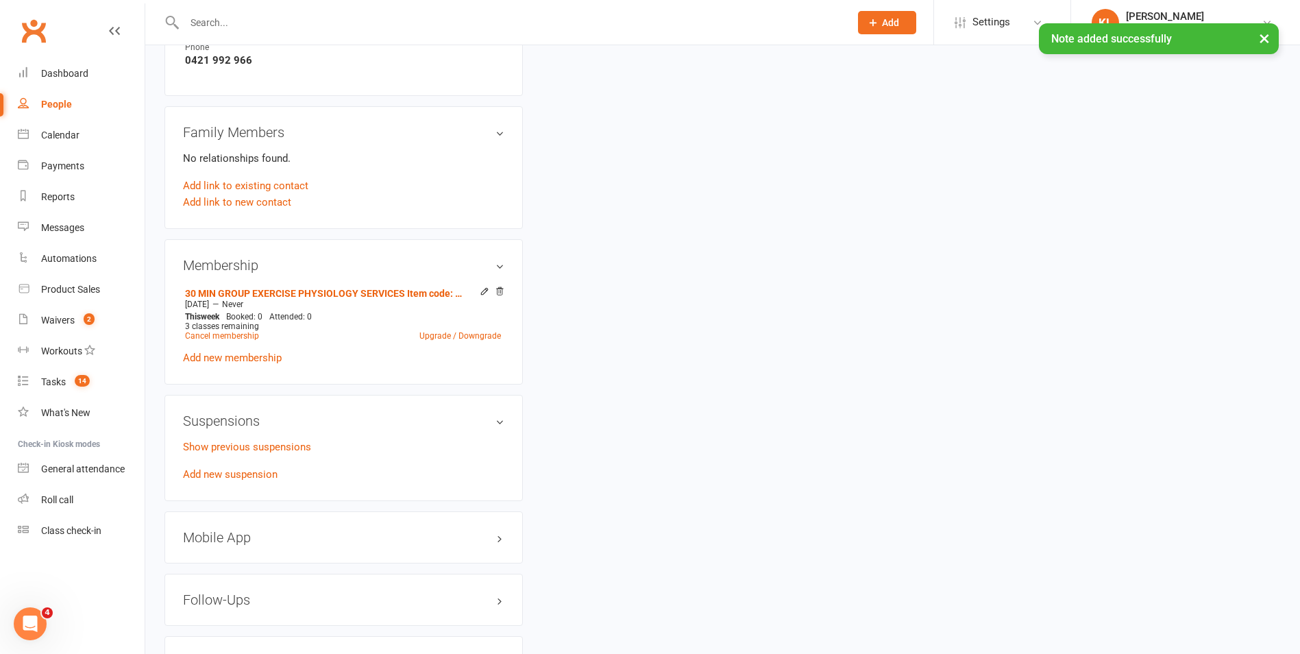
scroll to position [959, 0]
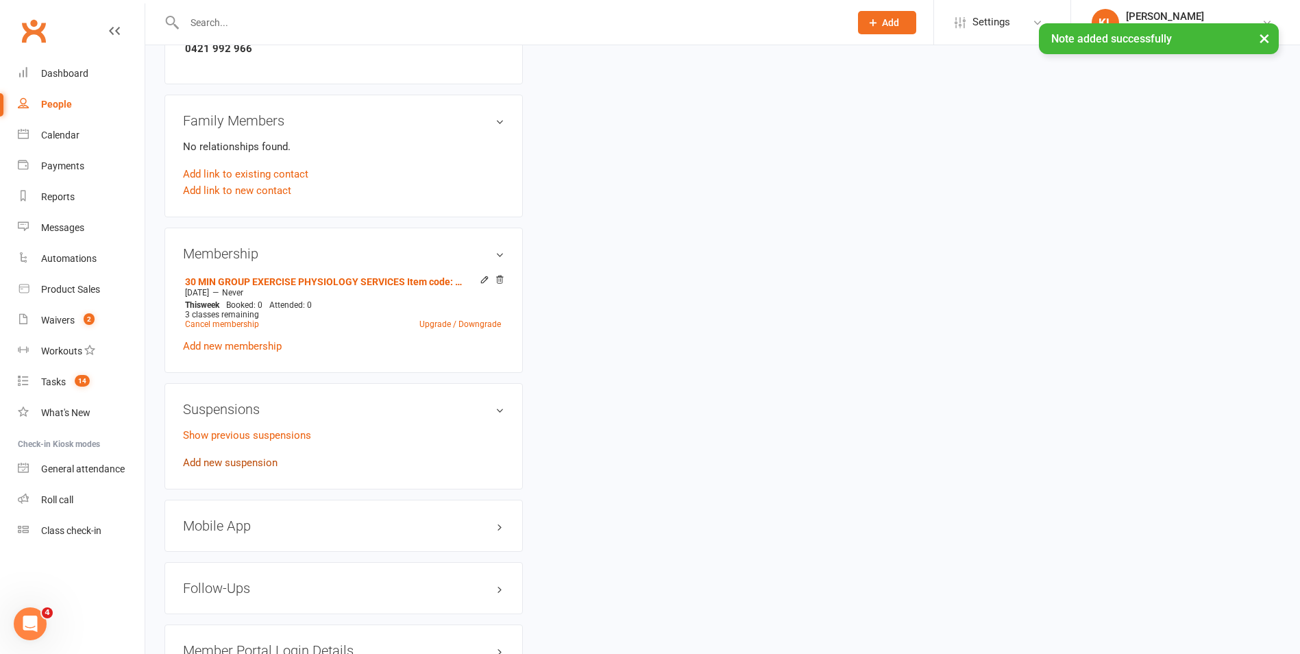
click at [215, 461] on link "Add new suspension" at bounding box center [230, 462] width 95 height 12
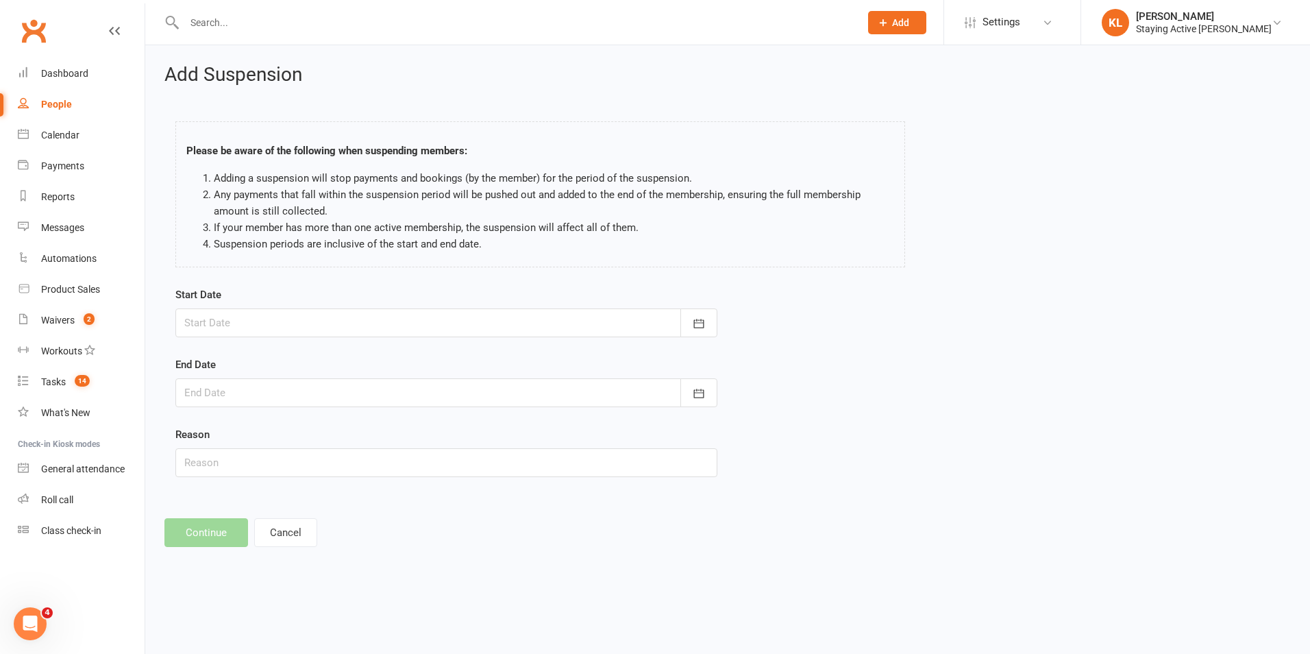
click at [233, 334] on div at bounding box center [446, 322] width 542 height 29
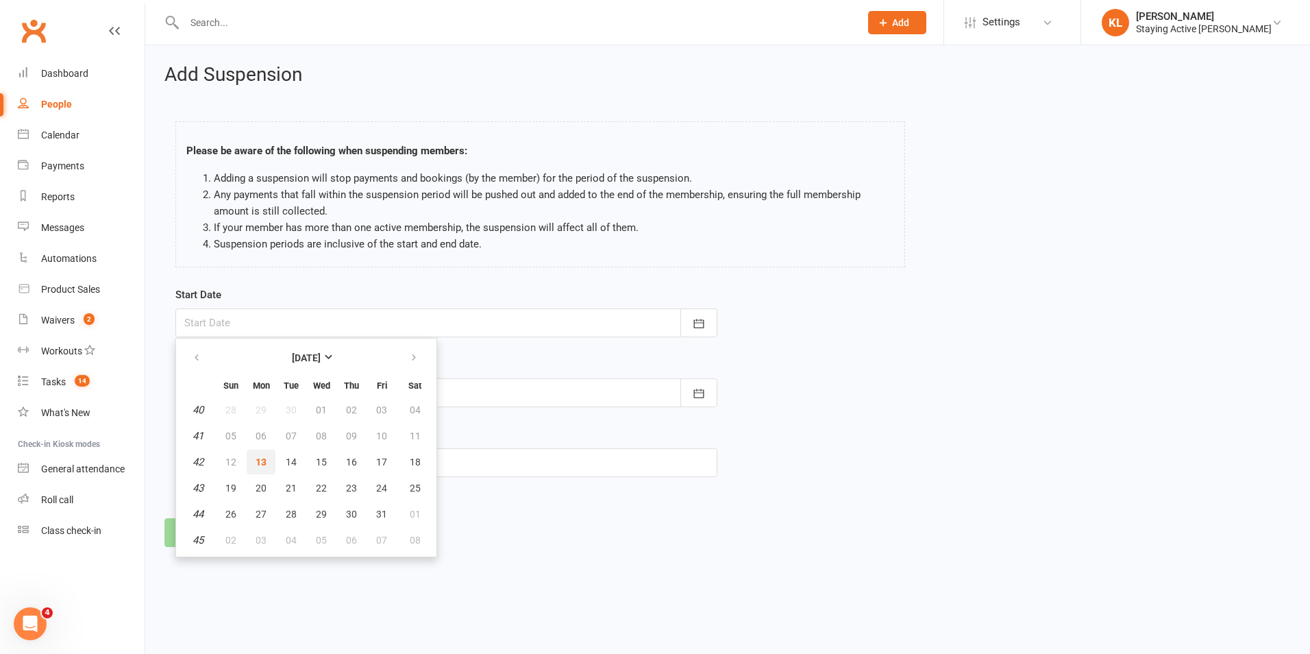
click at [271, 460] on button "13" at bounding box center [261, 462] width 29 height 25
type input "[DATE]"
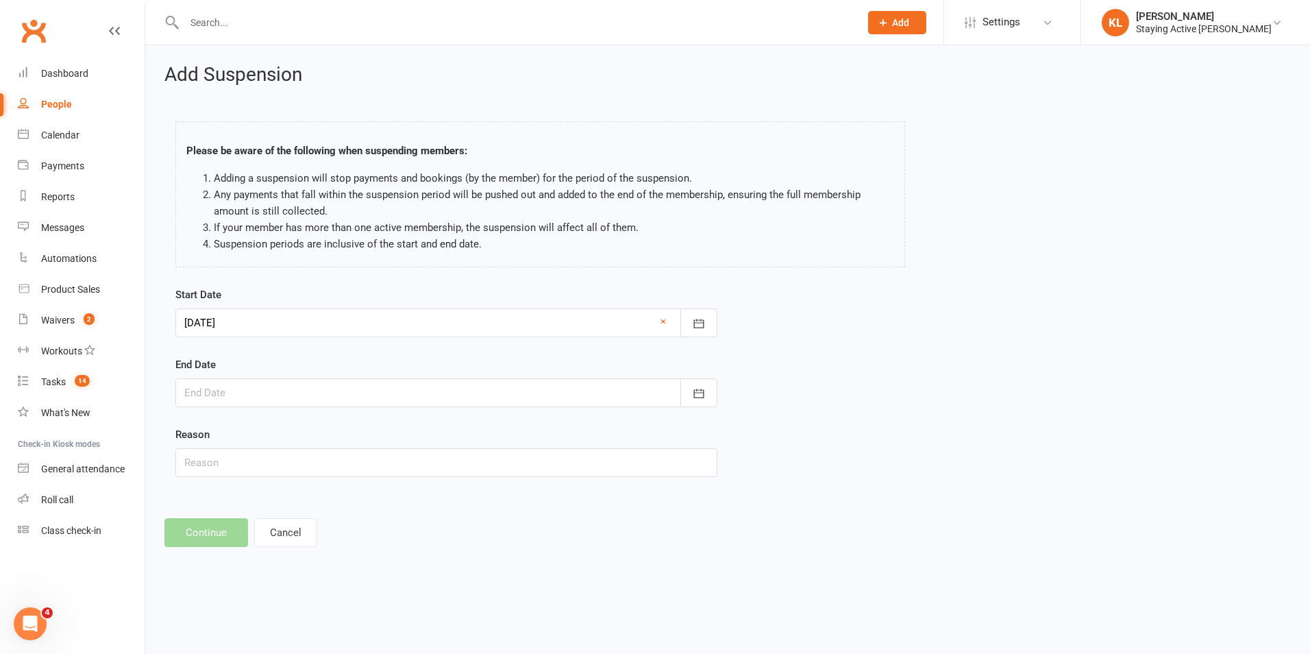
click at [219, 394] on div at bounding box center [446, 392] width 542 height 29
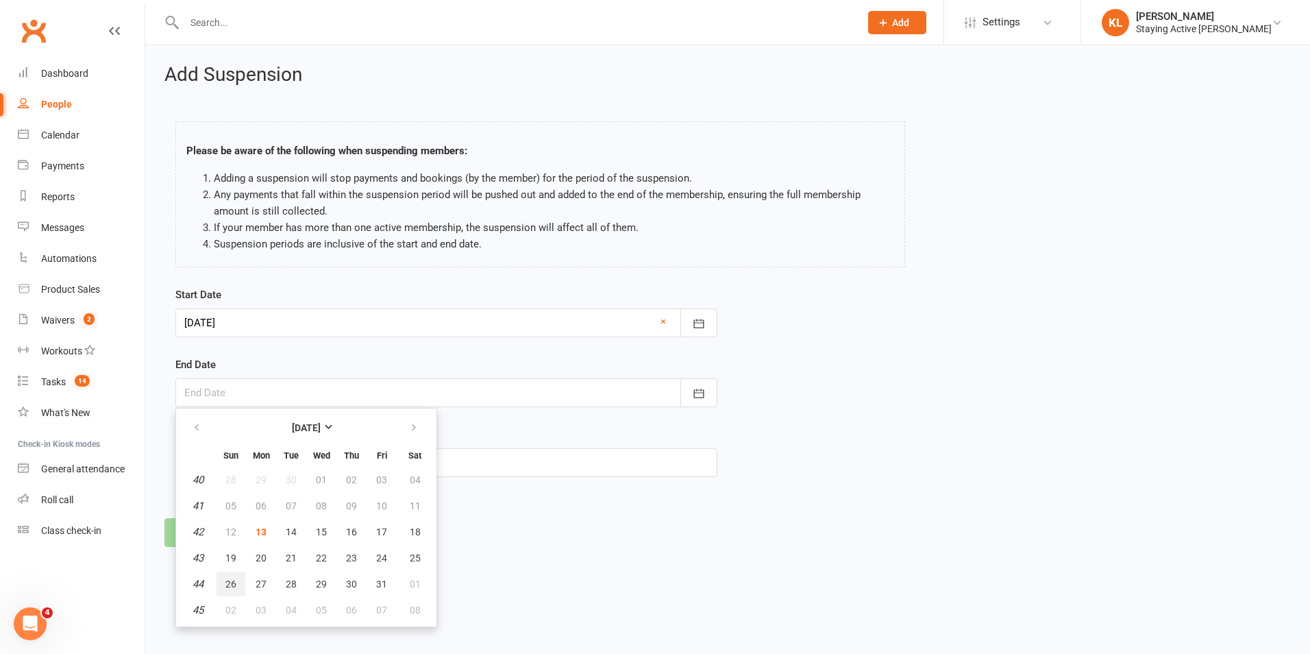
click at [230, 578] on span "26" at bounding box center [230, 583] width 11 height 11
type input "[DATE]"
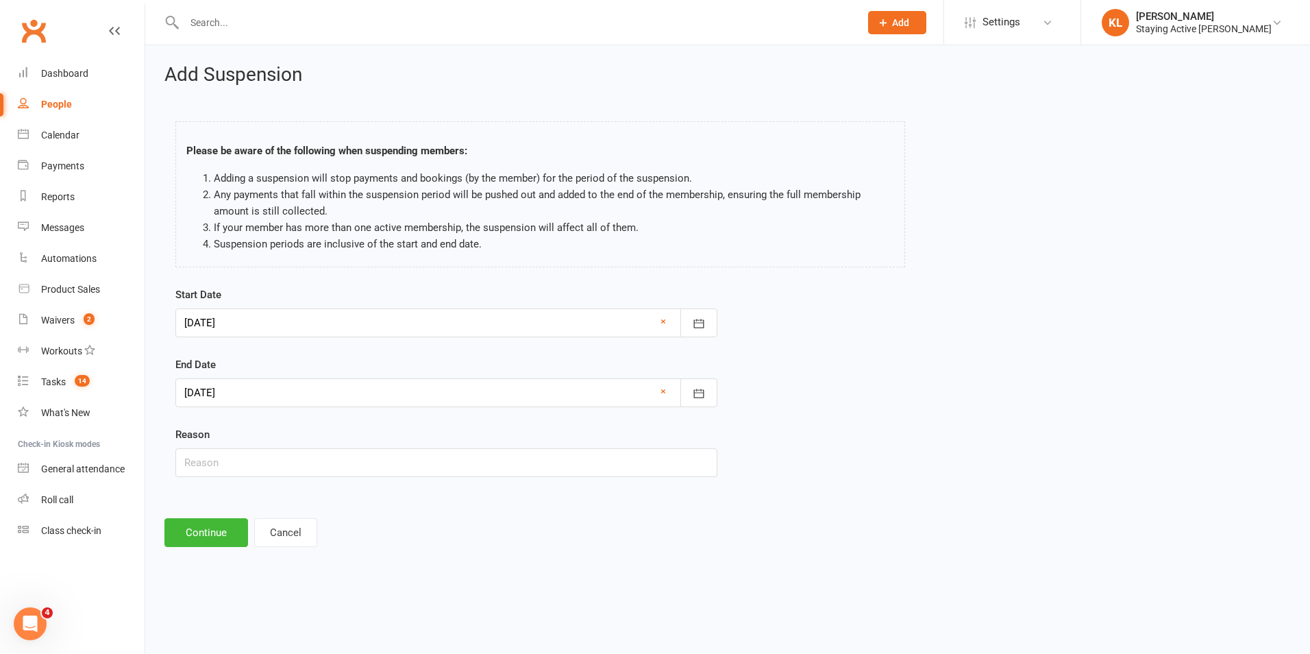
click at [223, 550] on div "Add Suspension Please be aware of the following when suspending members: Adding…" at bounding box center [727, 305] width 1165 height 521
click at [220, 536] on button "Continue" at bounding box center [206, 532] width 84 height 29
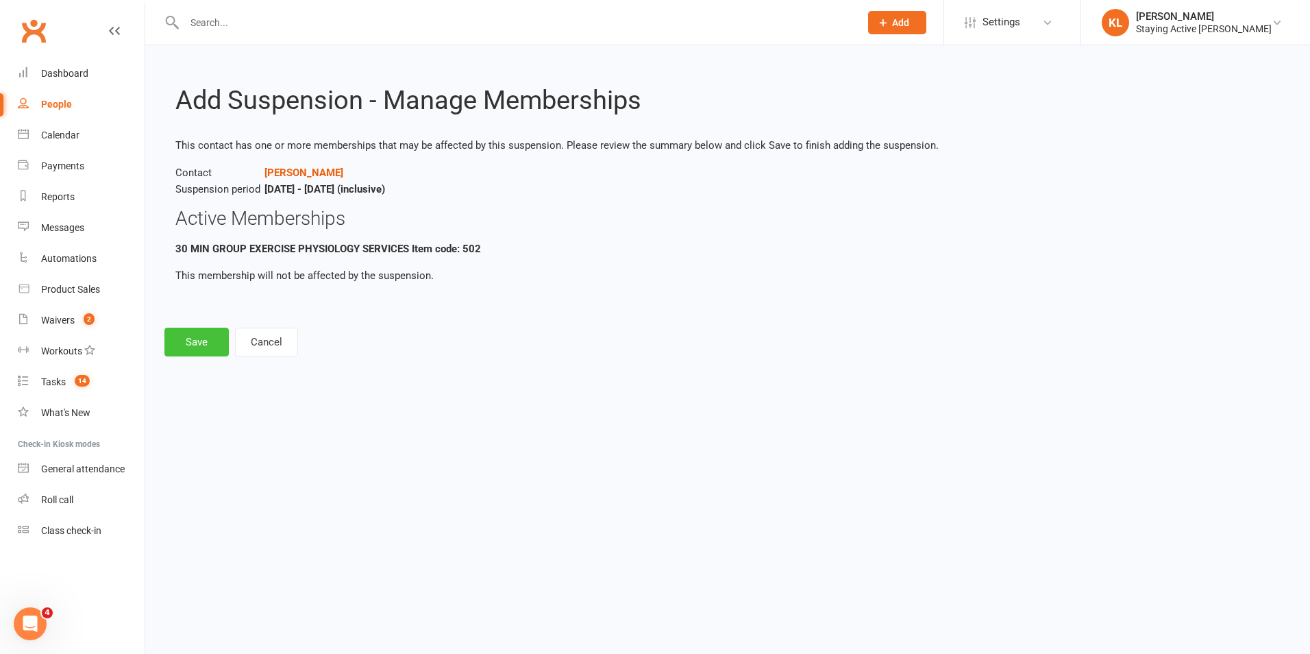
click at [186, 339] on button "Save" at bounding box center [196, 342] width 64 height 29
